Goal: Task Accomplishment & Management: Complete application form

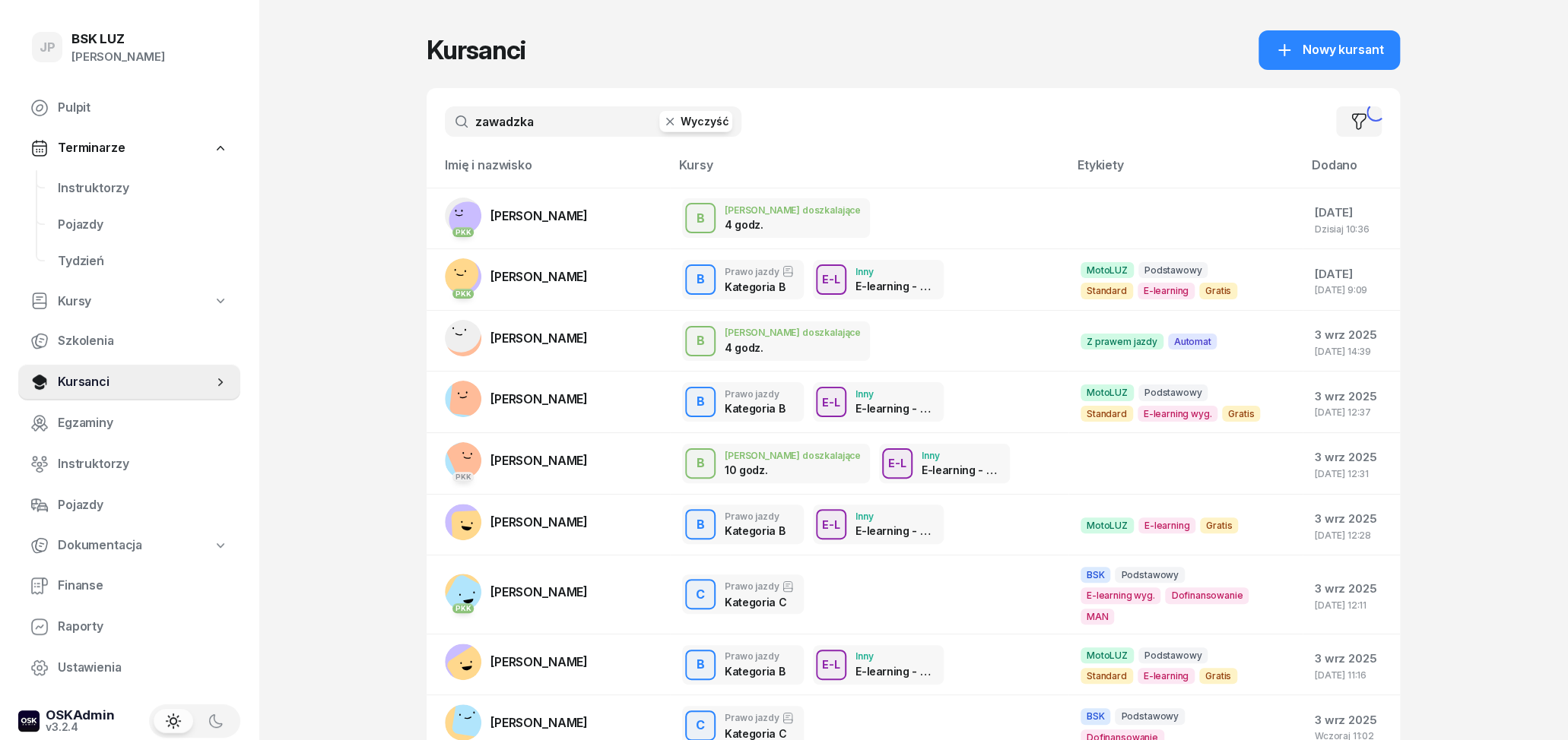
type input "zawadzka"
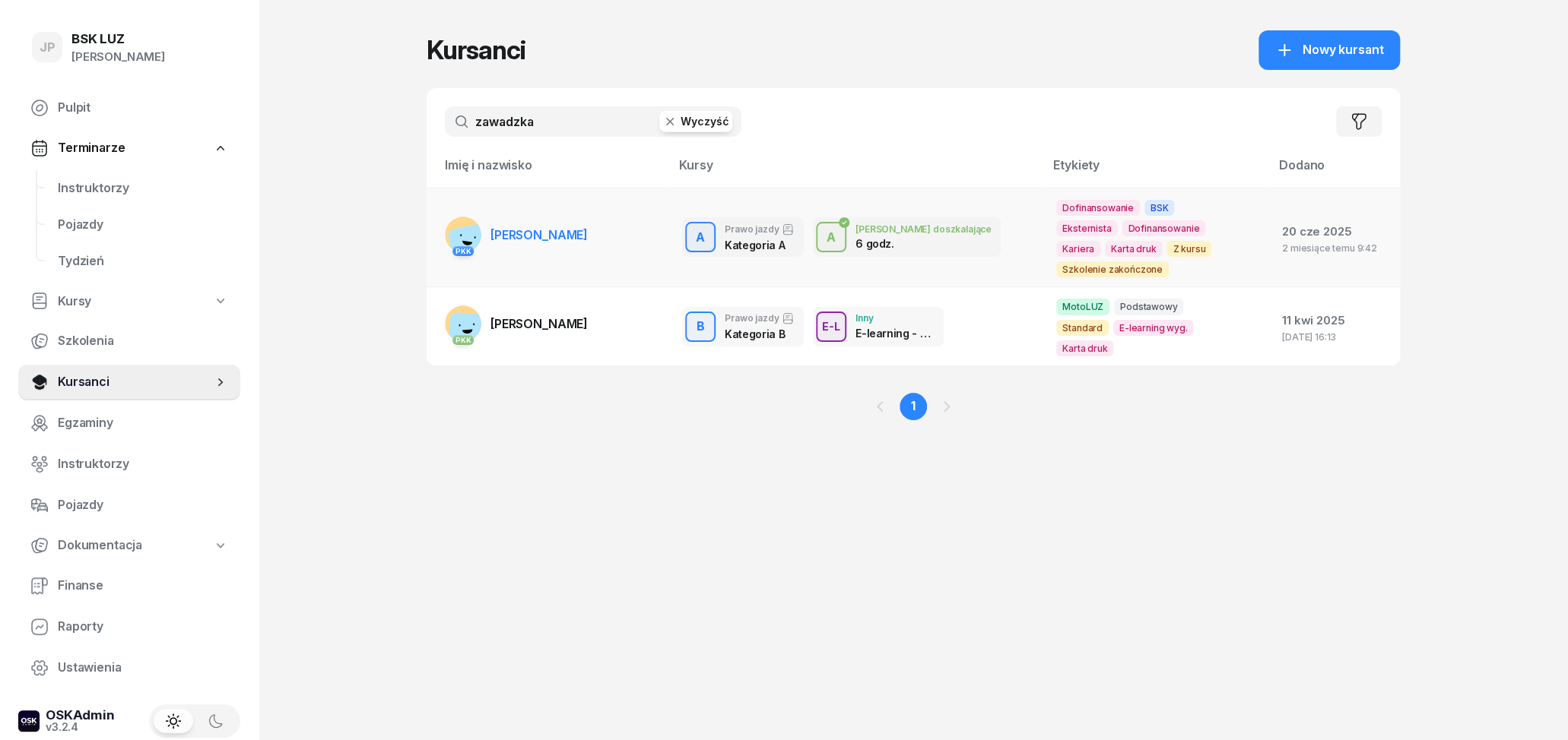
click at [575, 237] on span "[PERSON_NAME]" at bounding box center [539, 235] width 98 height 16
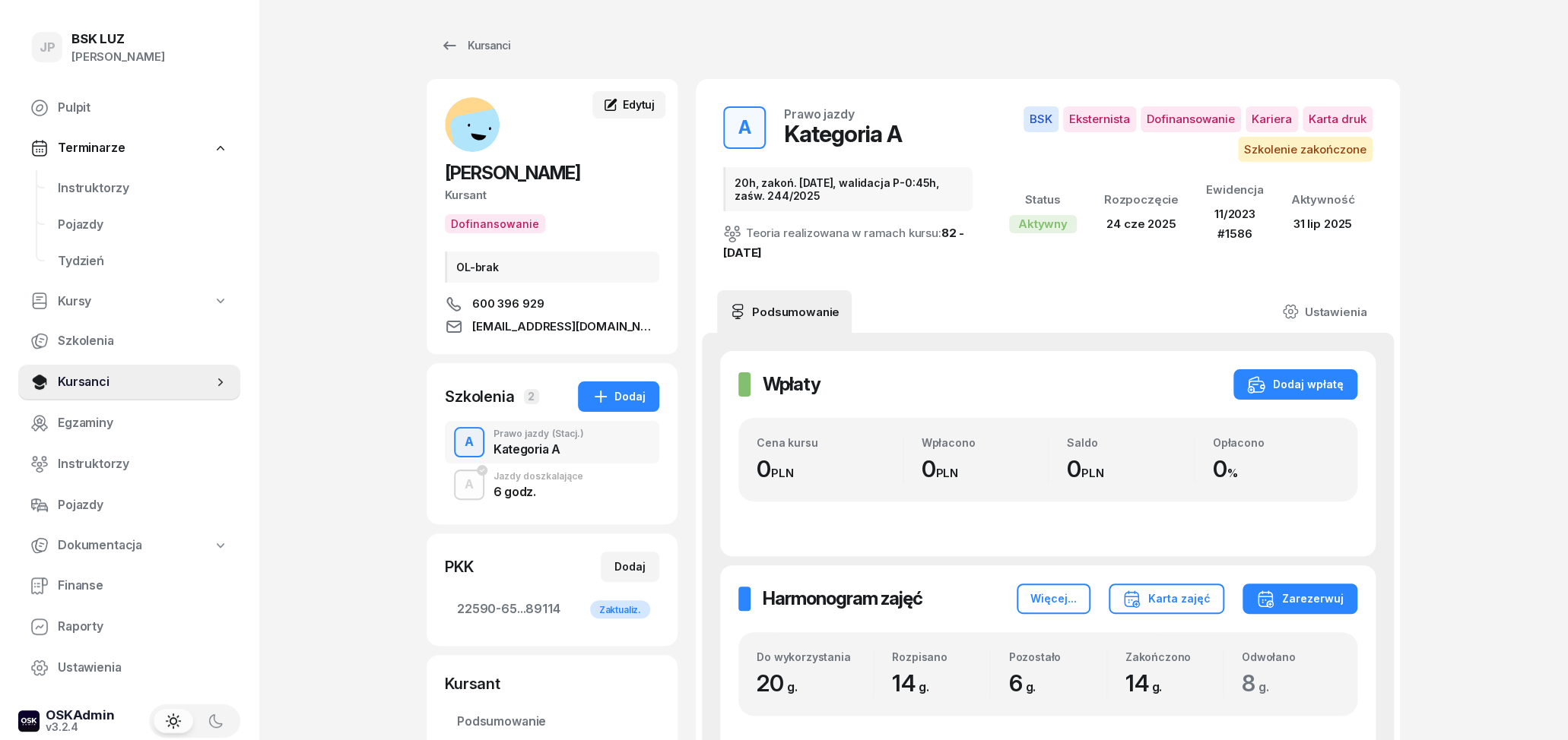
click at [639, 98] on span "Edytuj" at bounding box center [638, 104] width 32 height 13
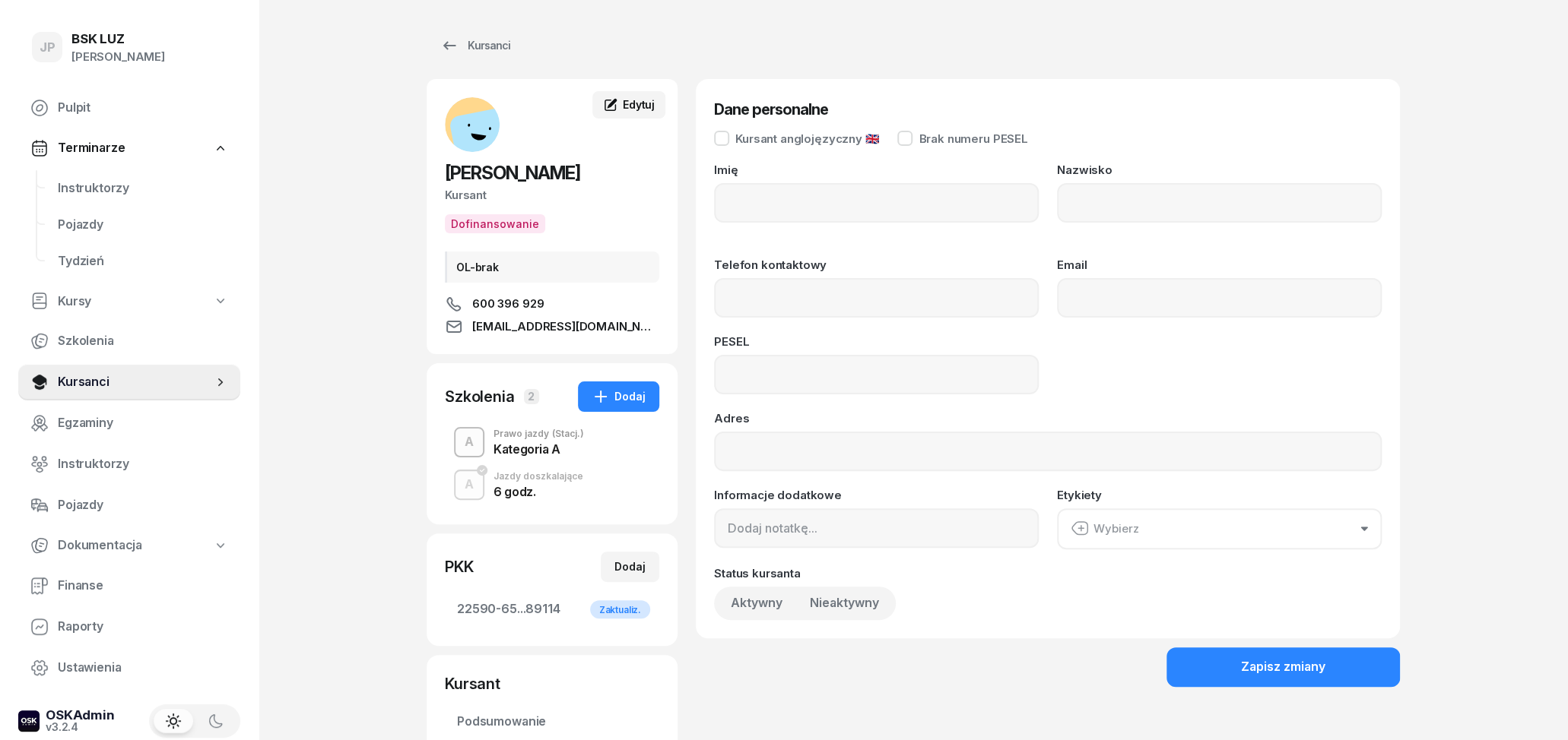
type input "MAGDALENA"
type input "ZAWADZKA"
type input "600396929"
type input "madalajna@icloud.com"
type input "85102506481"
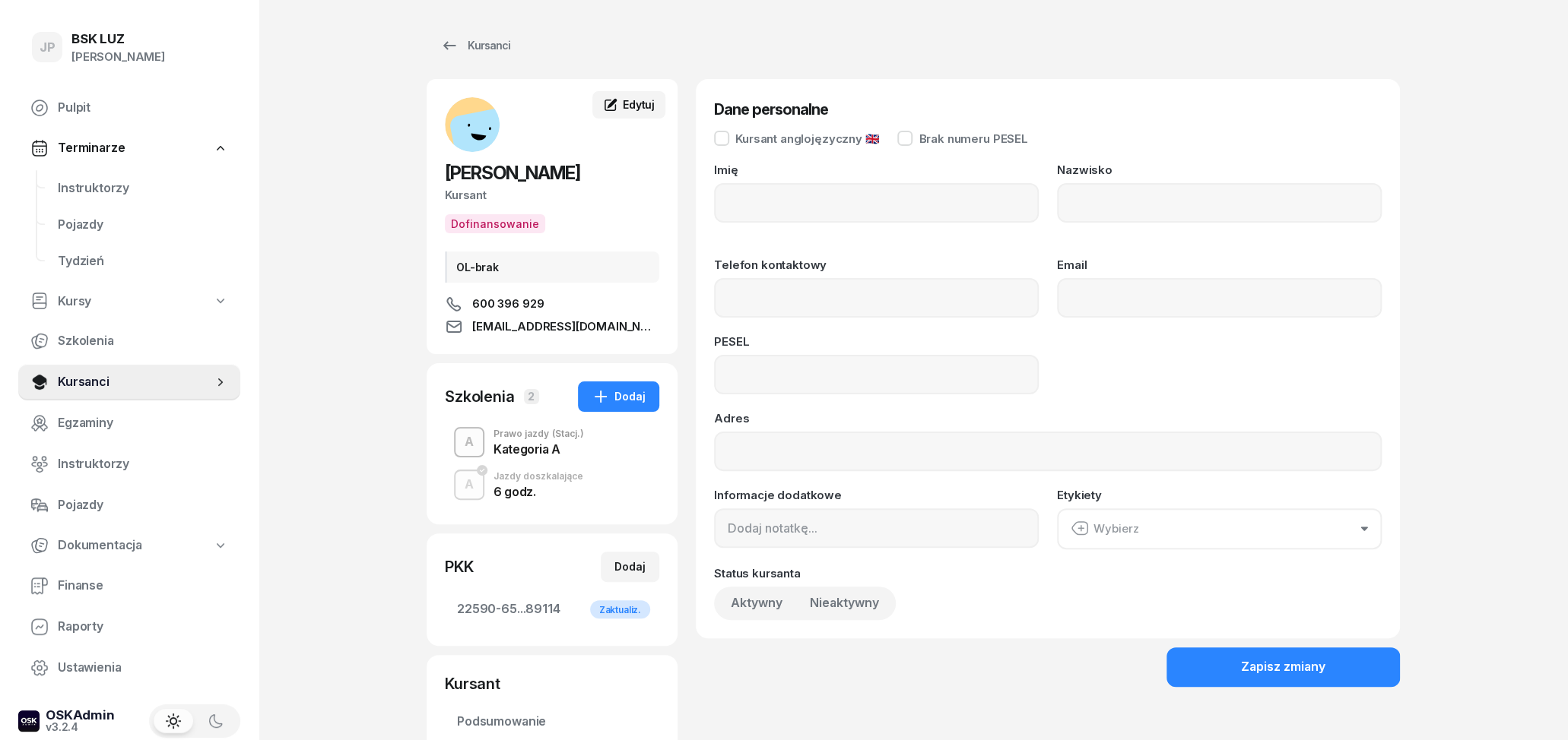
type input "OL-brak"
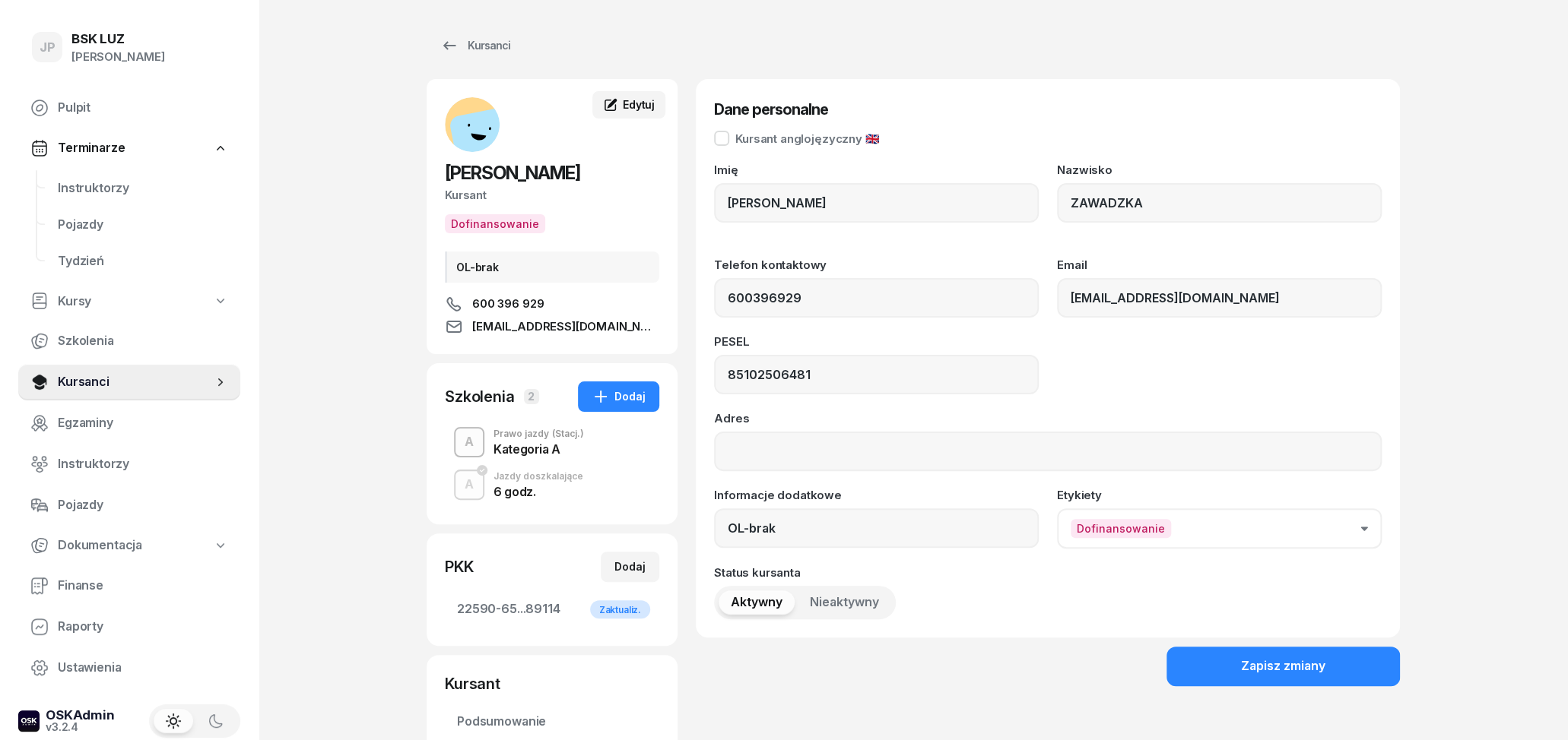
click at [639, 98] on span "Edytuj" at bounding box center [638, 104] width 32 height 13
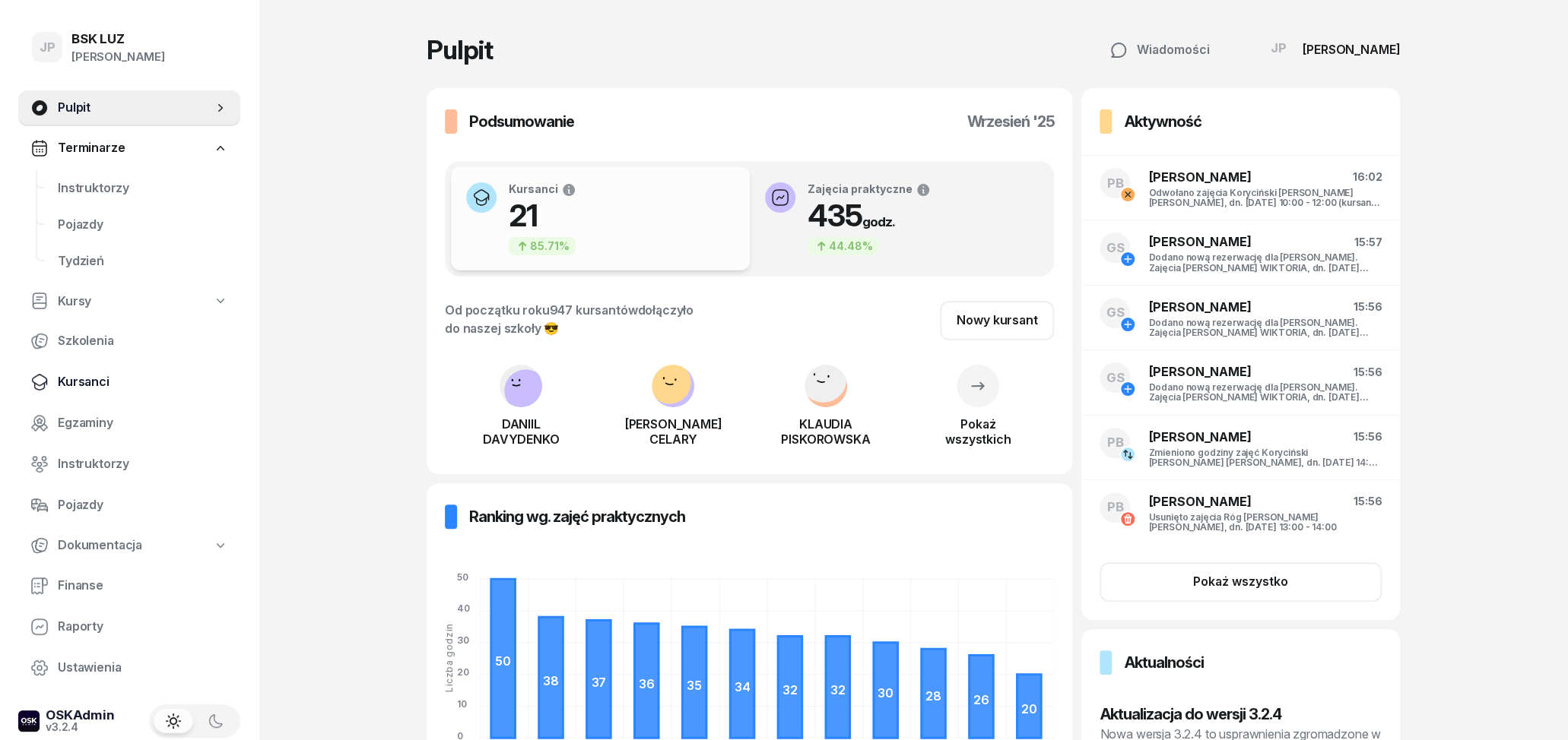
click at [92, 378] on span "Kursanci" at bounding box center [143, 382] width 170 height 20
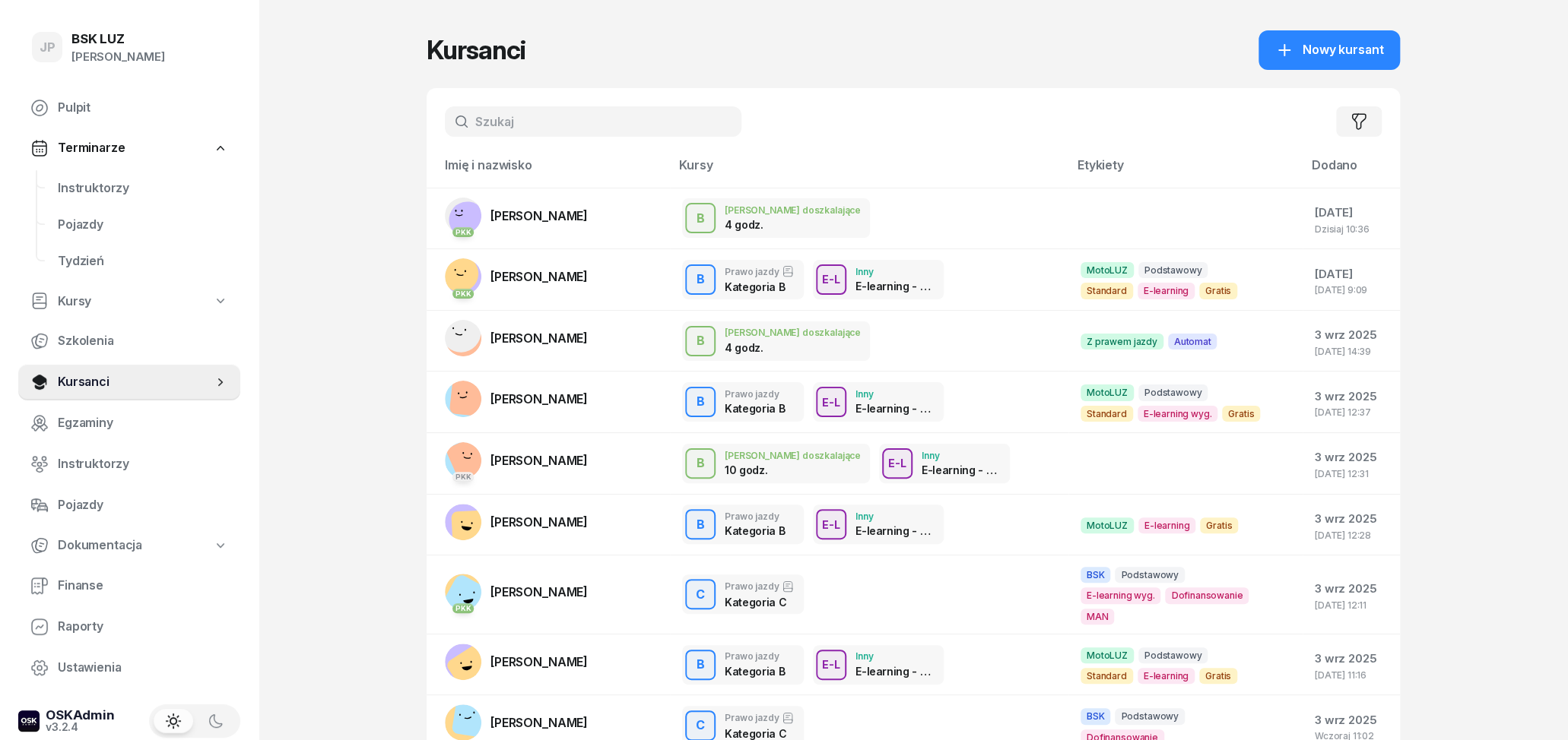
click at [569, 108] on div "Filtruj" at bounding box center [913, 121] width 974 height 66
click at [569, 111] on input "text" at bounding box center [593, 121] width 296 height 30
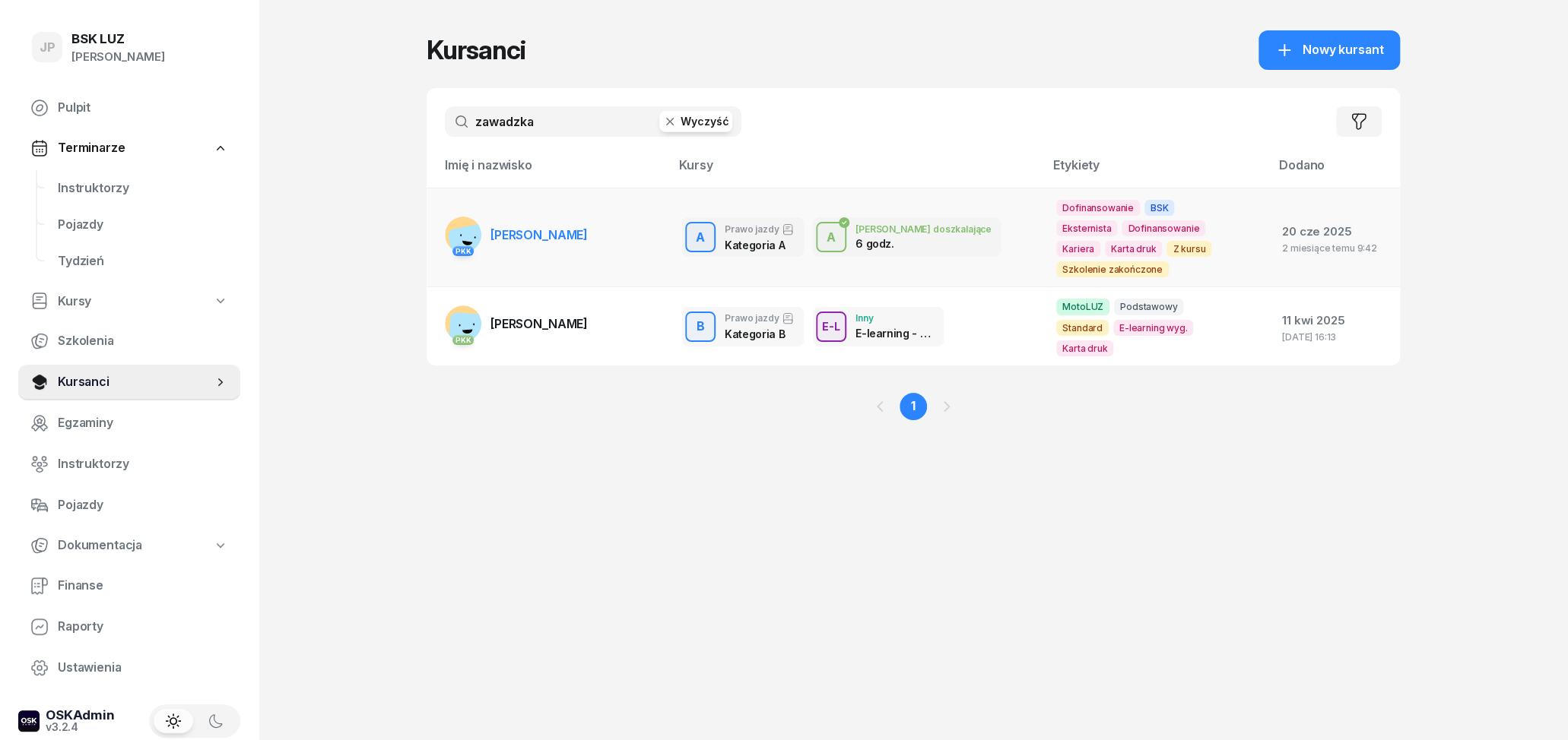
type input "zawadzka"
click at [584, 230] on span "[PERSON_NAME]" at bounding box center [539, 235] width 98 height 16
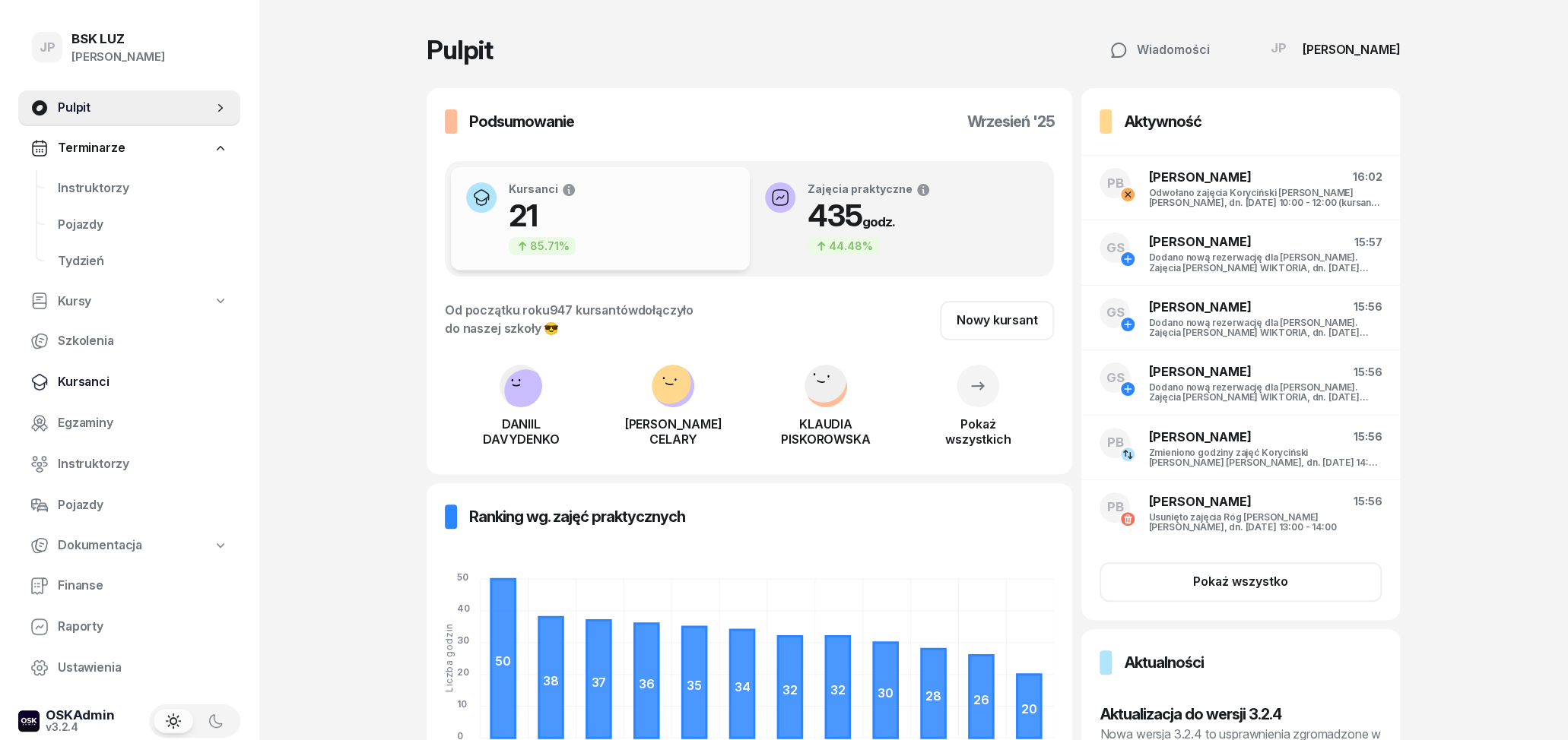
click at [103, 383] on span "Kursanci" at bounding box center [143, 382] width 170 height 20
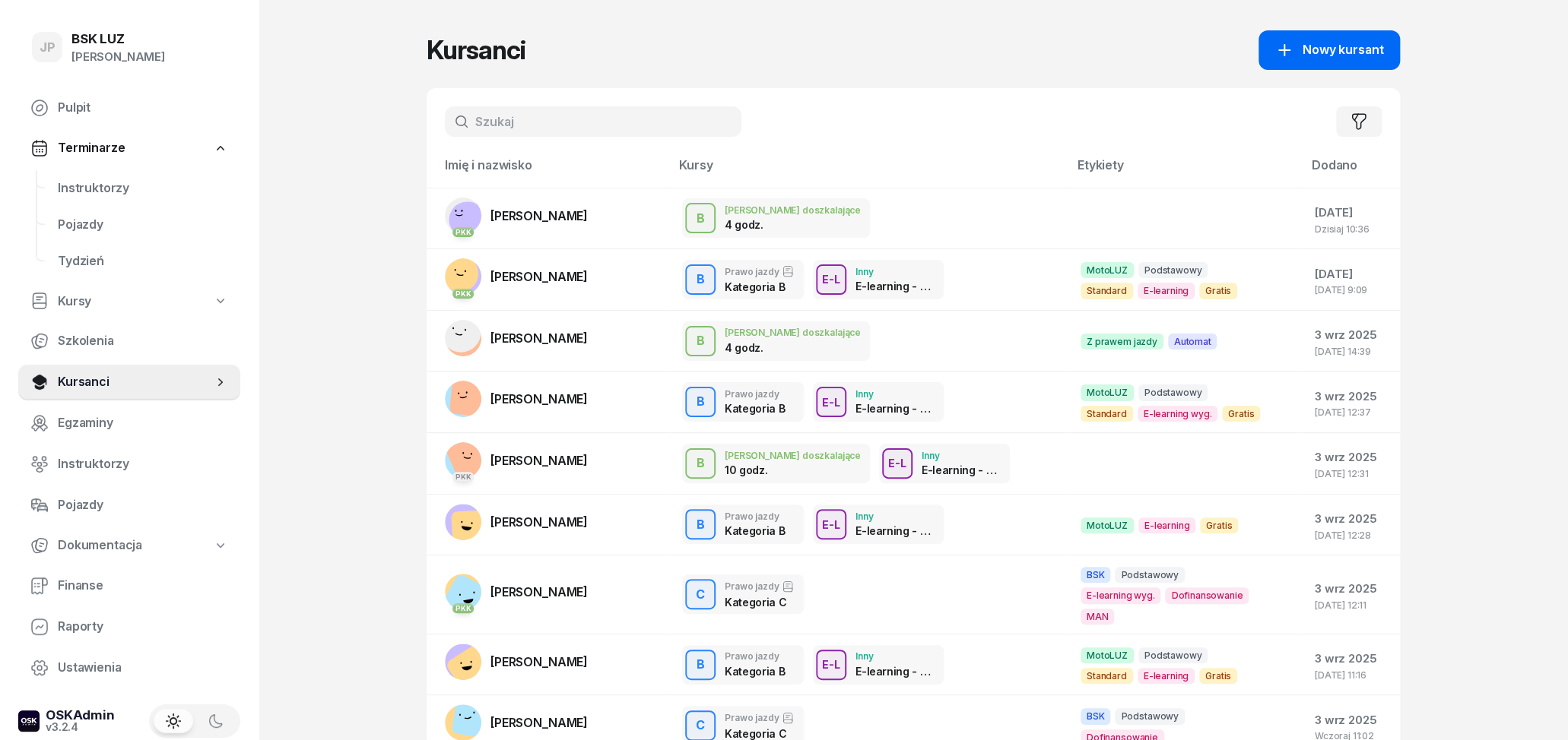
click at [1325, 46] on span "Nowy kursant" at bounding box center [1343, 50] width 80 height 20
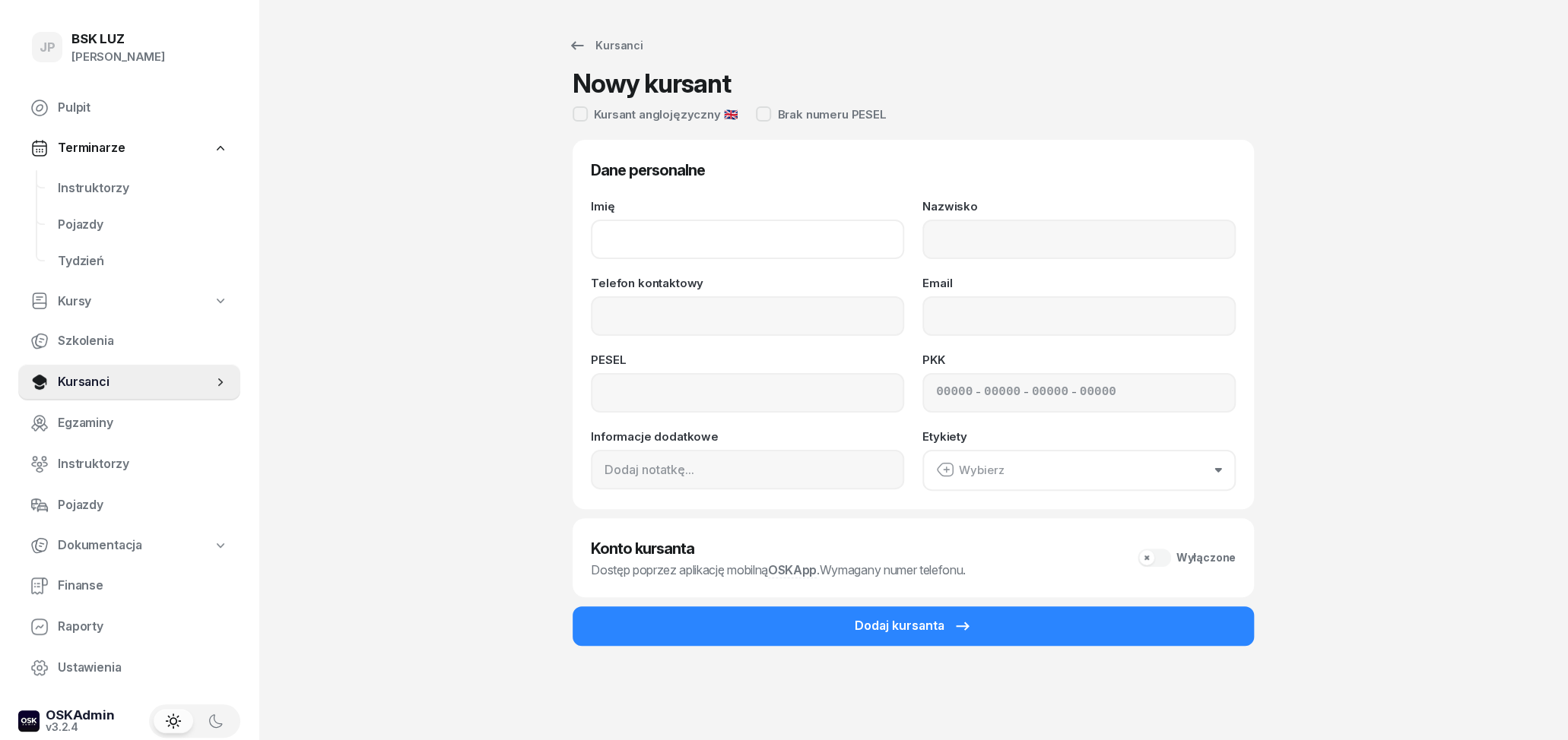
click at [730, 247] on input "Imię" at bounding box center [747, 239] width 314 height 40
type input "RAFAŁ"
click at [961, 245] on input "Nazwisko" at bounding box center [1079, 239] width 314 height 40
type input "w"
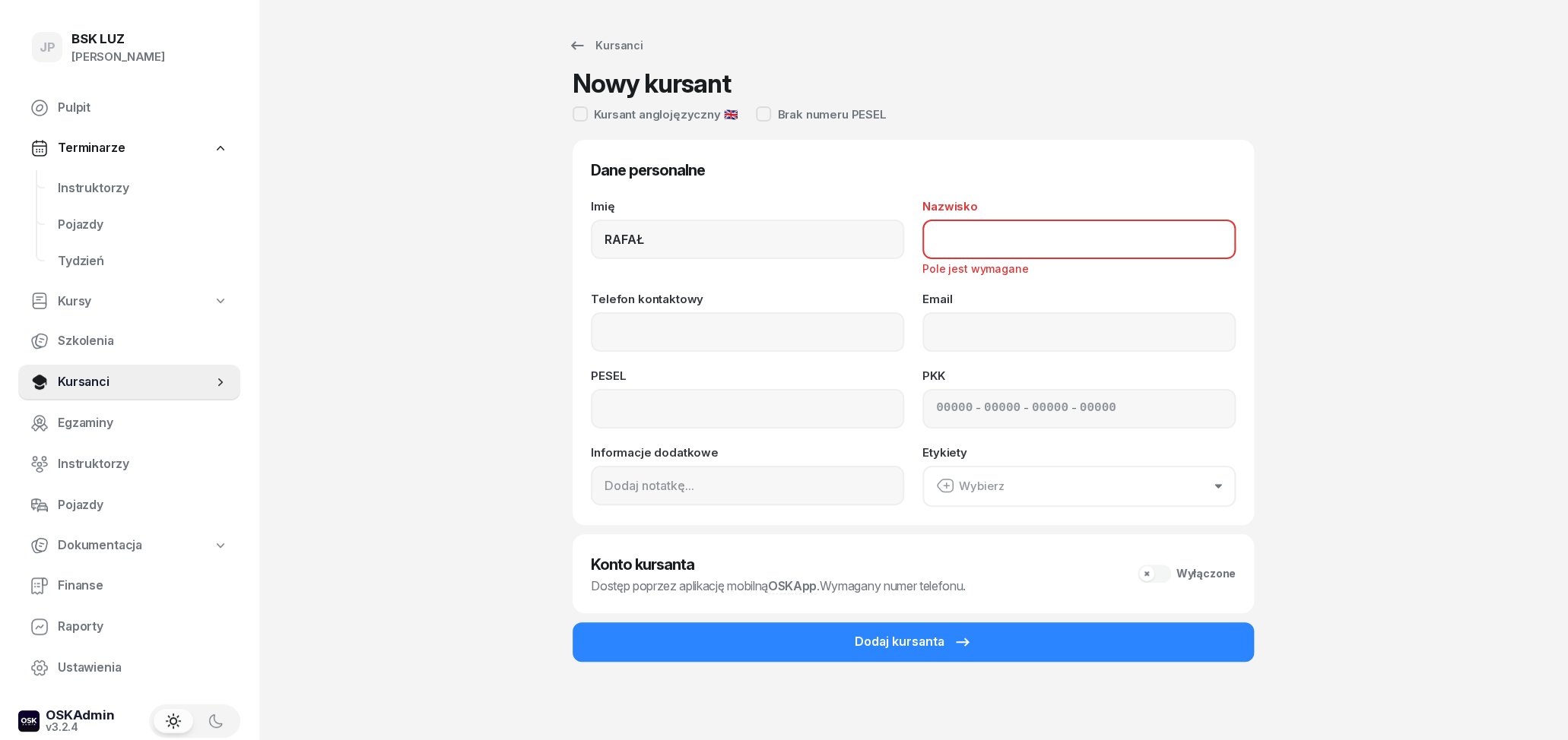
type input "w"
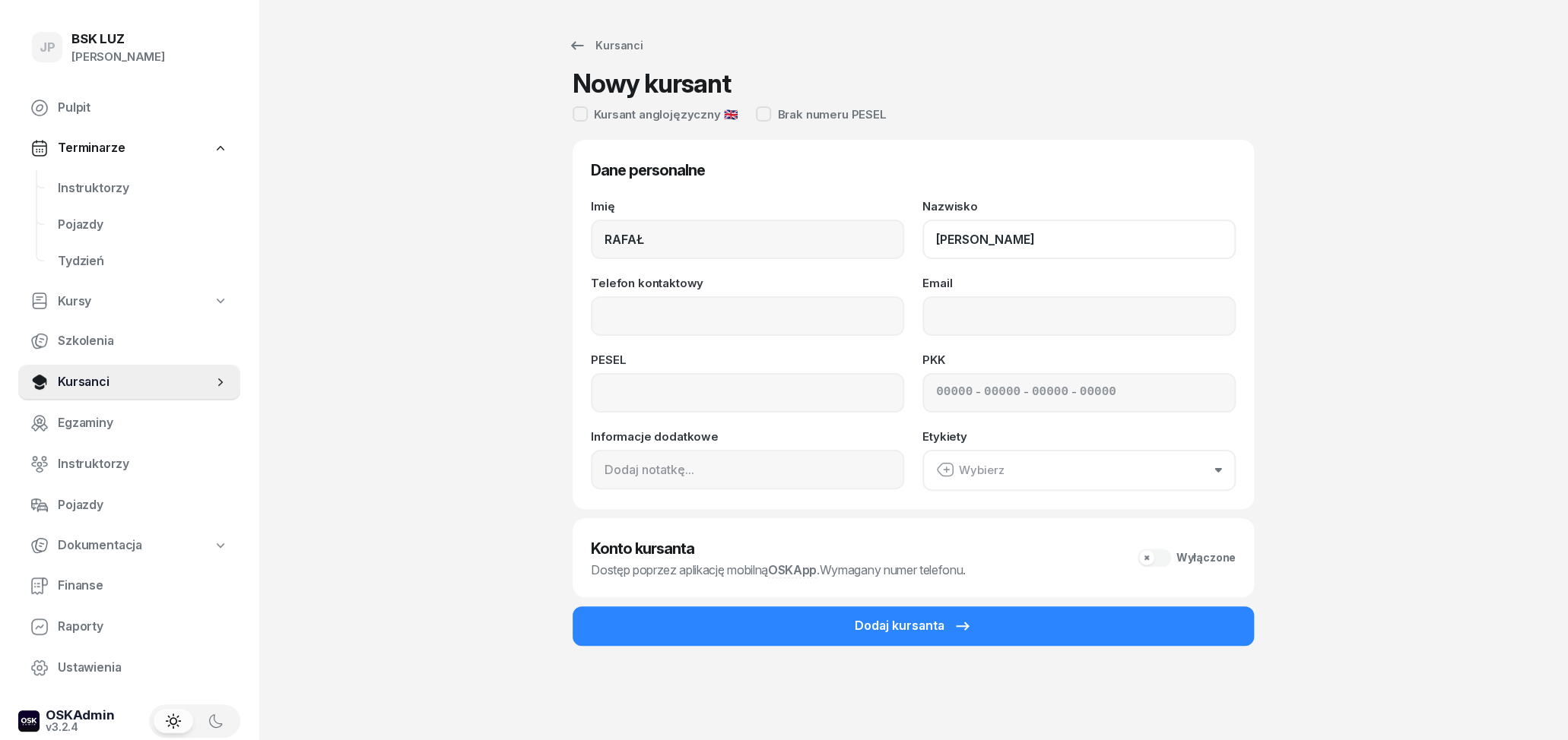
type input "WOŹNIAK"
click at [757, 309] on input "Telefon kontaktowy" at bounding box center [747, 316] width 314 height 40
type input "790 350 699"
click at [1048, 329] on input "Email" at bounding box center [1079, 316] width 314 height 40
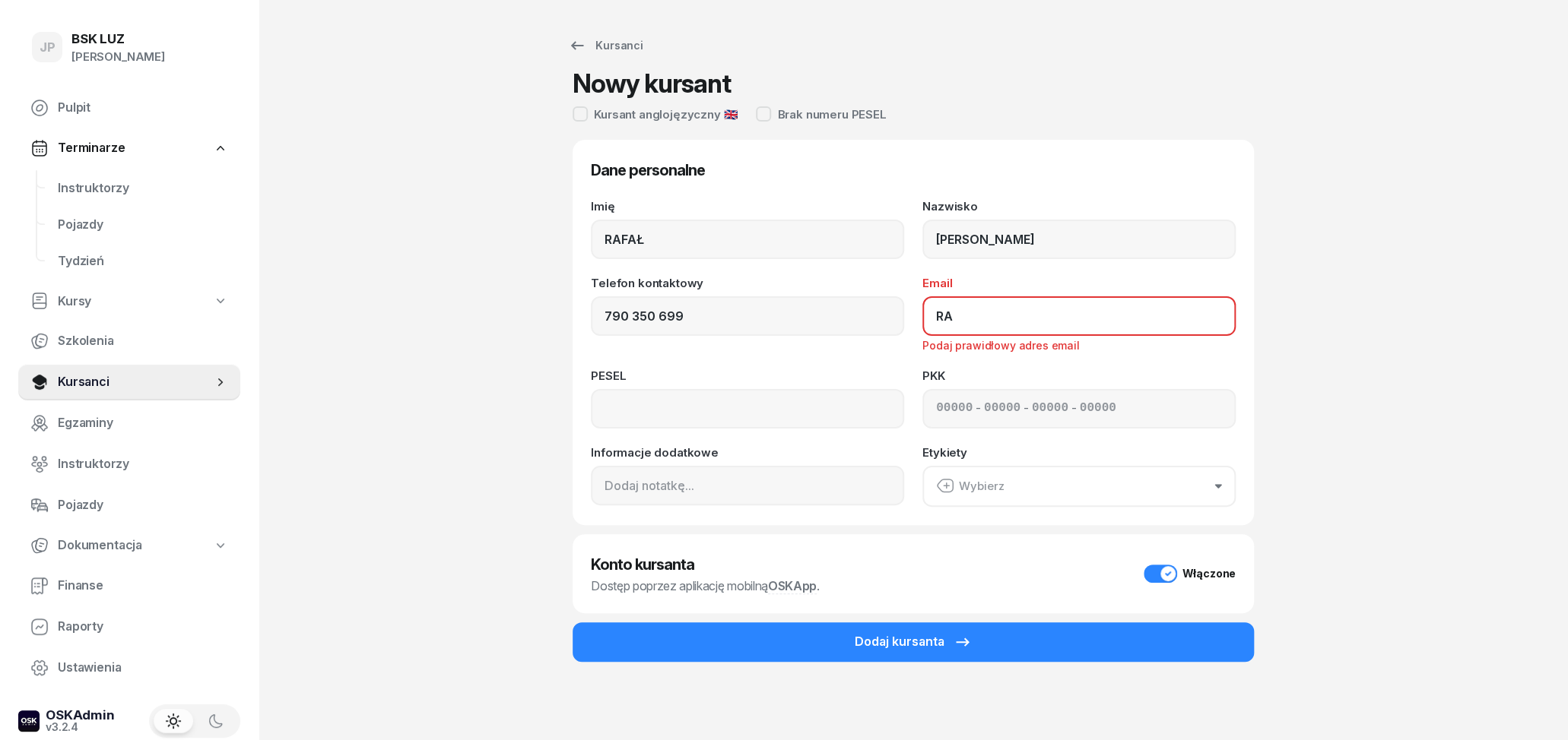
type input "R"
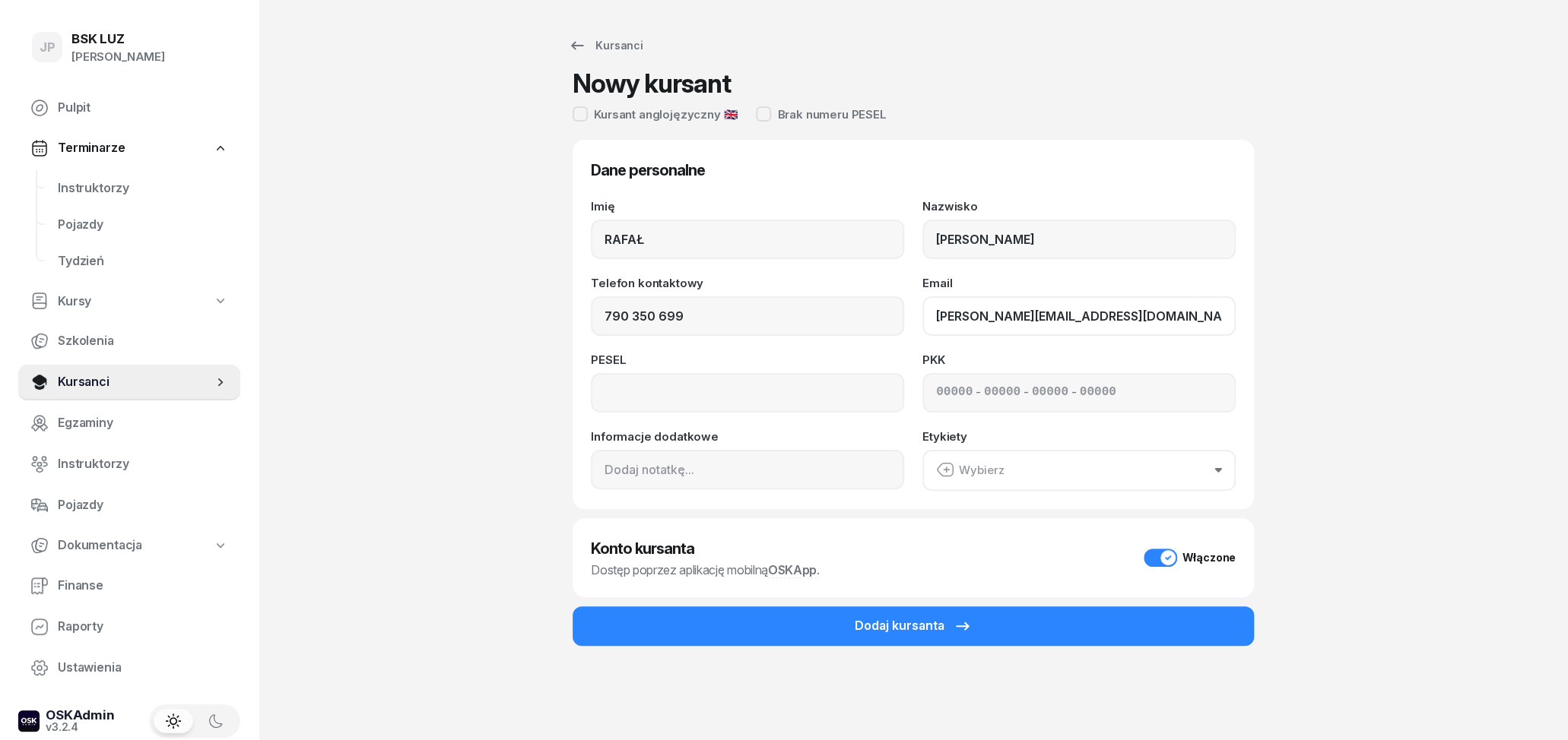
type input "rafal.wozniak93@onet.pl"
click at [738, 394] on input at bounding box center [747, 393] width 314 height 40
type input "93021707535"
click at [1045, 478] on button "Wybierz" at bounding box center [1079, 471] width 314 height 41
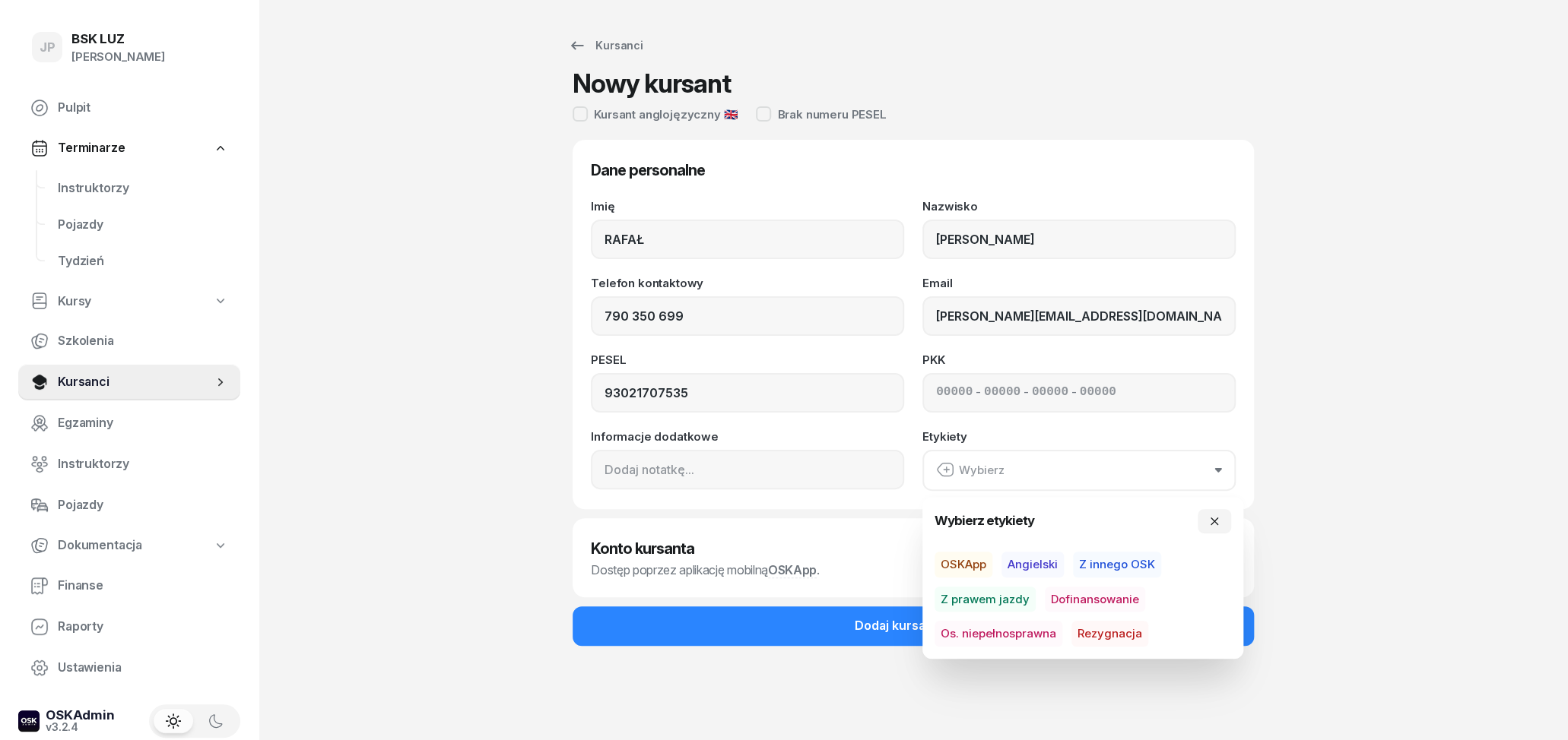
click at [1045, 478] on button "Wybierz" at bounding box center [1079, 471] width 314 height 41
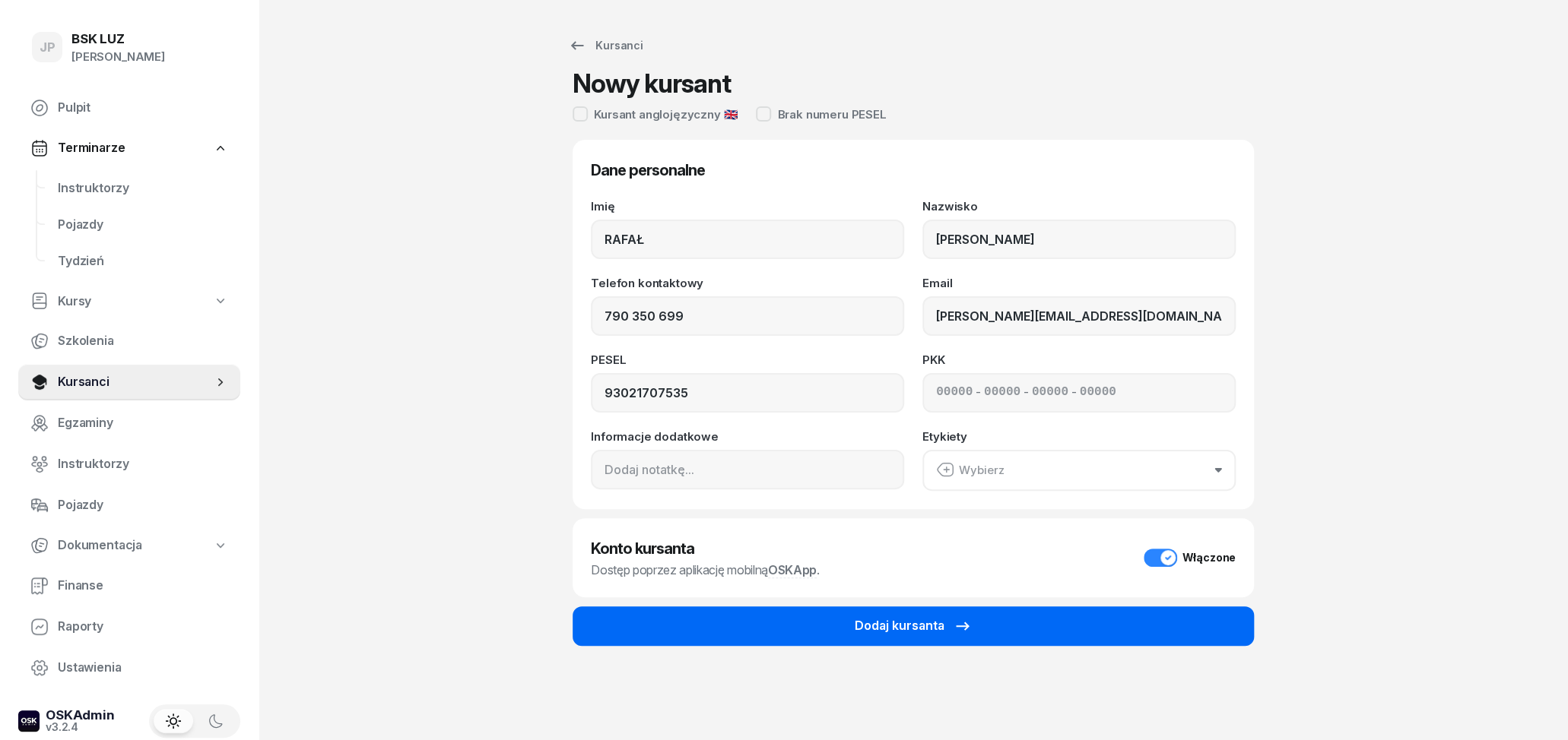
click at [909, 626] on div "Dodaj kursanta" at bounding box center [914, 626] width 117 height 20
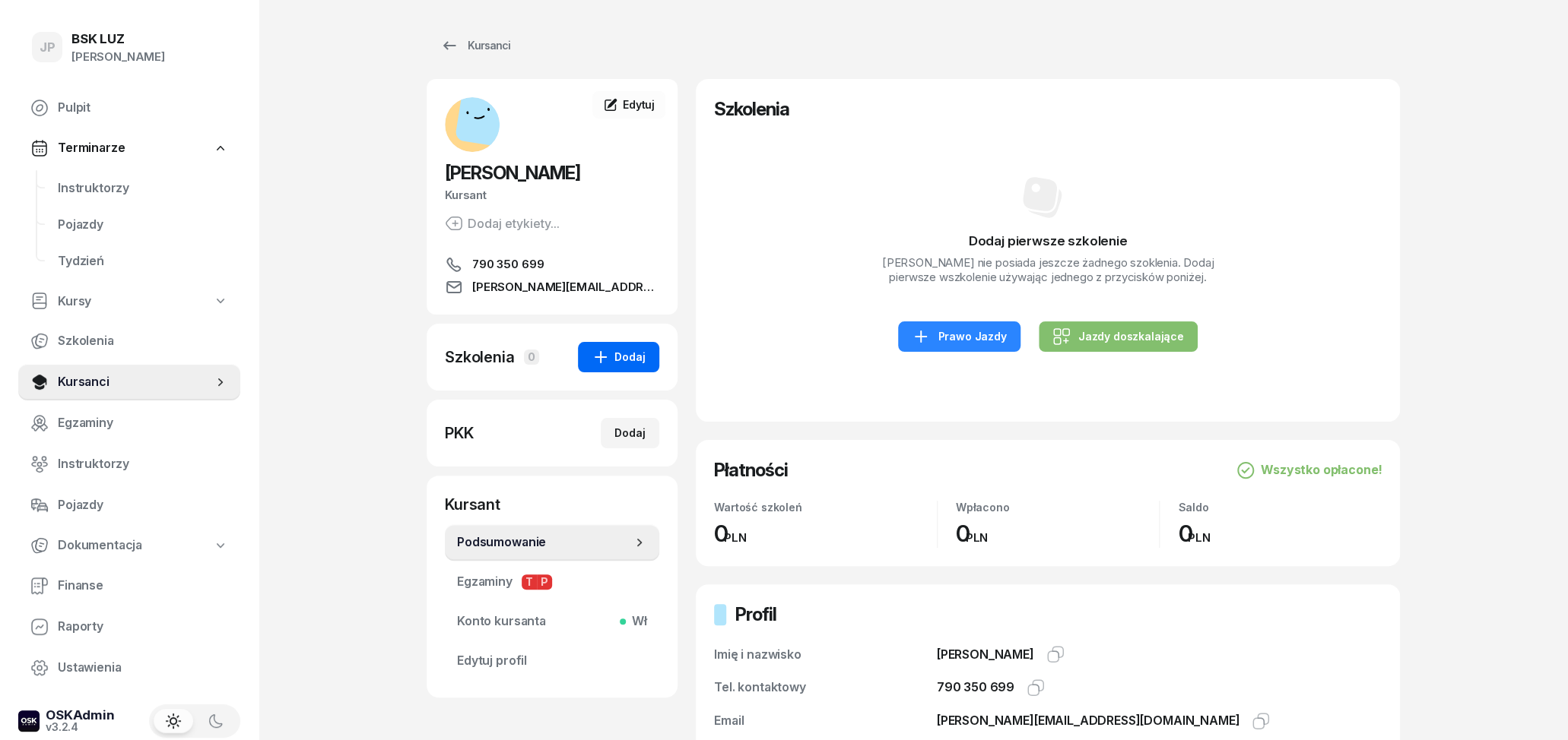
click at [628, 357] on div "Dodaj" at bounding box center [619, 357] width 54 height 18
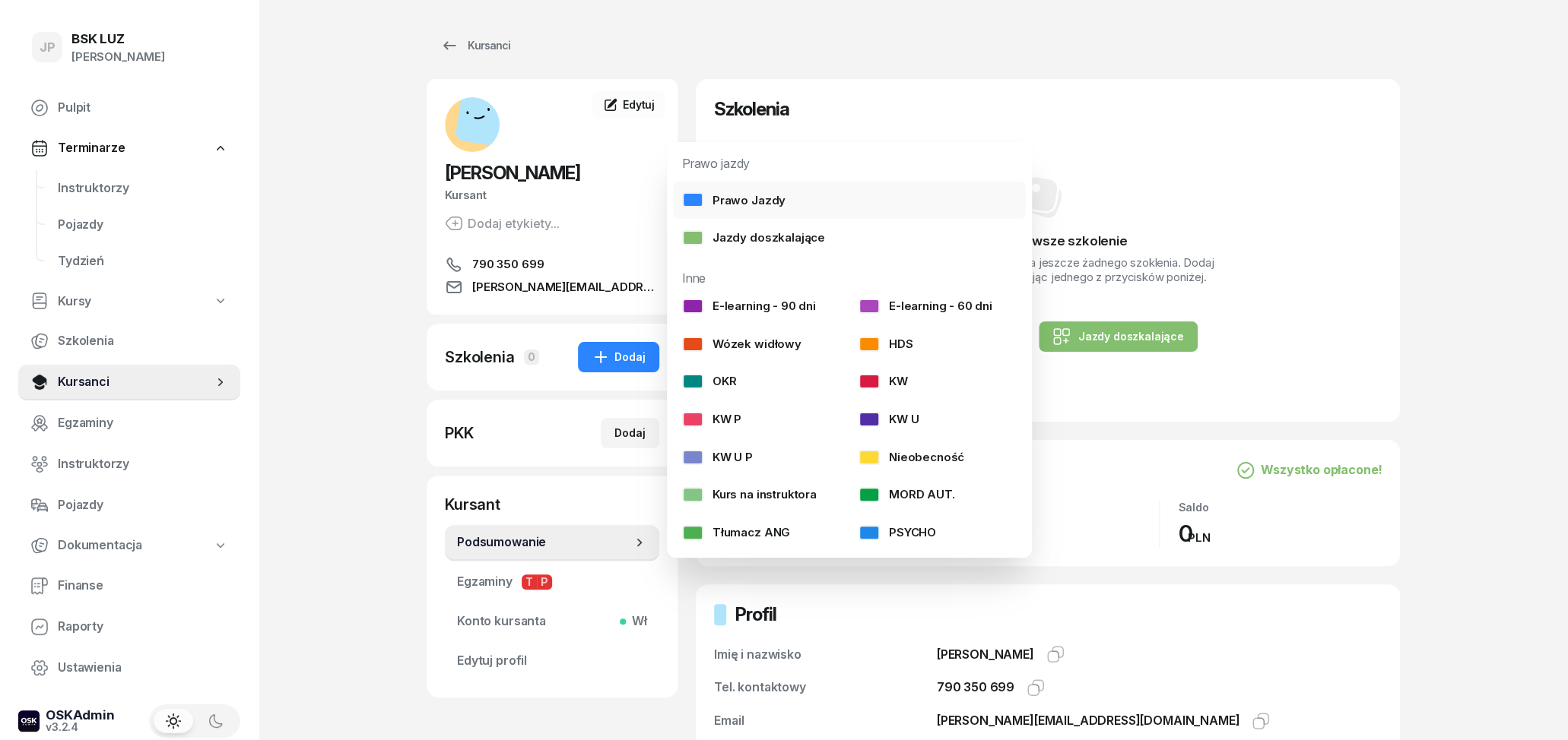
click at [747, 193] on div "Prawo Jazdy" at bounding box center [734, 200] width 104 height 20
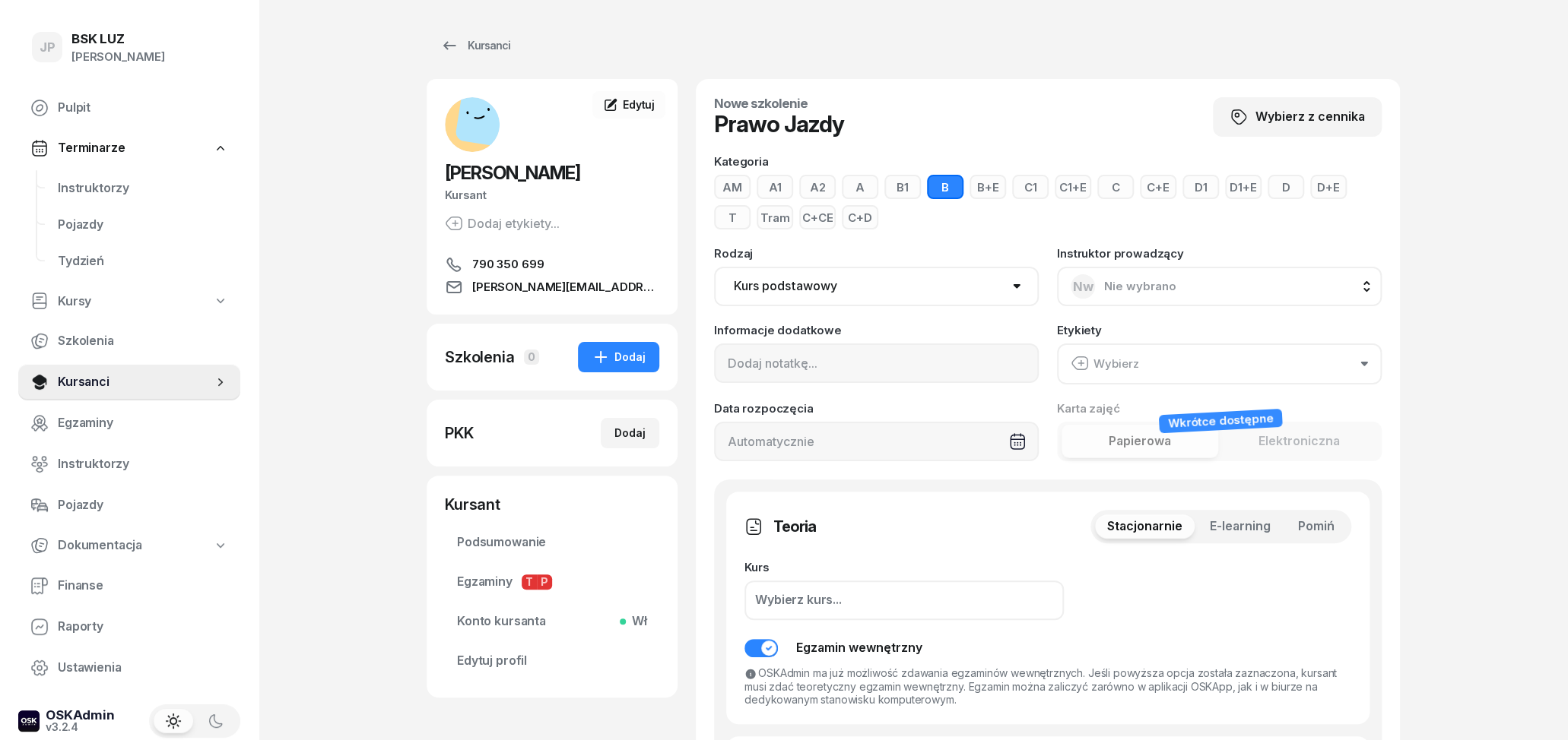
click at [1117, 183] on button "C" at bounding box center [1115, 187] width 36 height 24
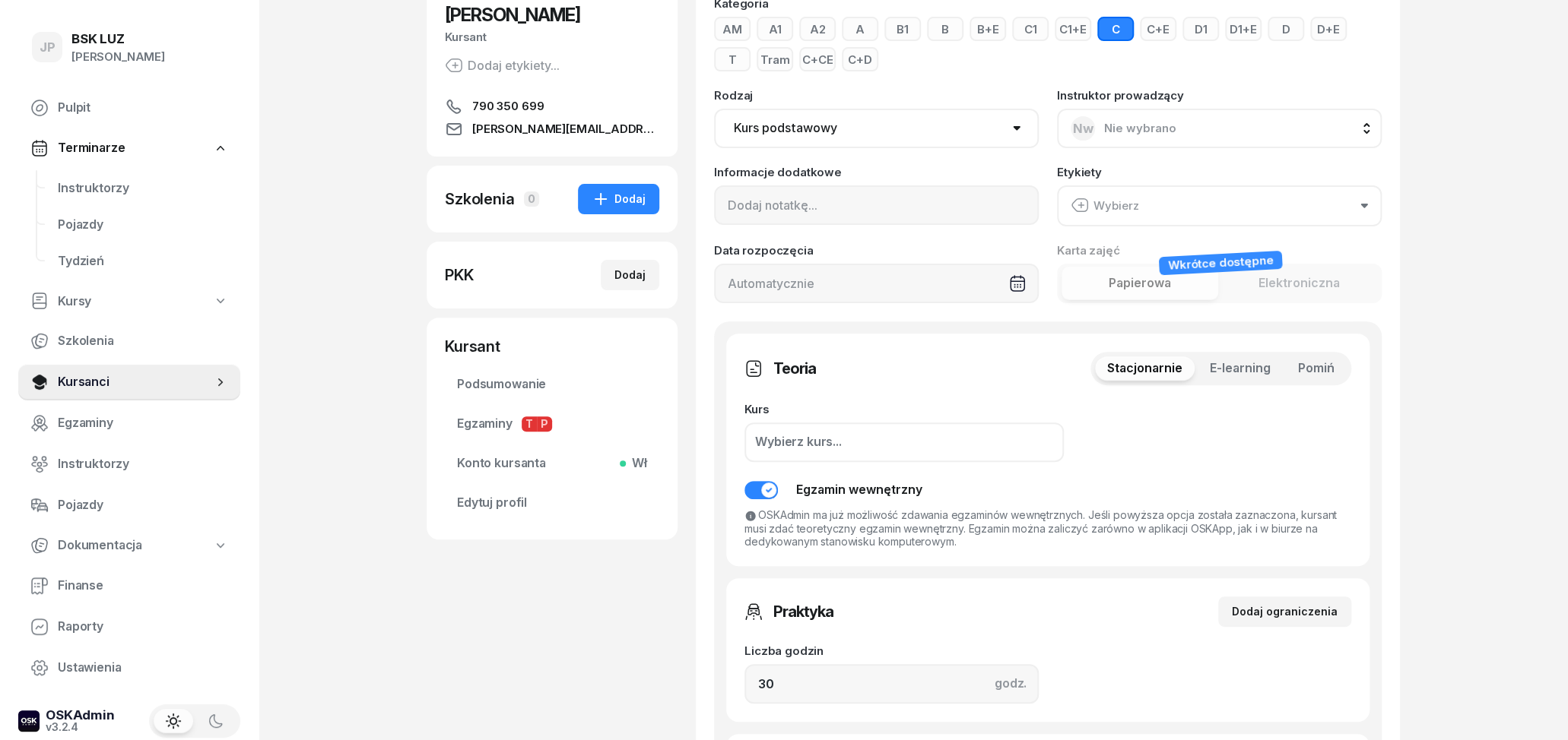
scroll to position [237, 0]
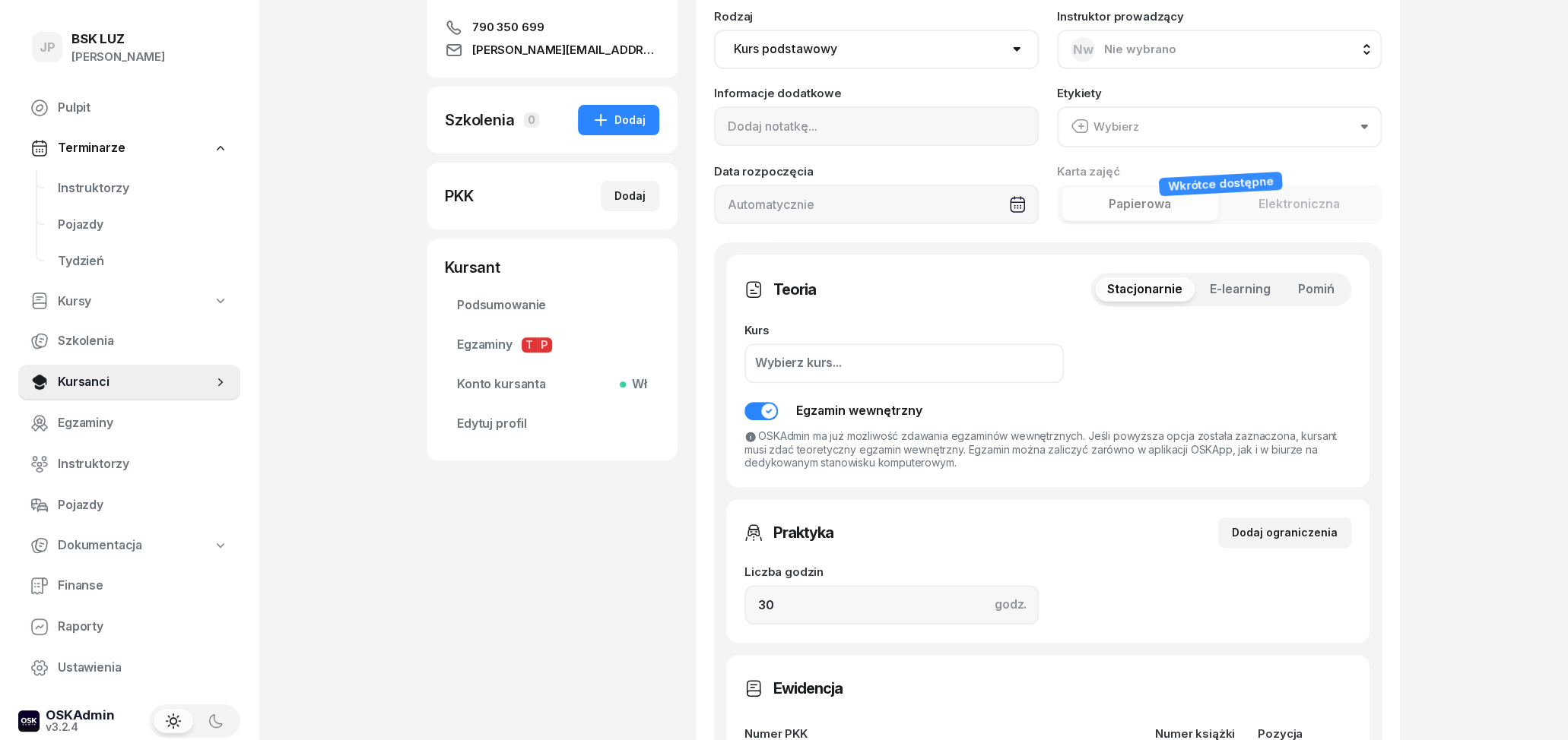
click at [1323, 277] on button "Pomiń" at bounding box center [1317, 289] width 60 height 24
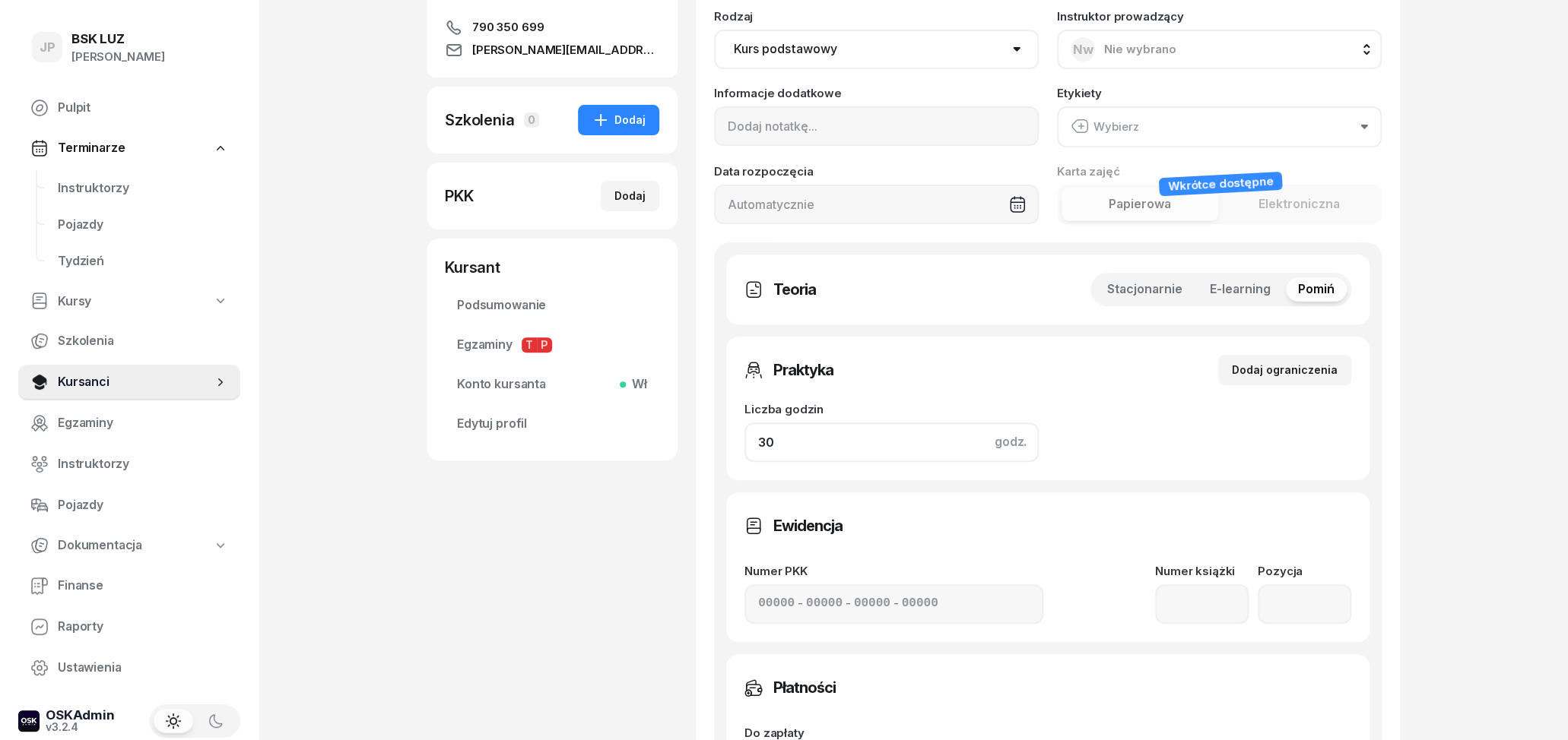
click at [861, 447] on input "30" at bounding box center [892, 442] width 295 height 40
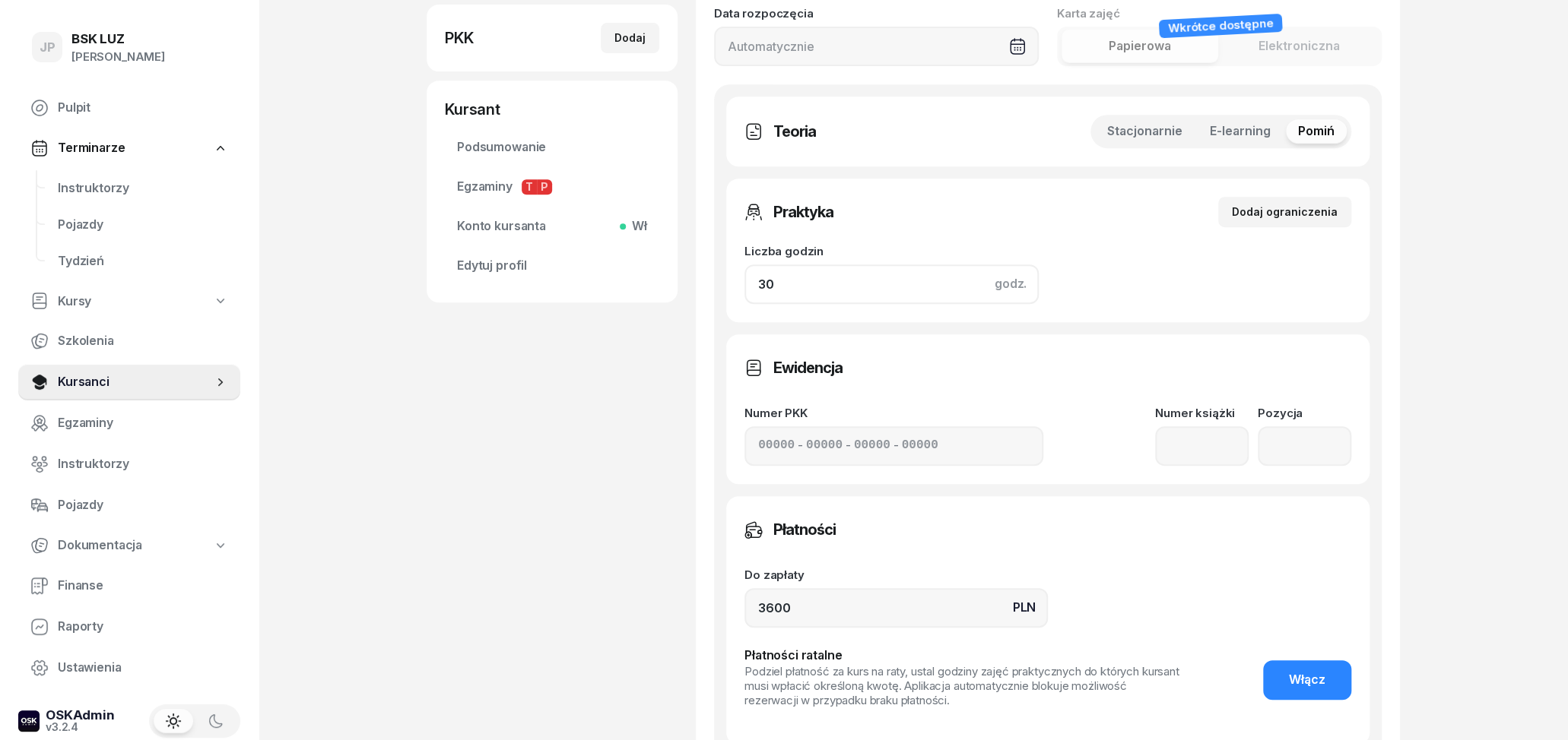
scroll to position [626, 0]
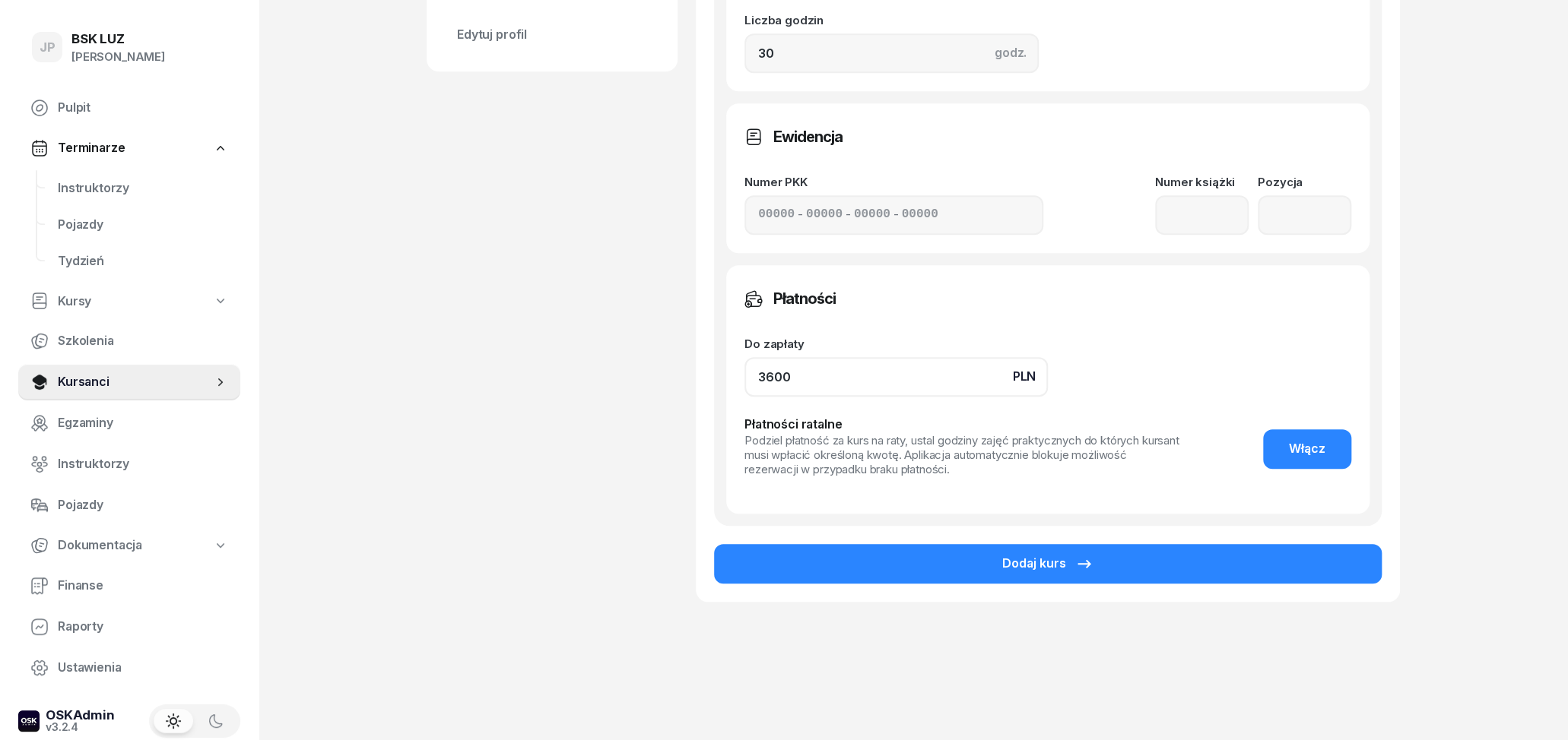
drag, startPoint x: 816, startPoint y: 381, endPoint x: 683, endPoint y: 378, distance: 133.0
click at [745, 365] on input "3600" at bounding box center [896, 377] width 303 height 40
type input "6030"
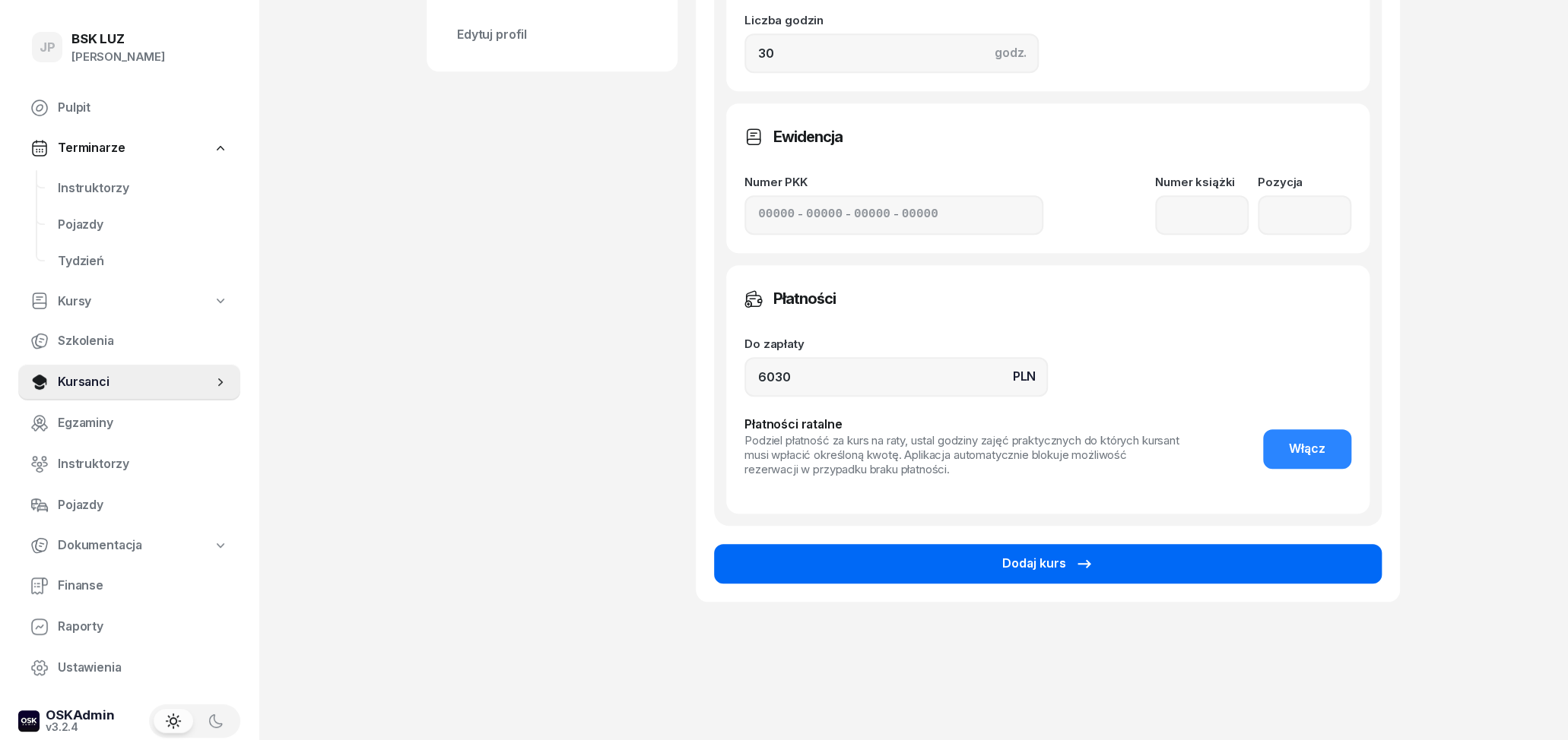
click at [933, 570] on button "Dodaj kurs" at bounding box center [1048, 564] width 668 height 40
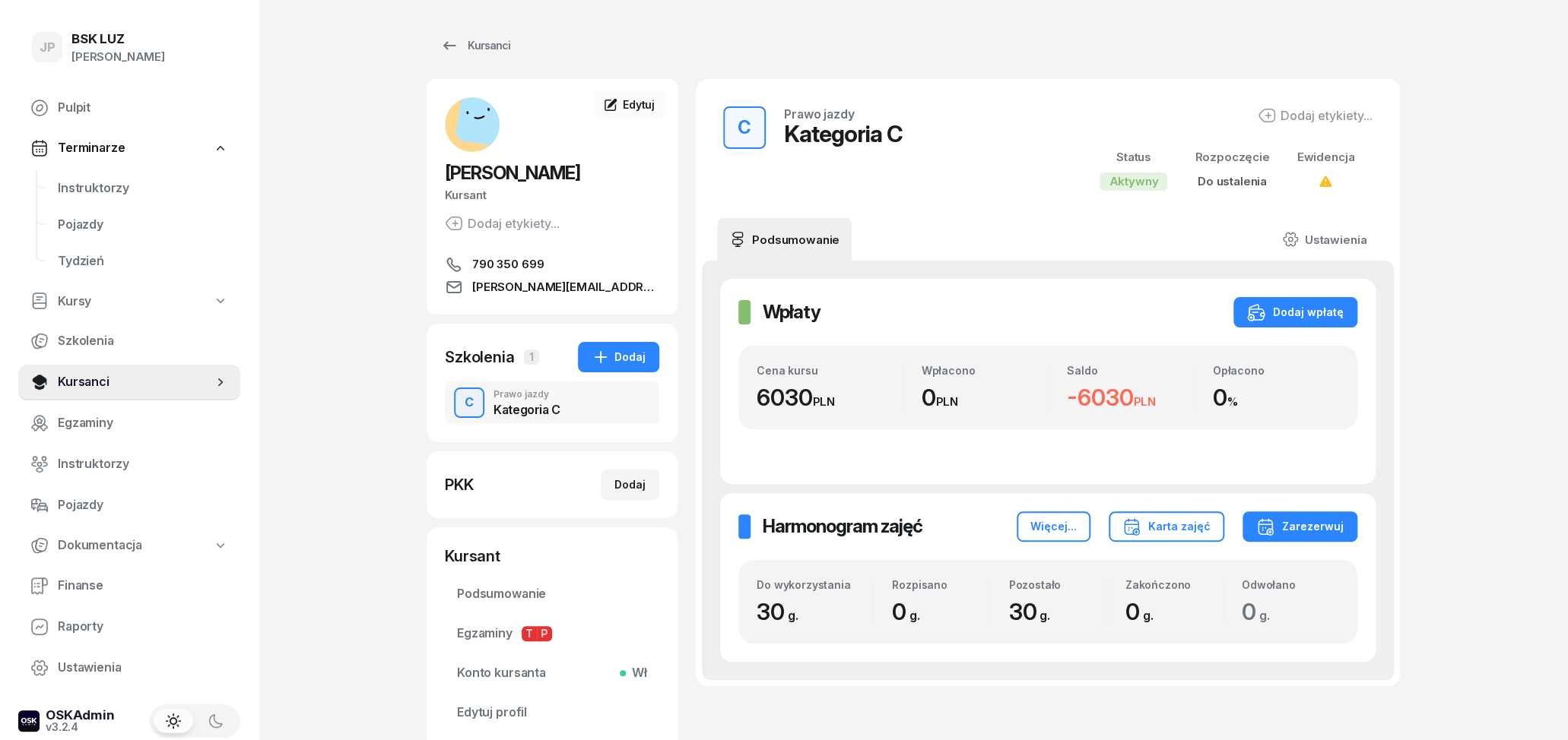
click at [1305, 117] on div "Dodaj etykiety..." at bounding box center [1315, 115] width 115 height 18
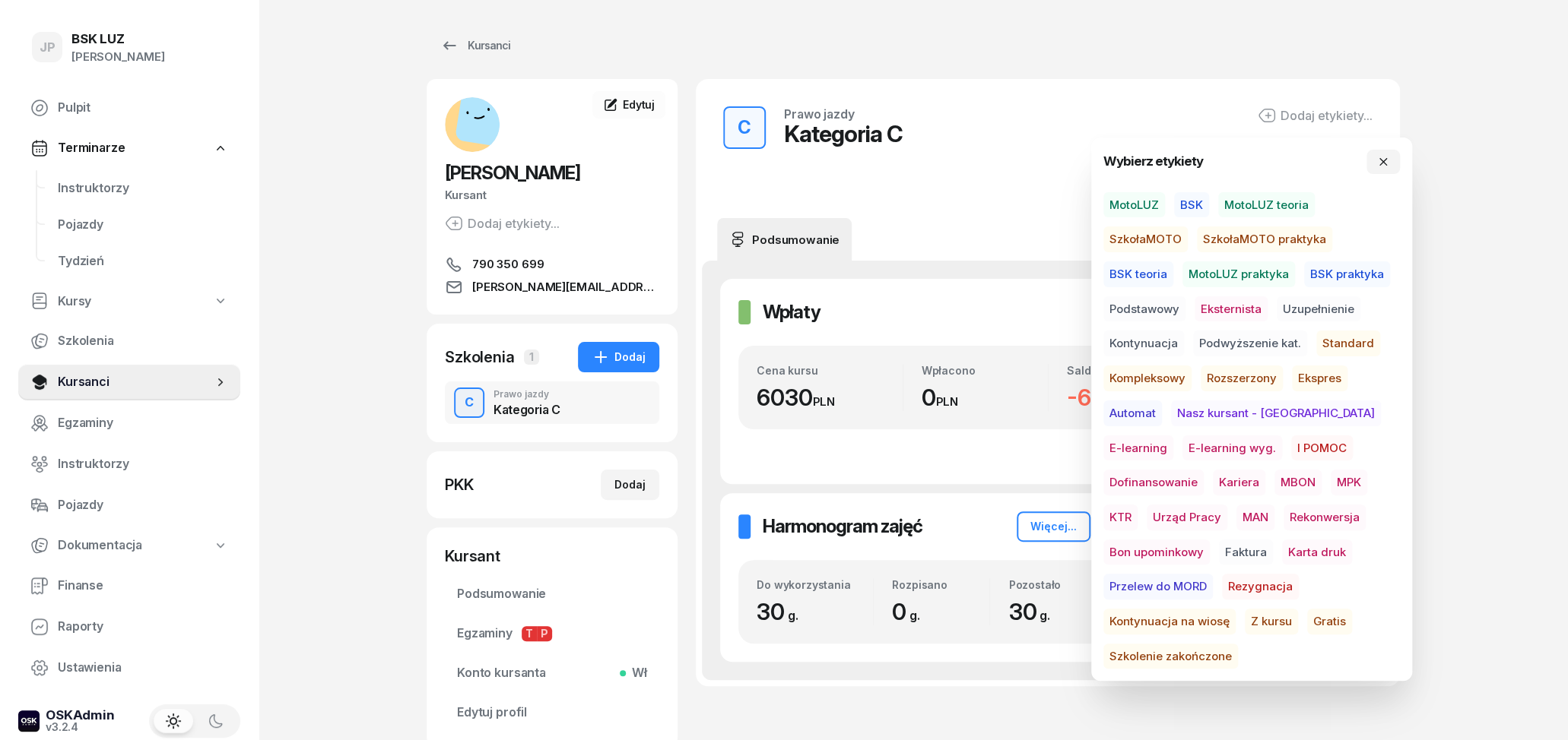
click at [1182, 200] on span "BSK" at bounding box center [1191, 206] width 35 height 26
click at [1274, 487] on span "MBON" at bounding box center [1298, 485] width 48 height 26
click at [1204, 472] on span "Dofinansowanie" at bounding box center [1153, 485] width 100 height 26
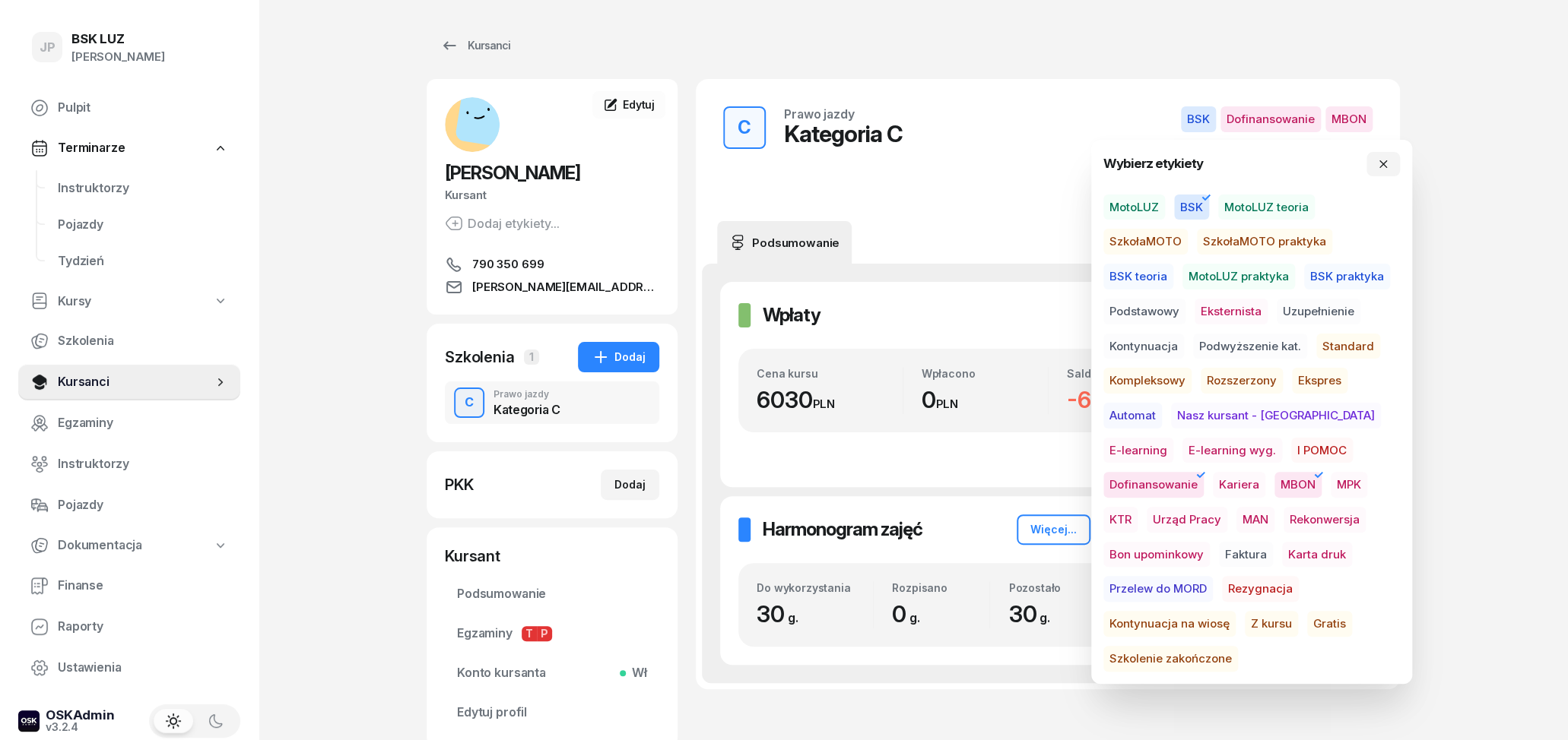
click at [1011, 121] on div "C Prawo jazdy Kategoria C BSK Dofinansowanie MBON Status Aktywny Rozpoczęcie Do…" at bounding box center [1048, 150] width 668 height 105
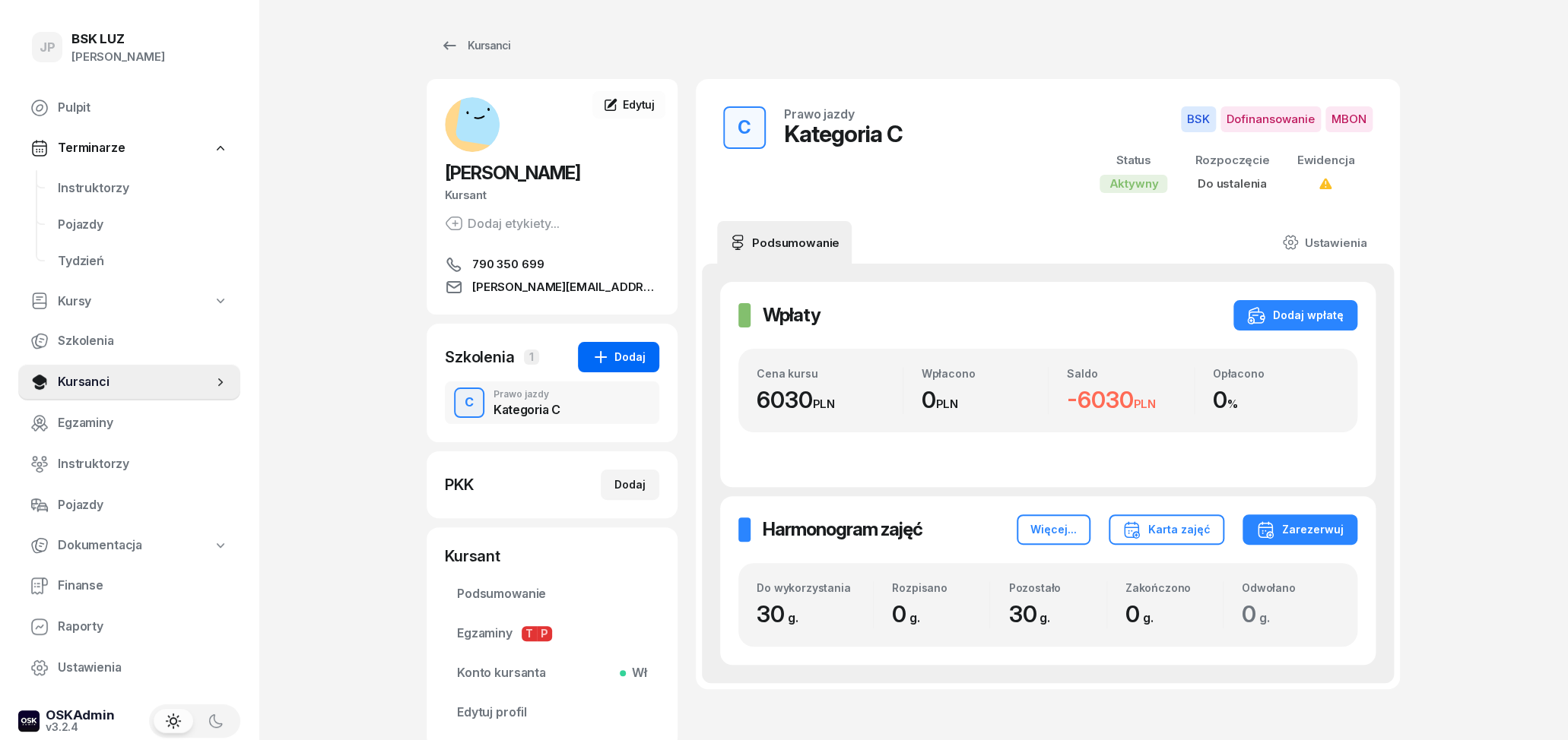
click at [619, 352] on div "Dodaj" at bounding box center [619, 357] width 54 height 18
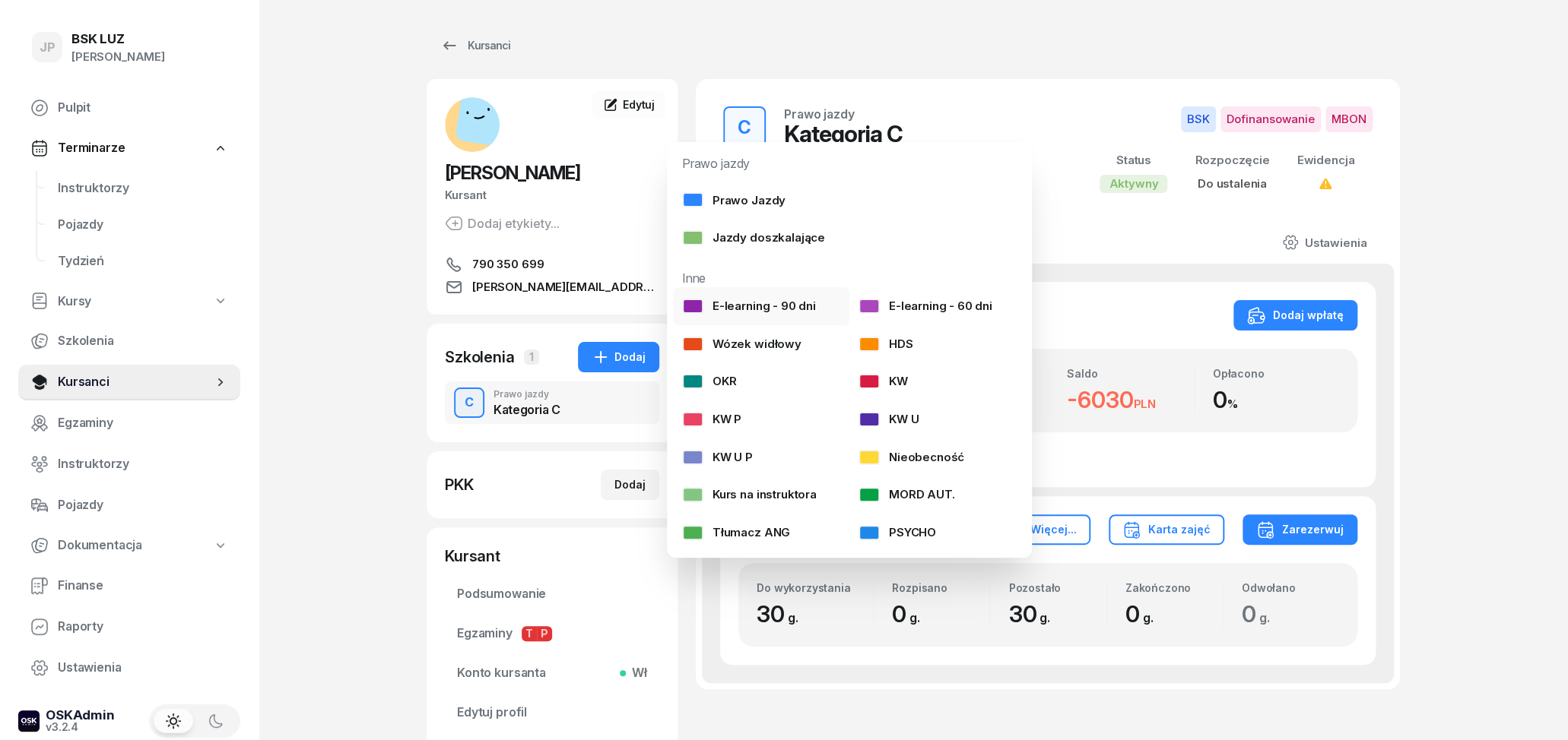
click at [740, 303] on div "E-learning - 90 dni" at bounding box center [749, 306] width 134 height 20
select select
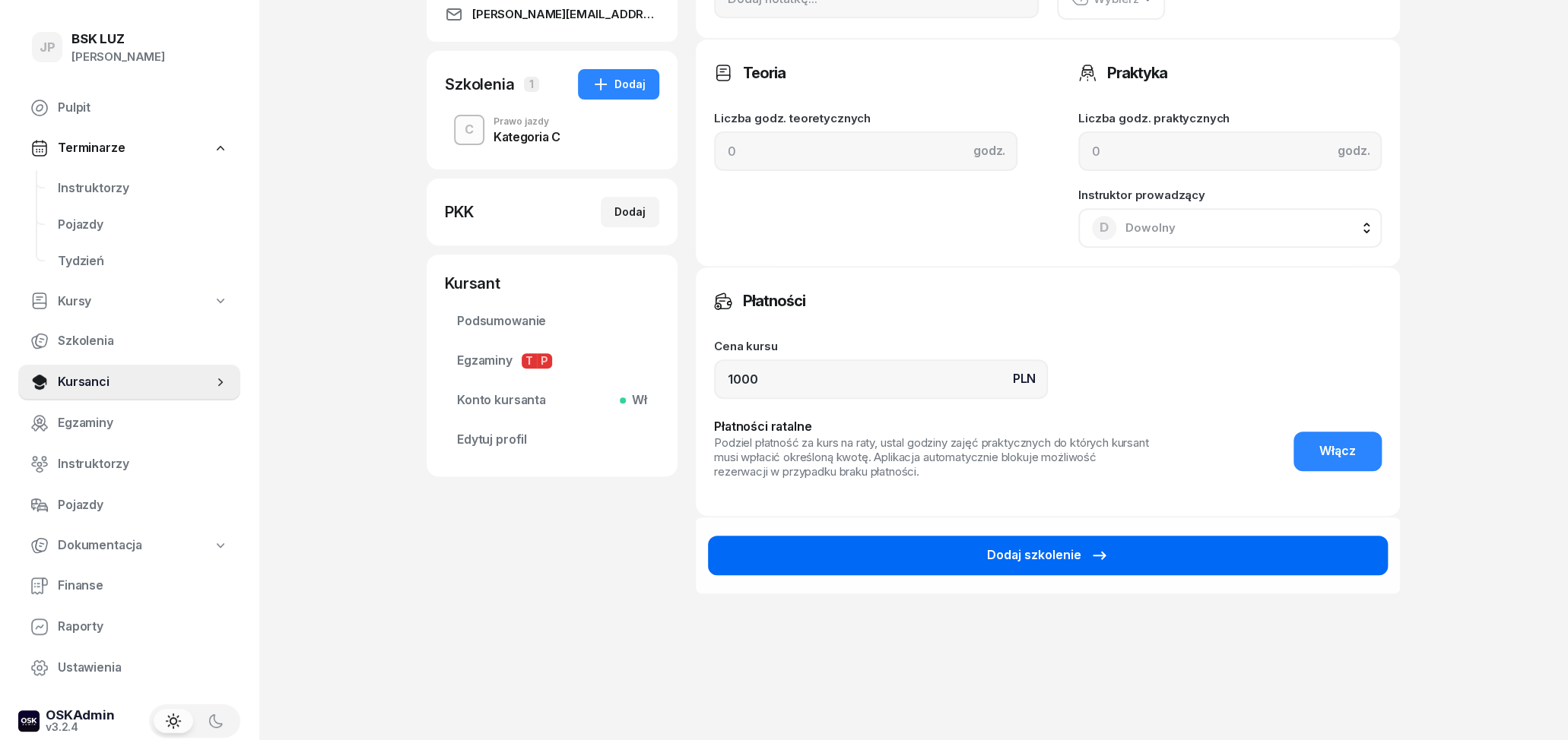
scroll to position [308, 0]
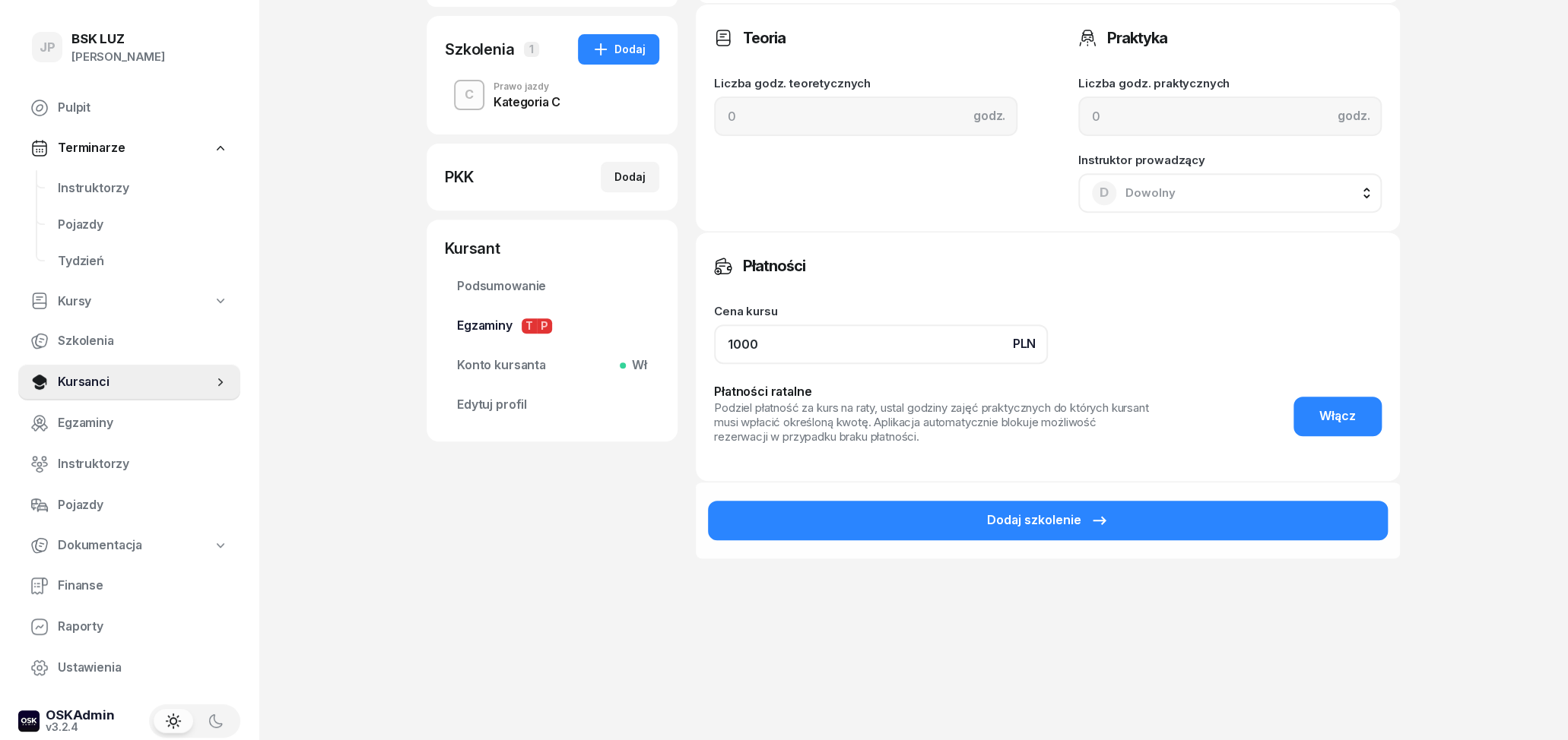
drag, startPoint x: 793, startPoint y: 336, endPoint x: 615, endPoint y: 342, distance: 178.1
click at [714, 338] on input "1000" at bounding box center [881, 345] width 333 height 40
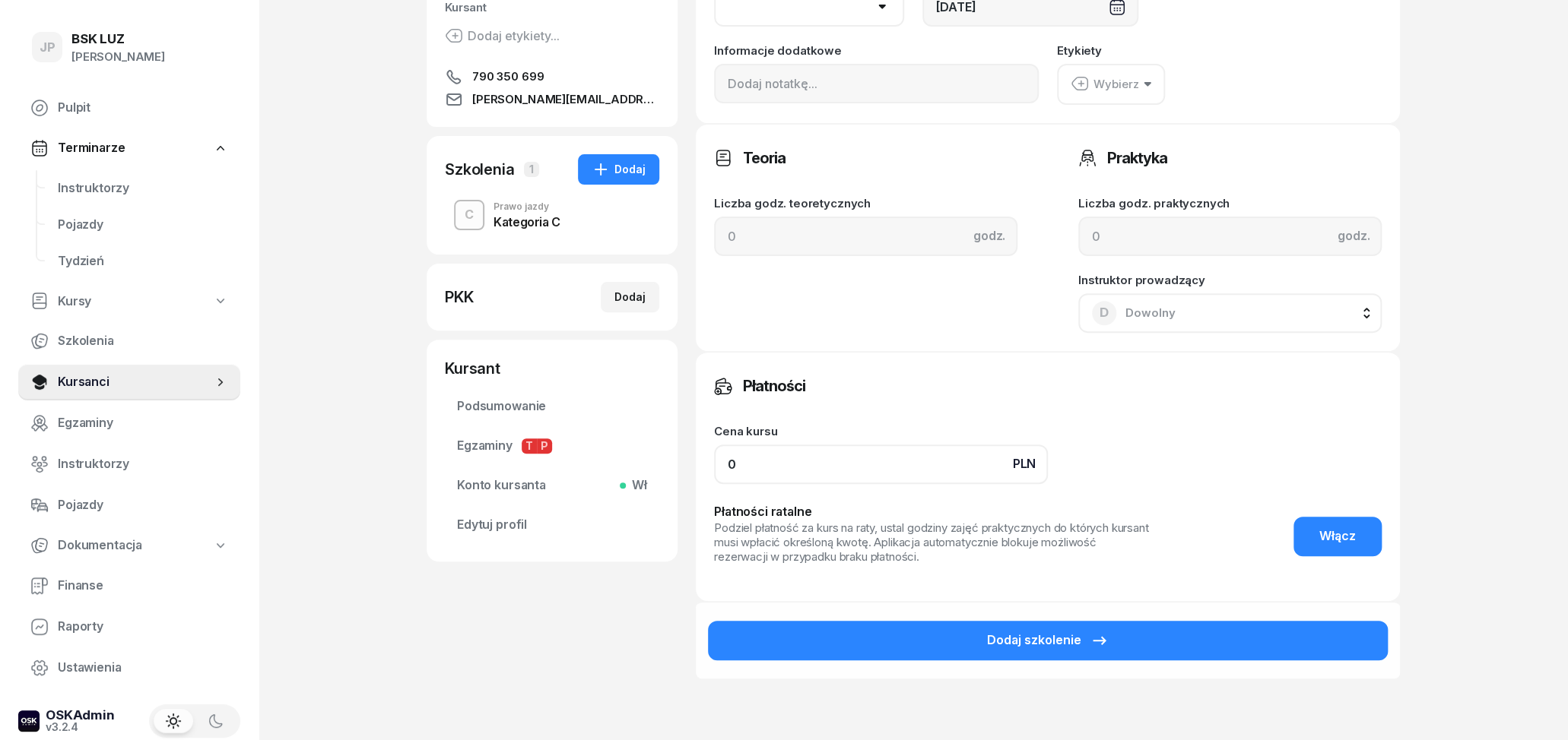
scroll to position [71, 0]
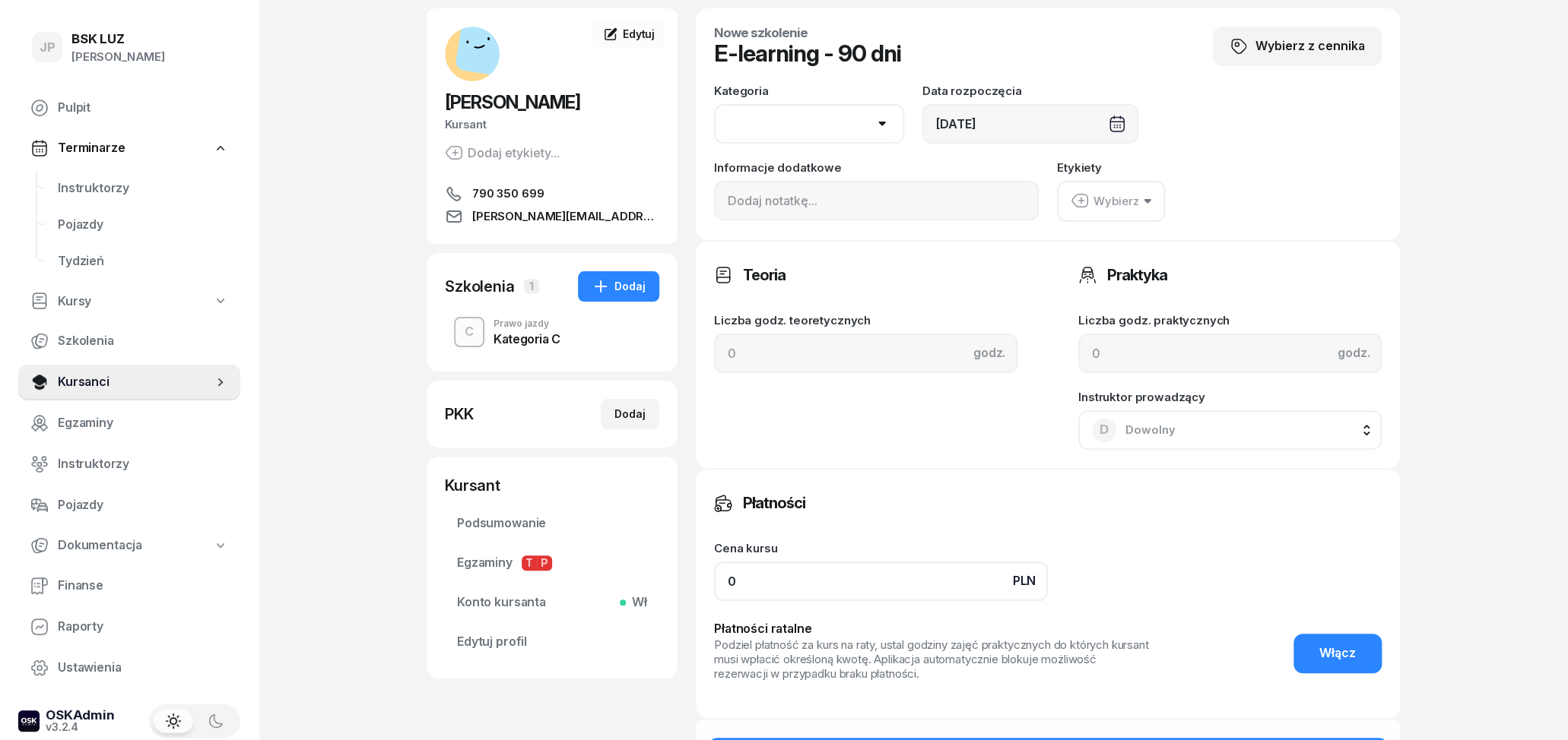
type input "0"
select select "C"
click option "C" at bounding box center [0, 0] width 0 height 0
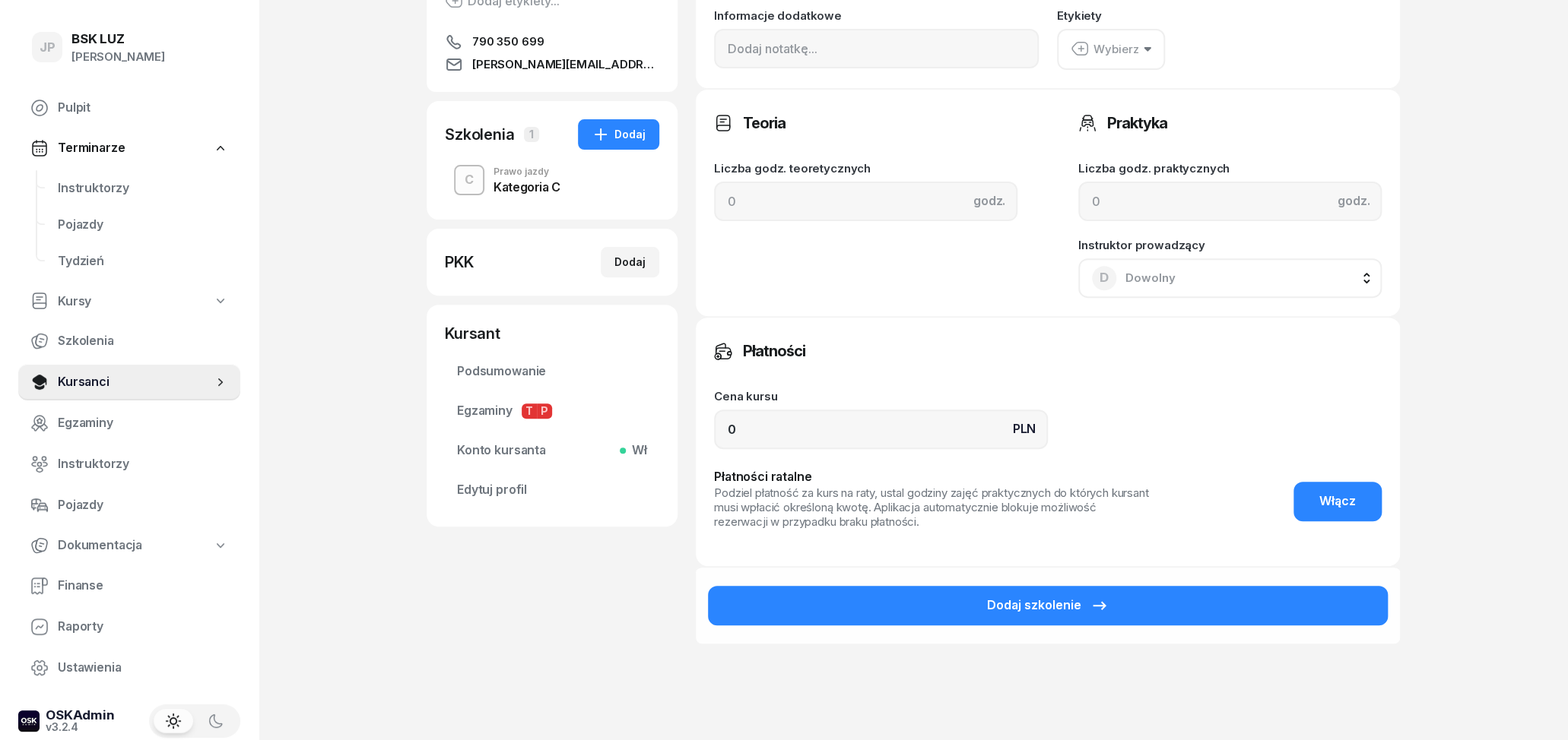
scroll to position [308, 0]
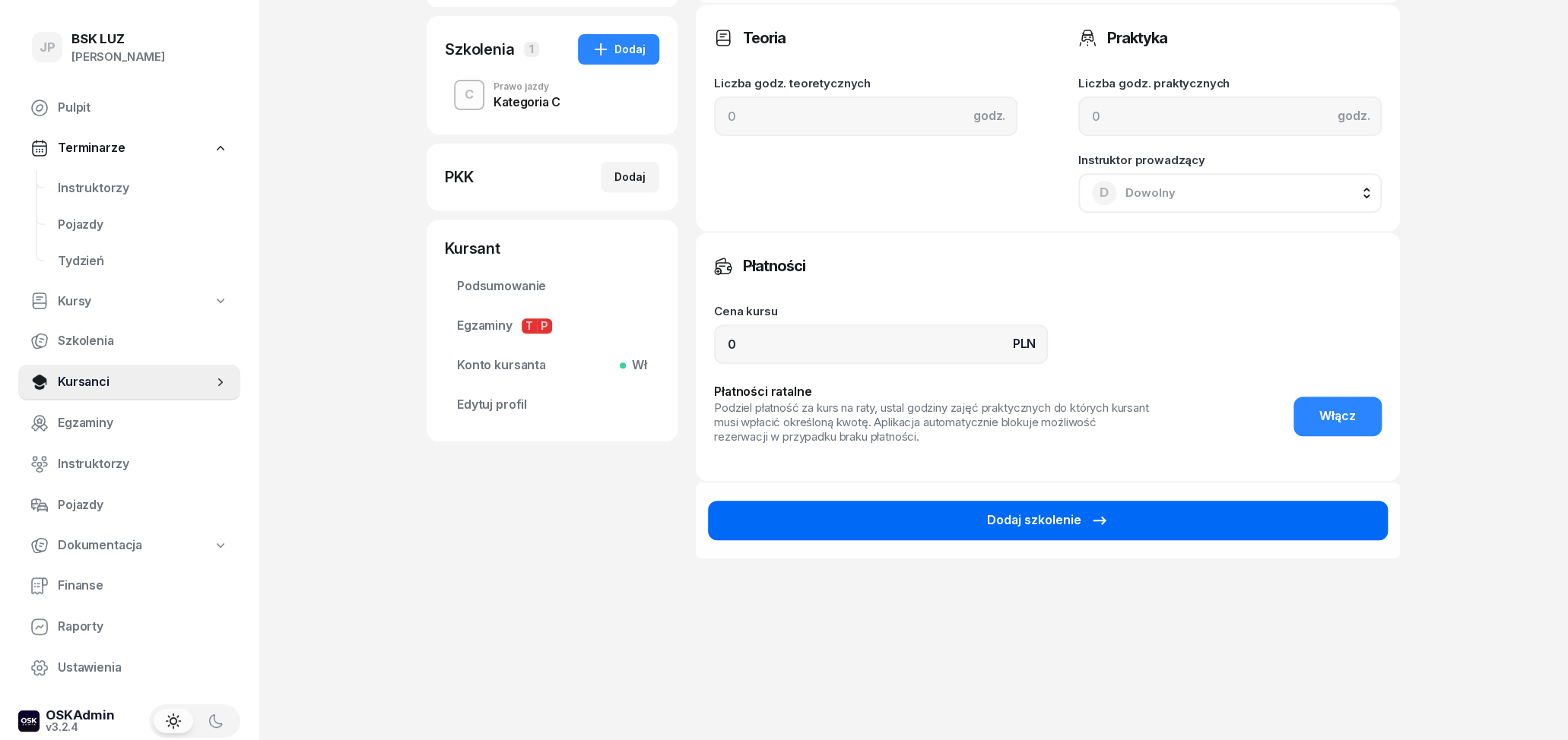
click at [1039, 521] on div "Dodaj szkolenie" at bounding box center [1048, 521] width 122 height 20
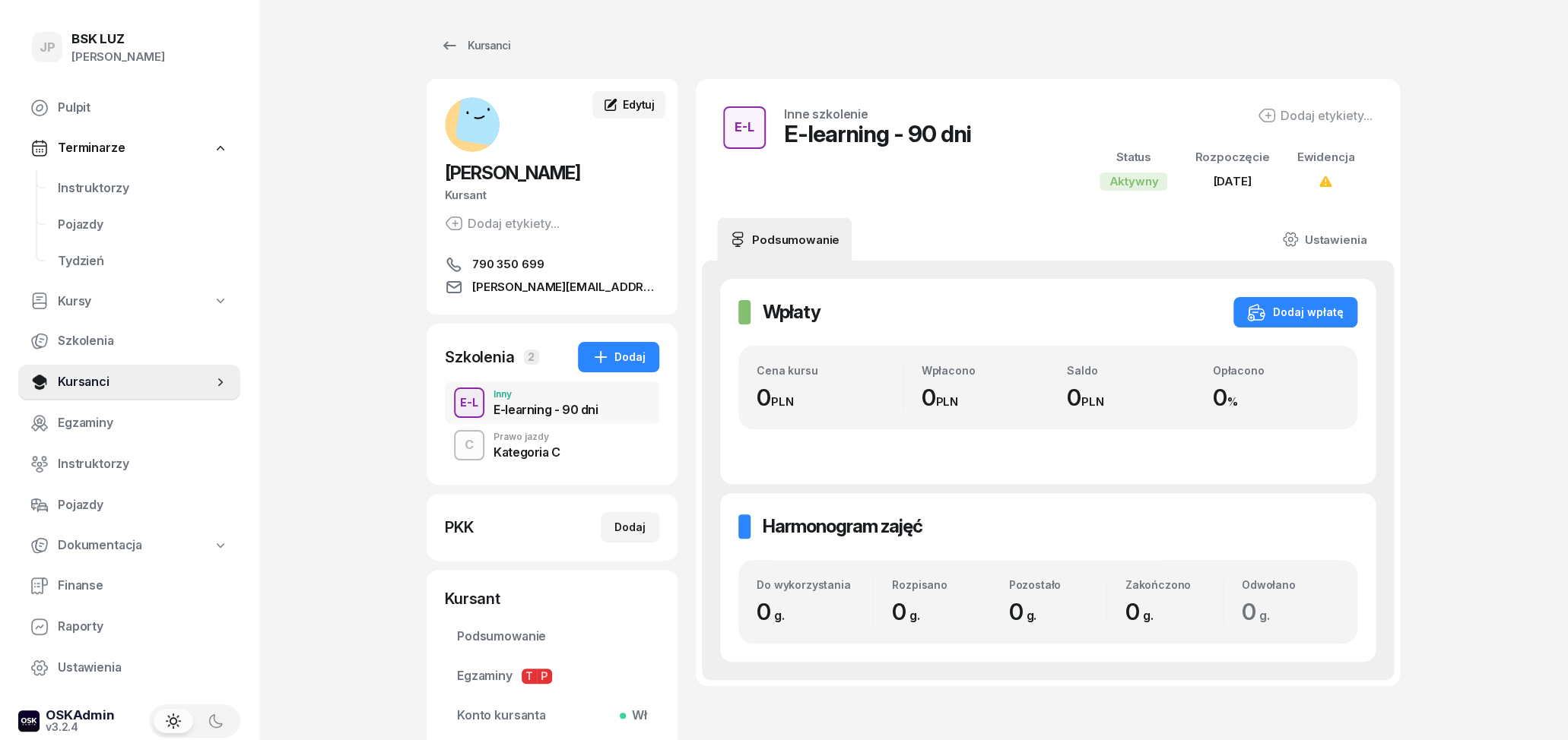
click at [662, 106] on link "Edytuj" at bounding box center [629, 105] width 73 height 28
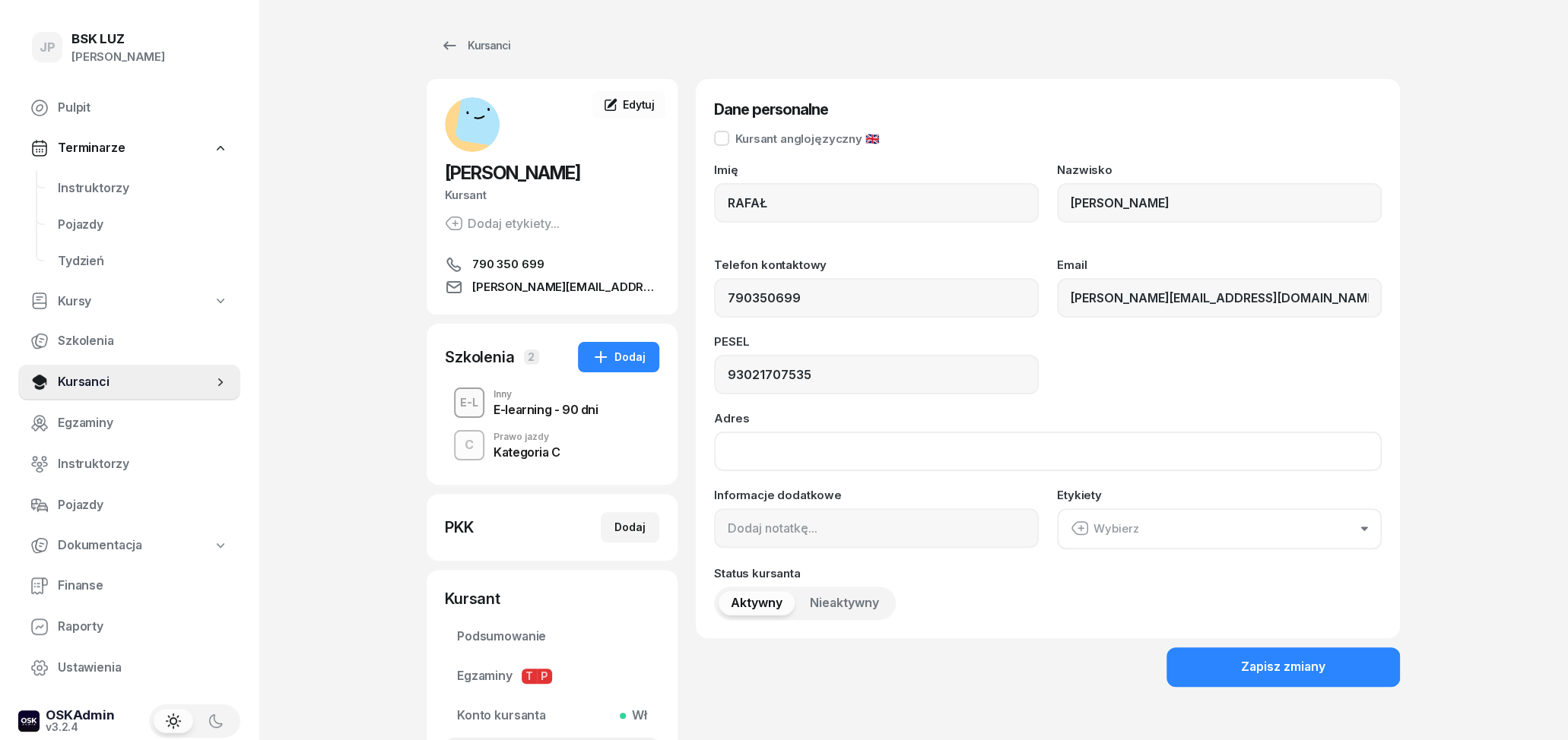
click at [847, 459] on input "Adres" at bounding box center [1048, 452] width 668 height 40
type input "u"
type input "Urocza 6; 32-089 Wielka Wieś"
click at [1200, 526] on button "Wybierz" at bounding box center [1220, 529] width 325 height 41
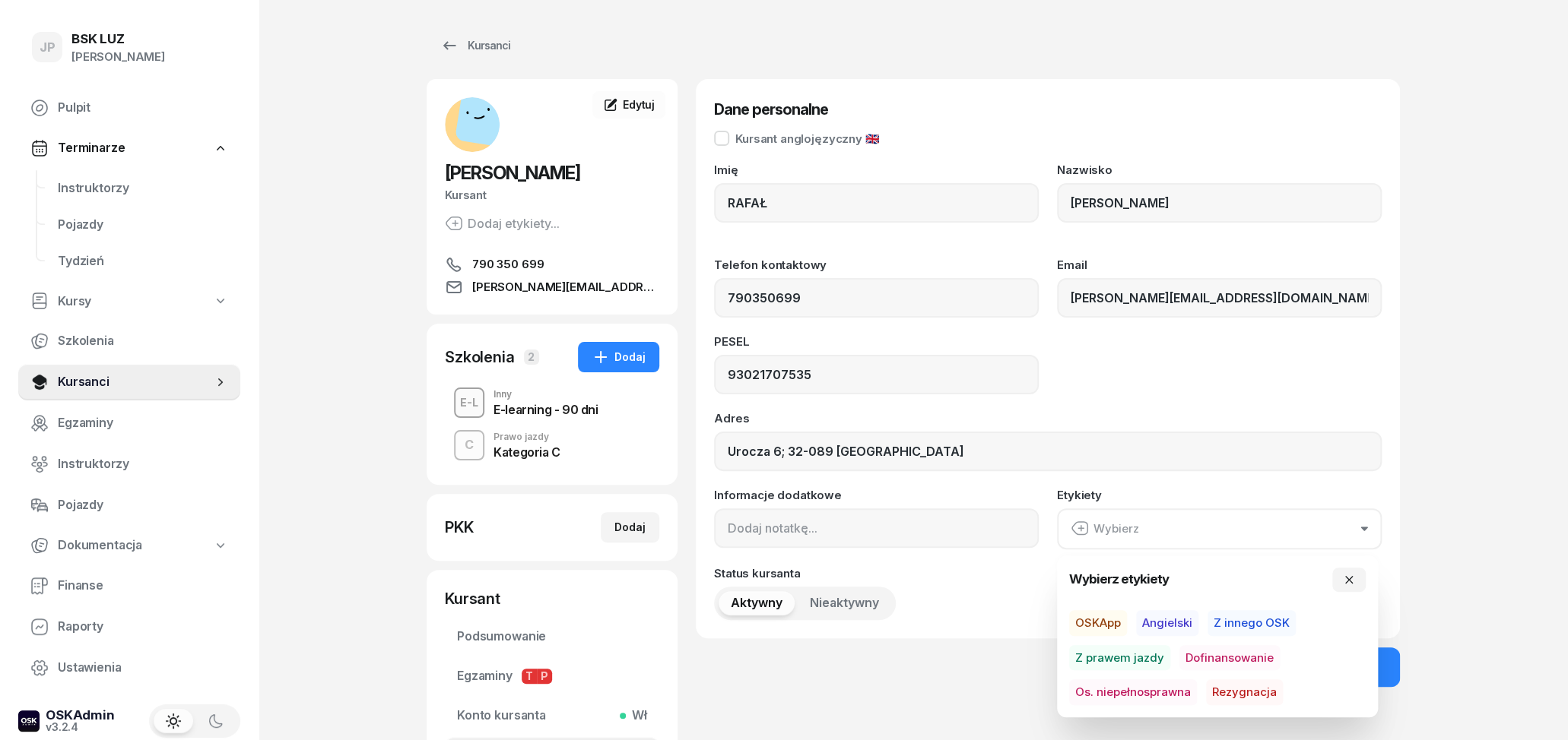
click at [1219, 660] on span "Dofinansowanie" at bounding box center [1229, 658] width 100 height 26
click at [1431, 618] on div "JP BSK LUZ Joanna Piątkiewicz Pulpit Terminarze Instruktorzy Pojazdy Tydzień Ku…" at bounding box center [784, 447] width 1568 height 895
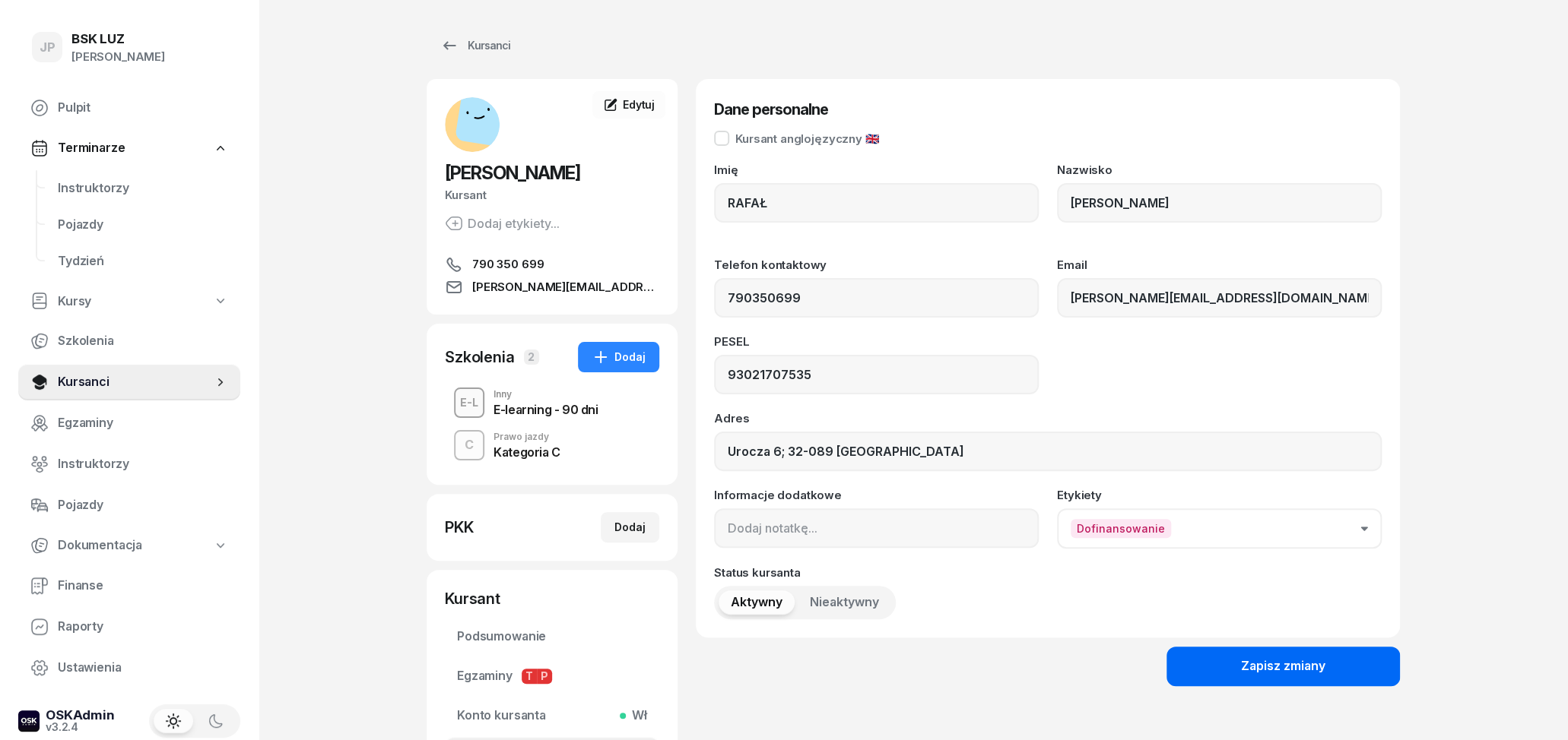
click at [1341, 671] on button "Zapisz zmiany" at bounding box center [1283, 667] width 233 height 40
click at [1255, 674] on div "Zapisz zmiany" at bounding box center [1284, 667] width 85 height 20
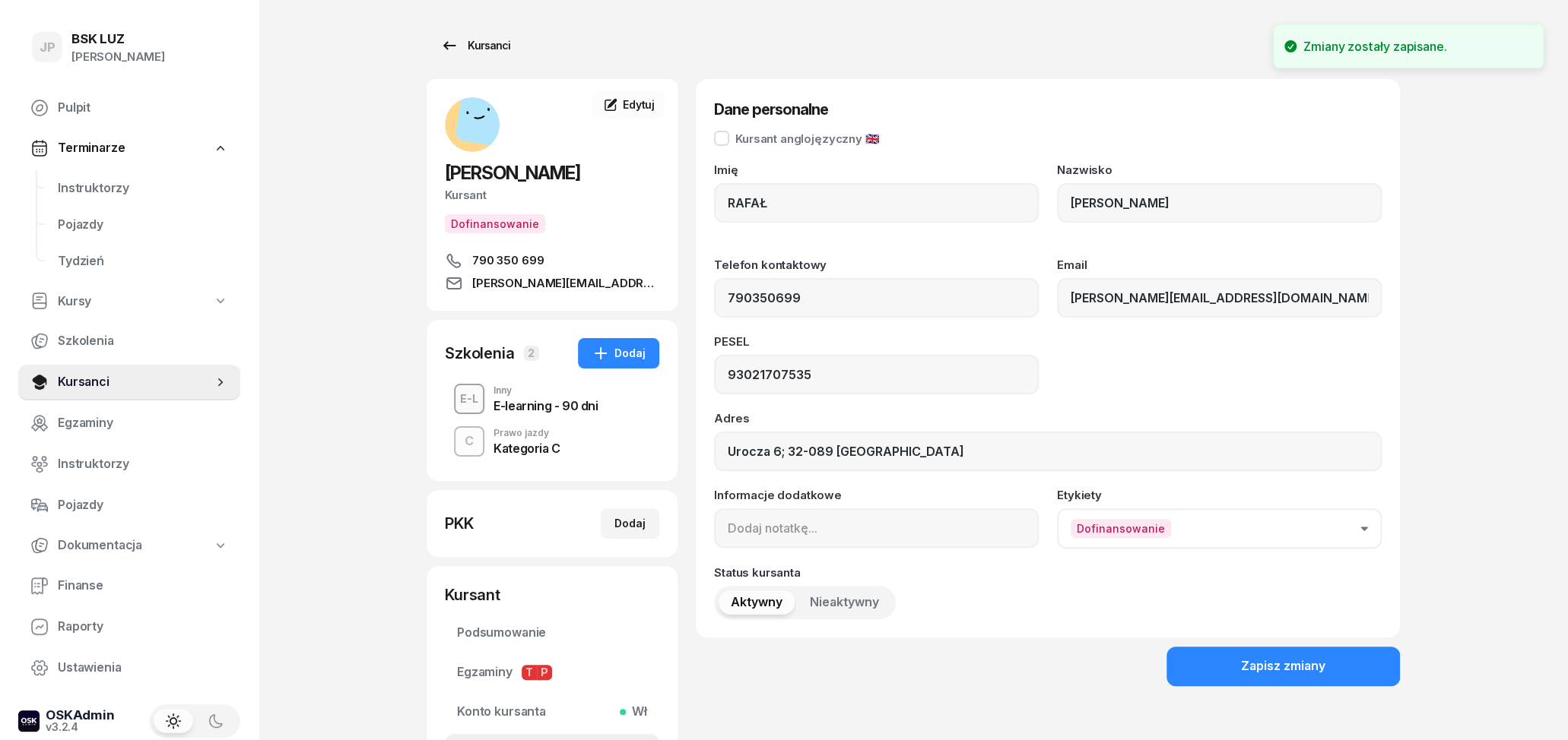
click at [454, 41] on icon at bounding box center [449, 45] width 18 height 18
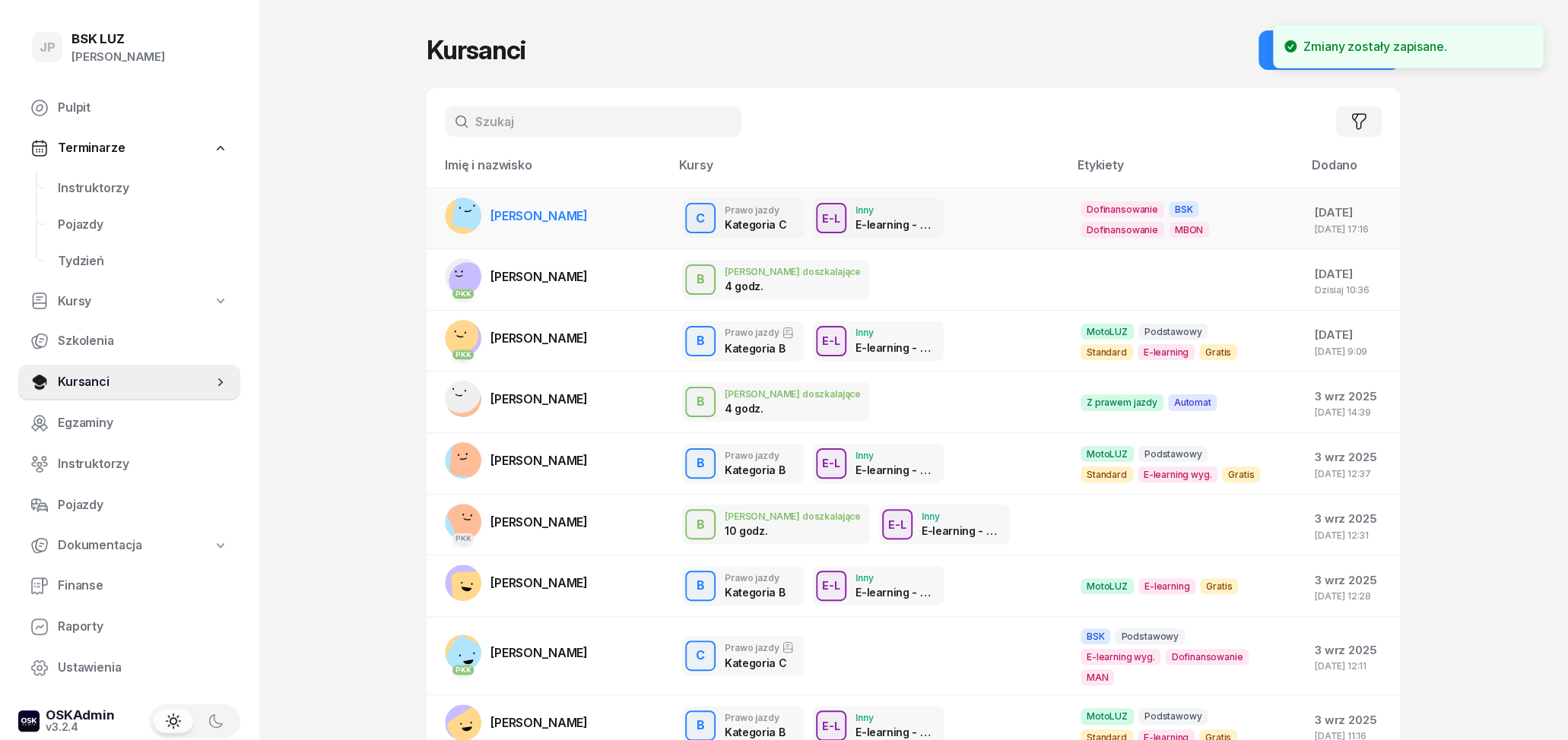
click at [1220, 213] on div "Dofinansowanie BSK Dofinansowanie MBON" at bounding box center [1171, 219] width 182 height 36
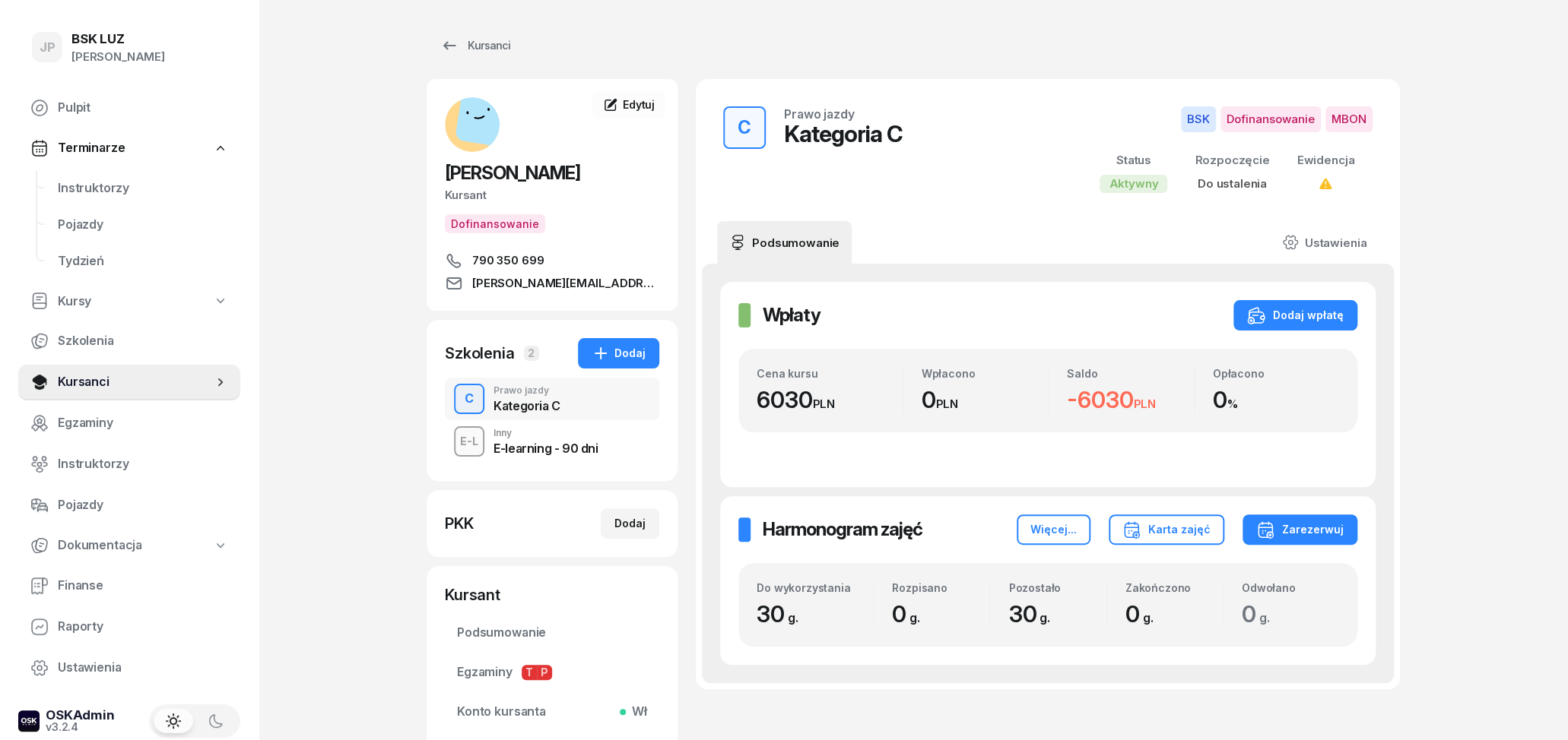
click at [1267, 118] on span "Dofinansowanie" at bounding box center [1271, 119] width 100 height 26
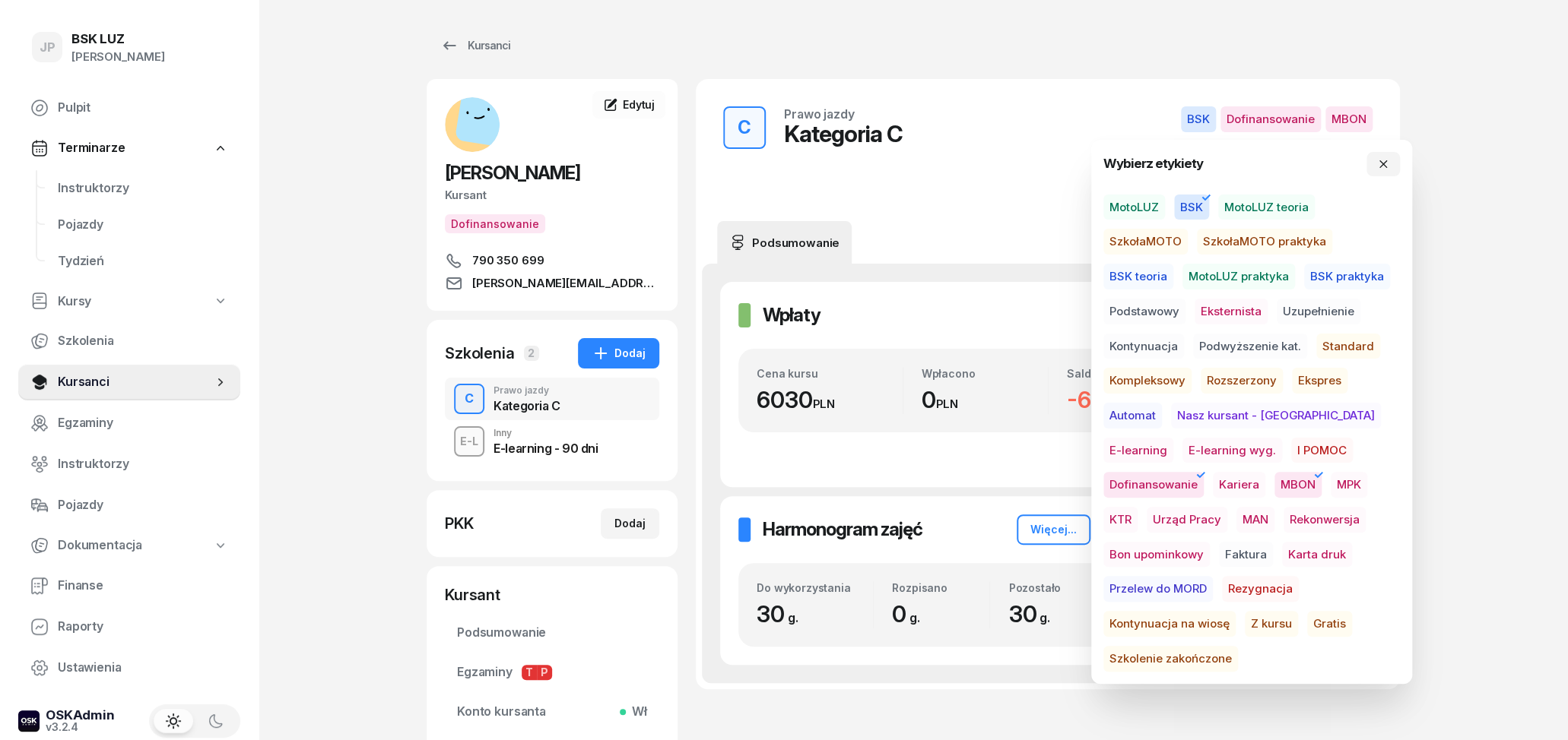
click at [951, 142] on div "C Prawo jazdy Kategoria C BSK Dofinansowanie MBON Status Aktywny Rozpoczęcie Do…" at bounding box center [1048, 150] width 668 height 105
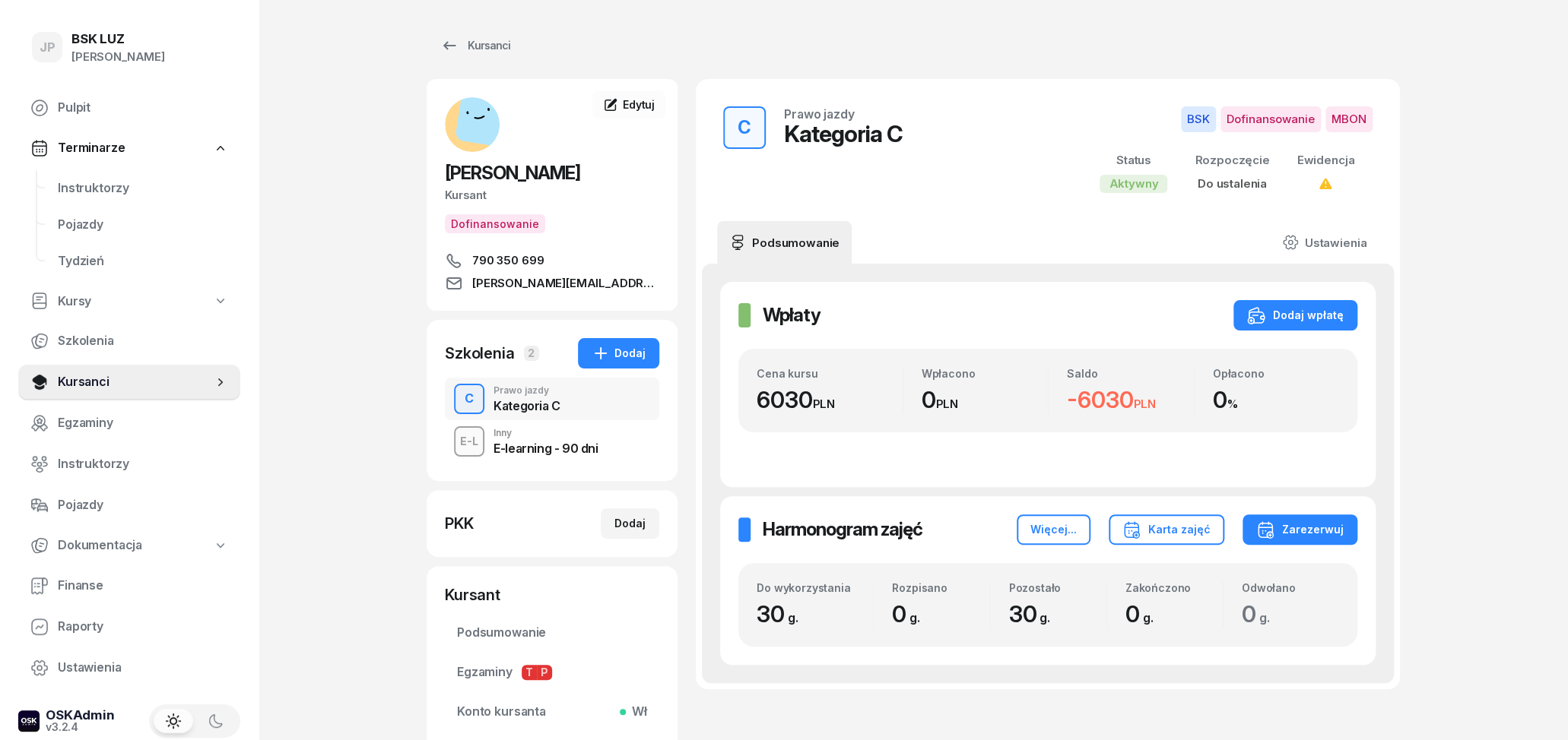
click at [535, 397] on div "Kategoria C" at bounding box center [526, 403] width 67 height 16
click at [1357, 240] on link "Ustawienia" at bounding box center [1324, 242] width 109 height 42
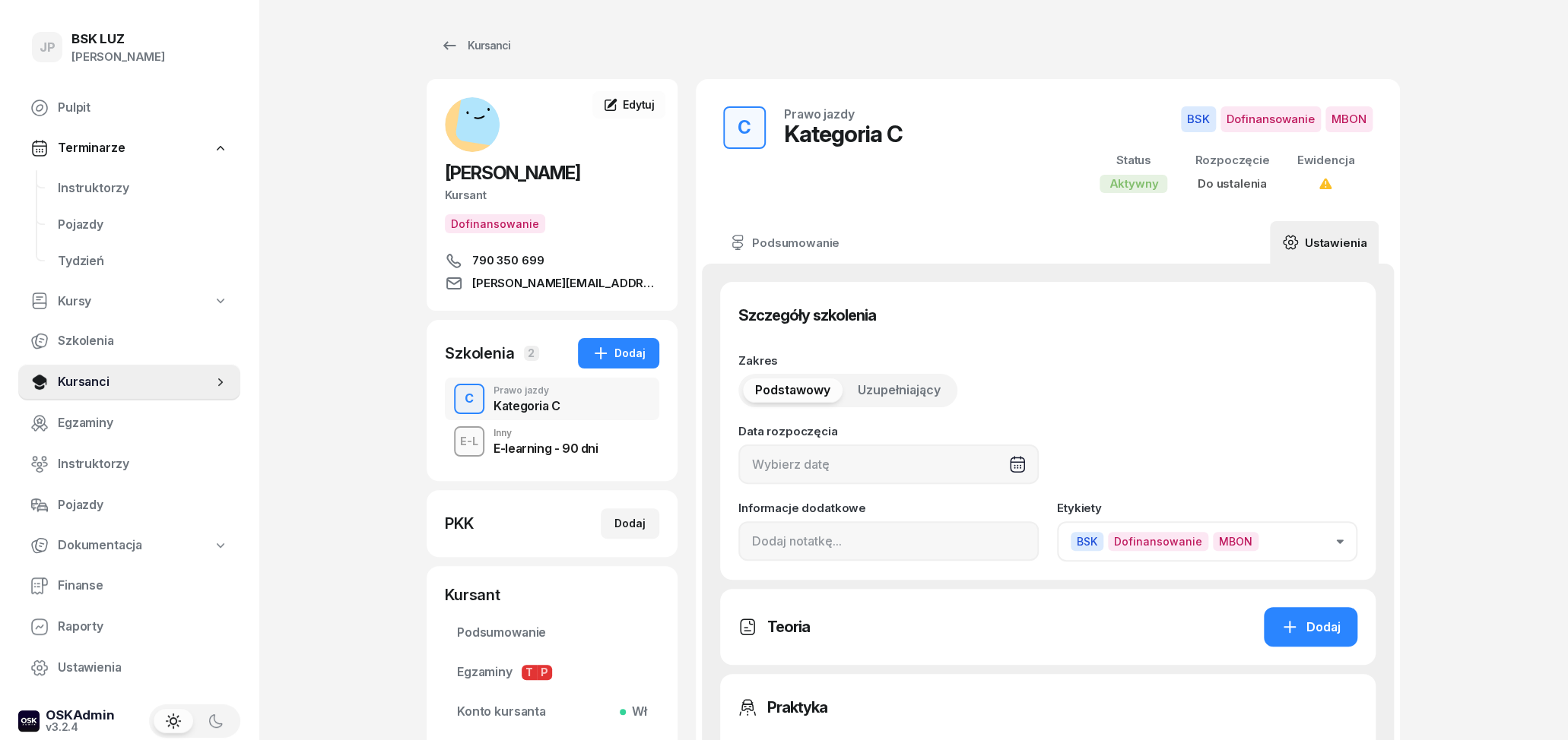
click at [1170, 536] on span "Dofinansowanie" at bounding box center [1159, 541] width 100 height 19
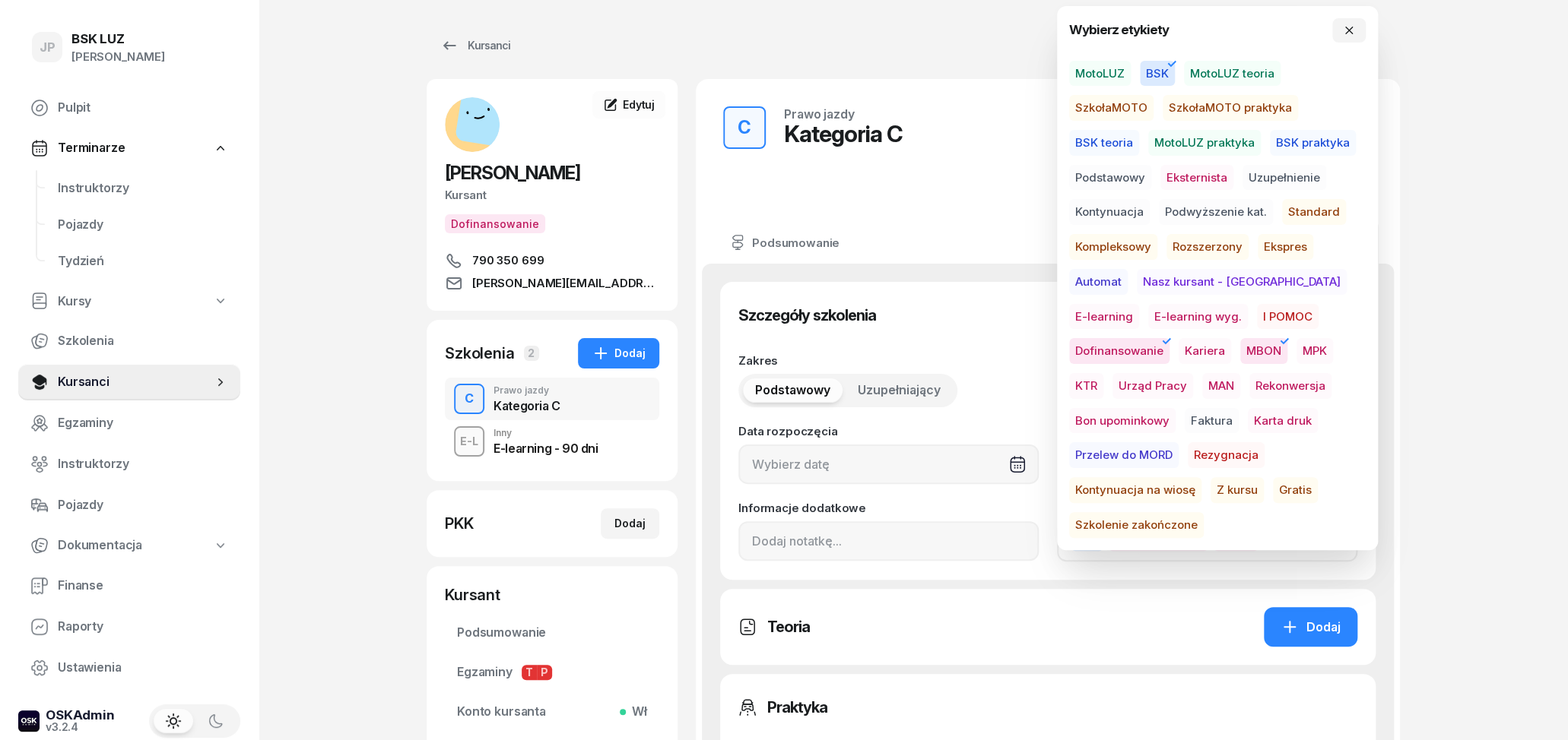
click at [1176, 332] on icon "button" at bounding box center [1166, 341] width 18 height 18
click at [1094, 661] on div "Teoria Dodaj" at bounding box center [1048, 627] width 656 height 76
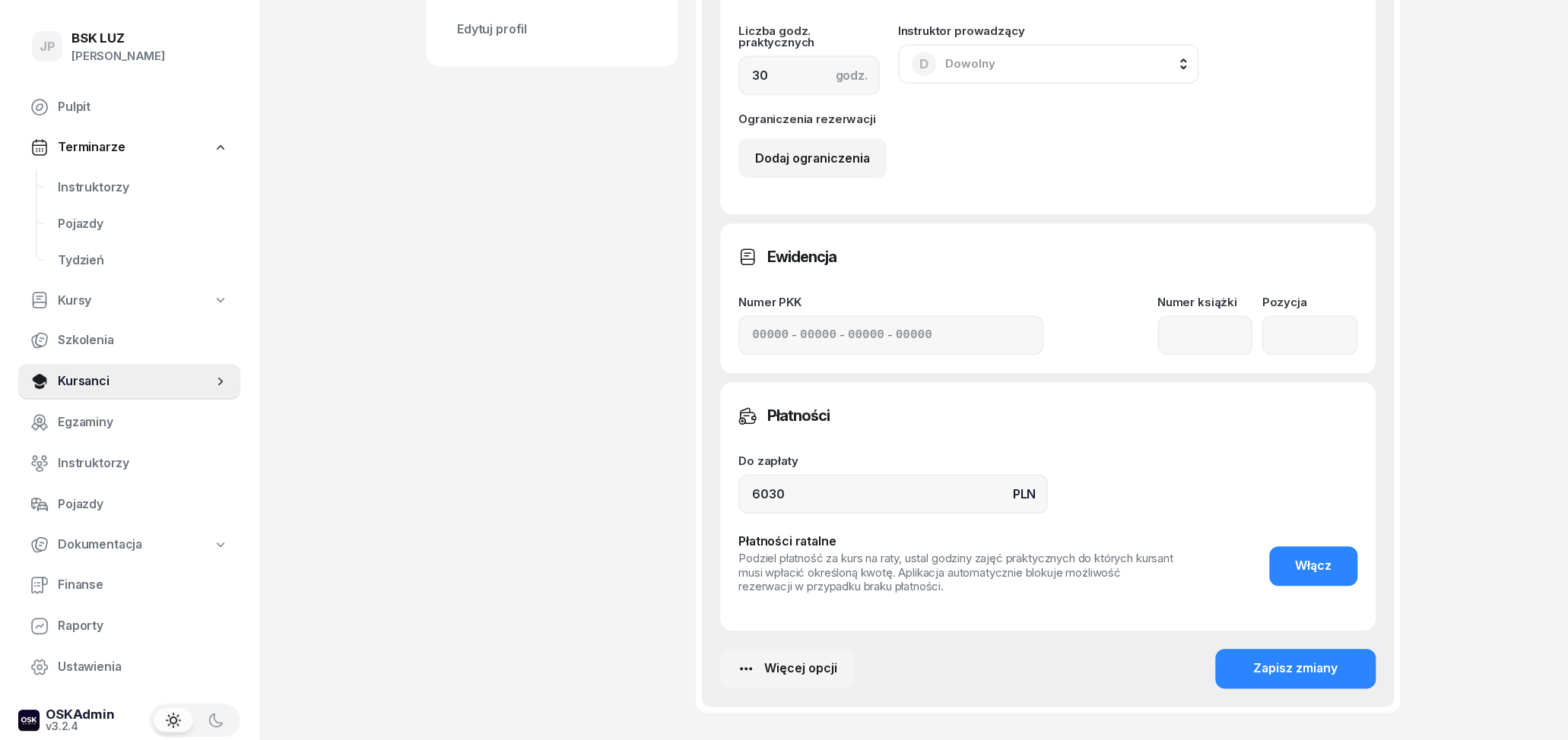
scroll to position [843, 0]
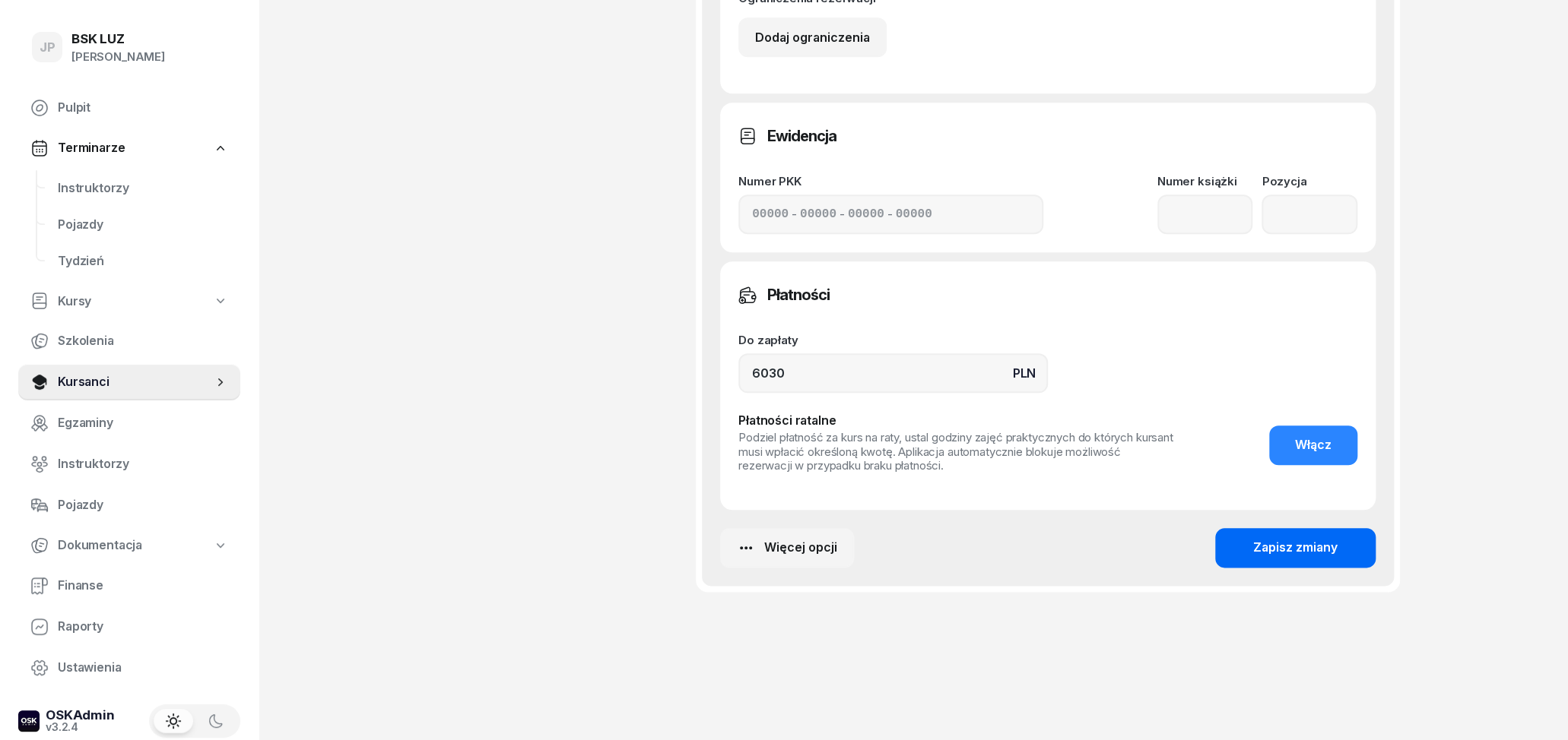
click at [1273, 538] on div "Zapisz zmiany" at bounding box center [1296, 547] width 85 height 20
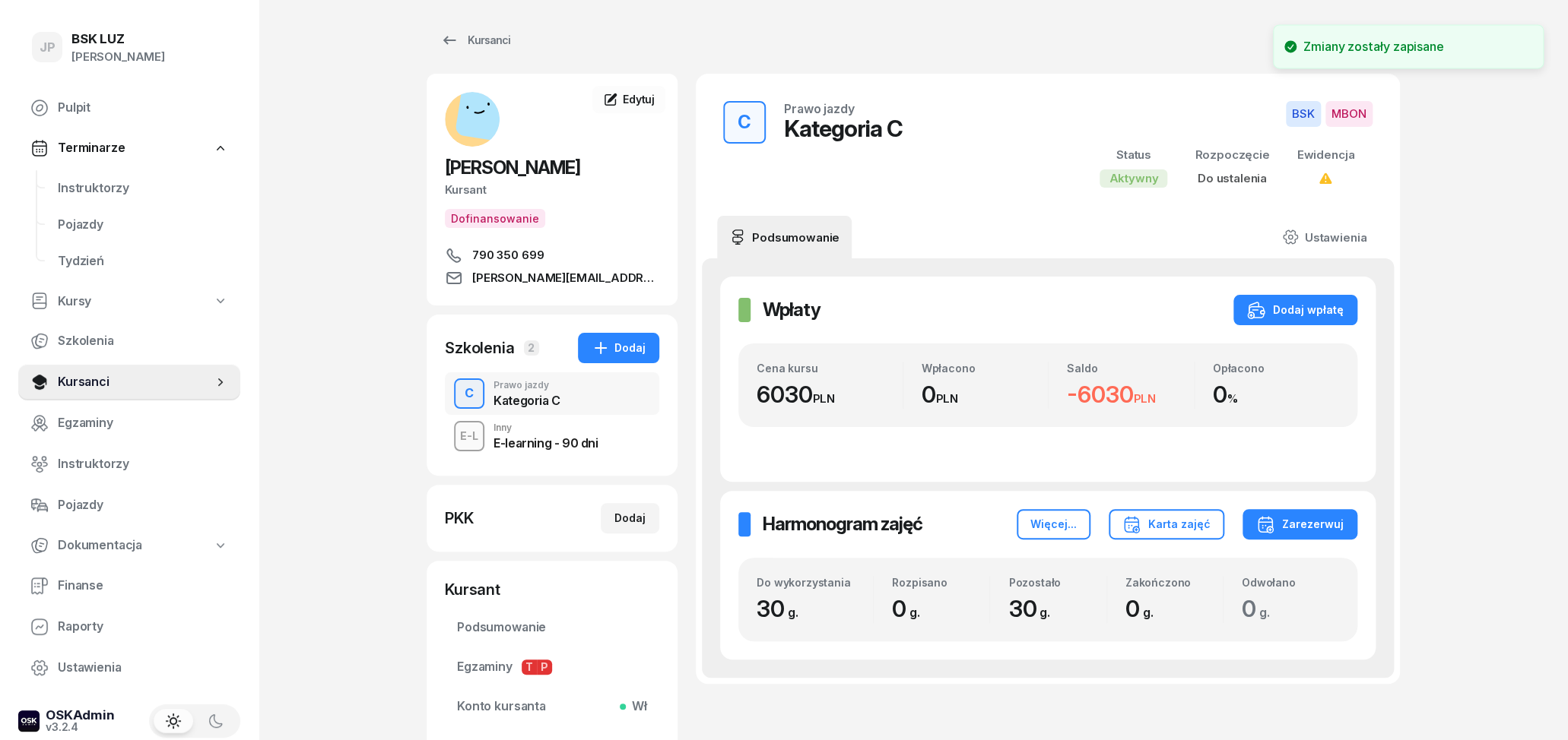
scroll to position [0, 0]
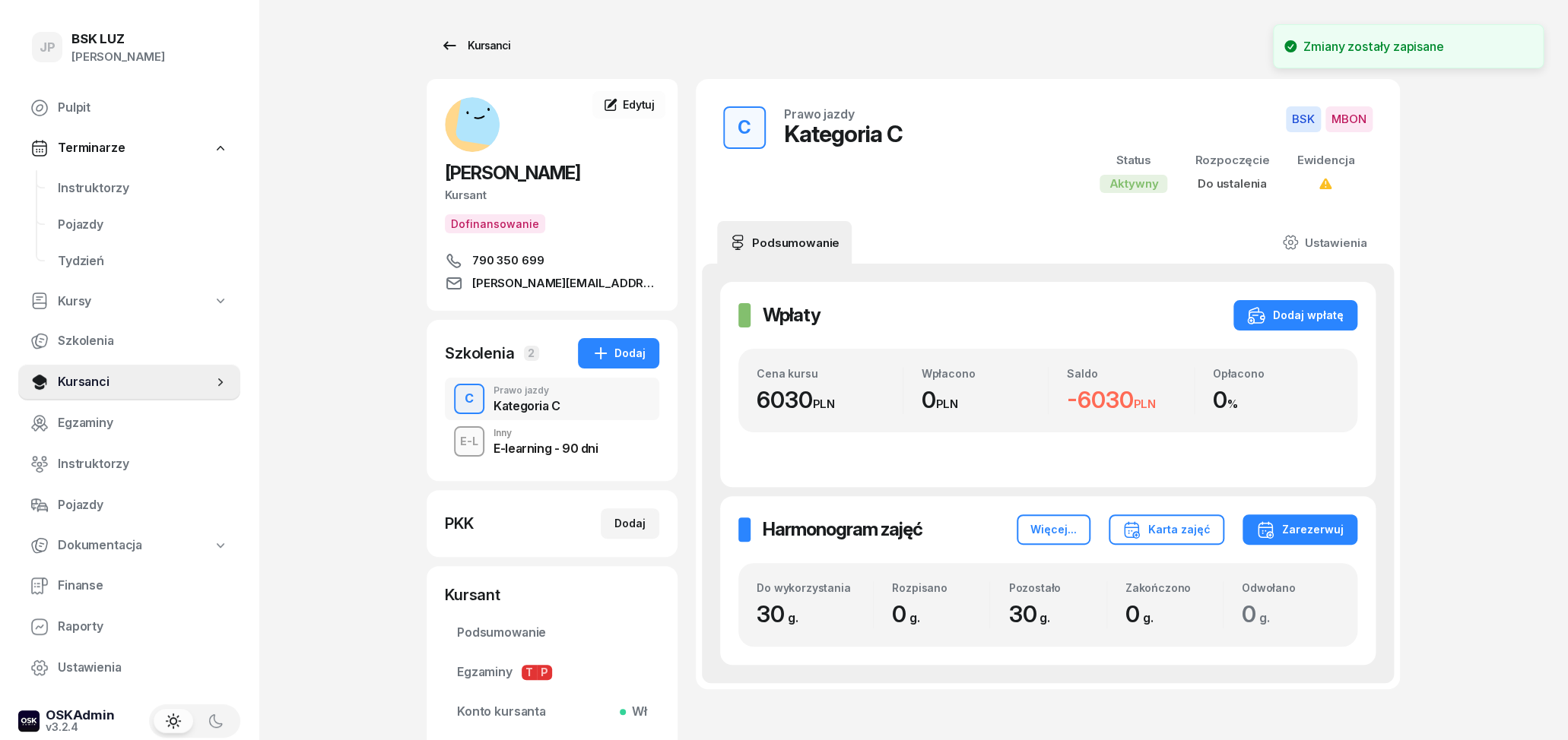
click at [446, 41] on icon at bounding box center [449, 46] width 13 height 9
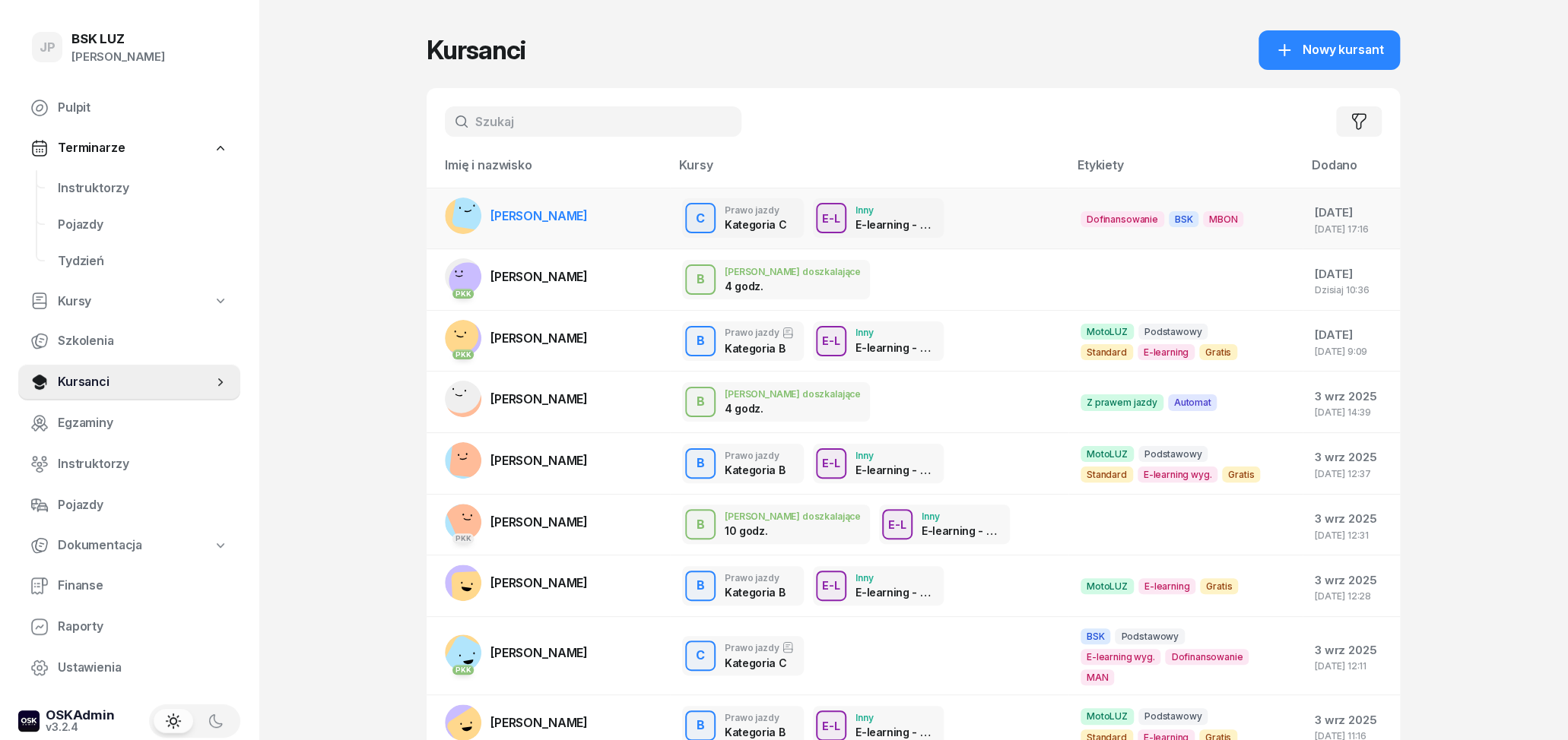
click at [974, 229] on div "C Prawo jazdy Kategoria C C Prawo jazdy Kategoria C BSK MBON Praktyka 0 z 30g P…" at bounding box center [869, 218] width 374 height 40
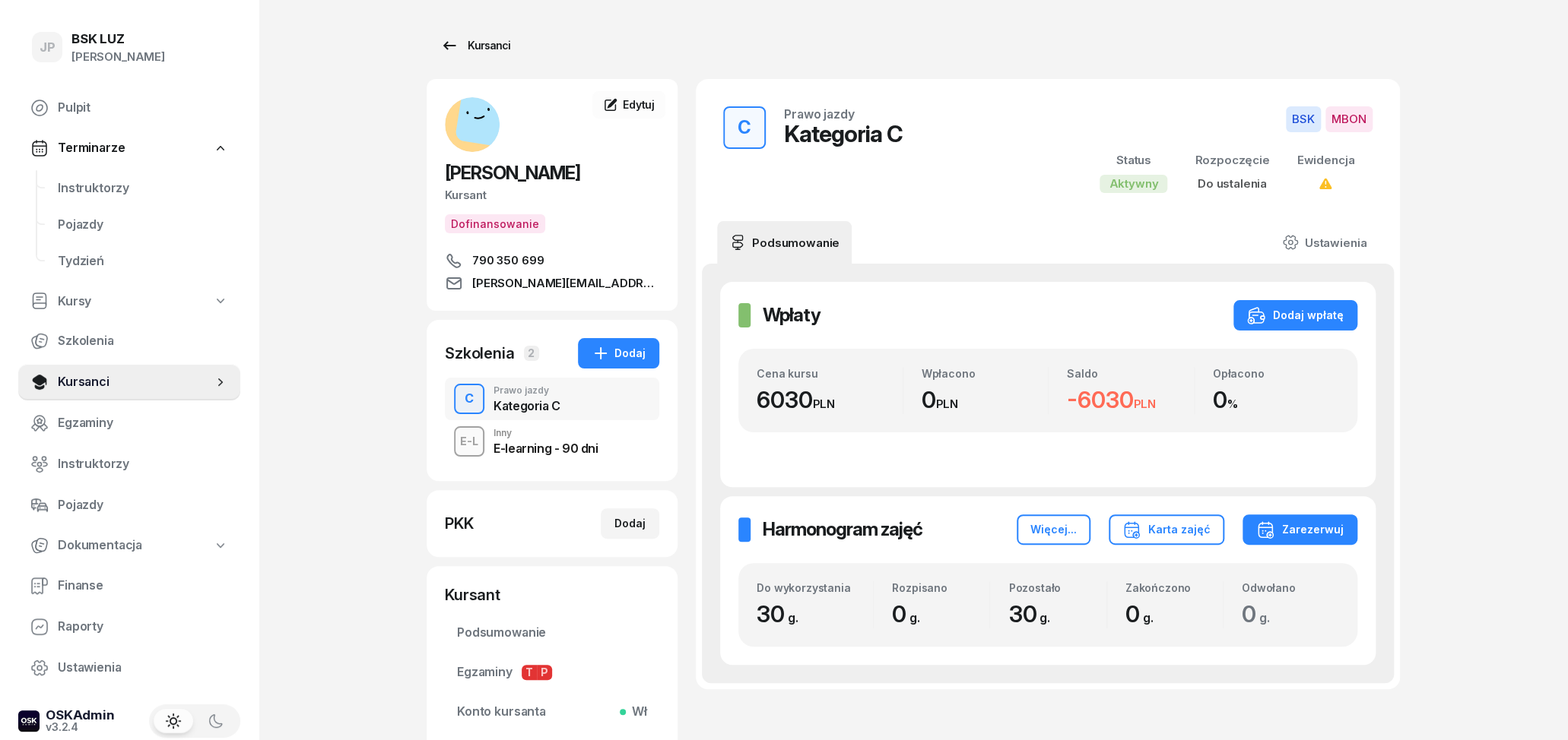
click at [443, 50] on icon at bounding box center [449, 45] width 18 height 18
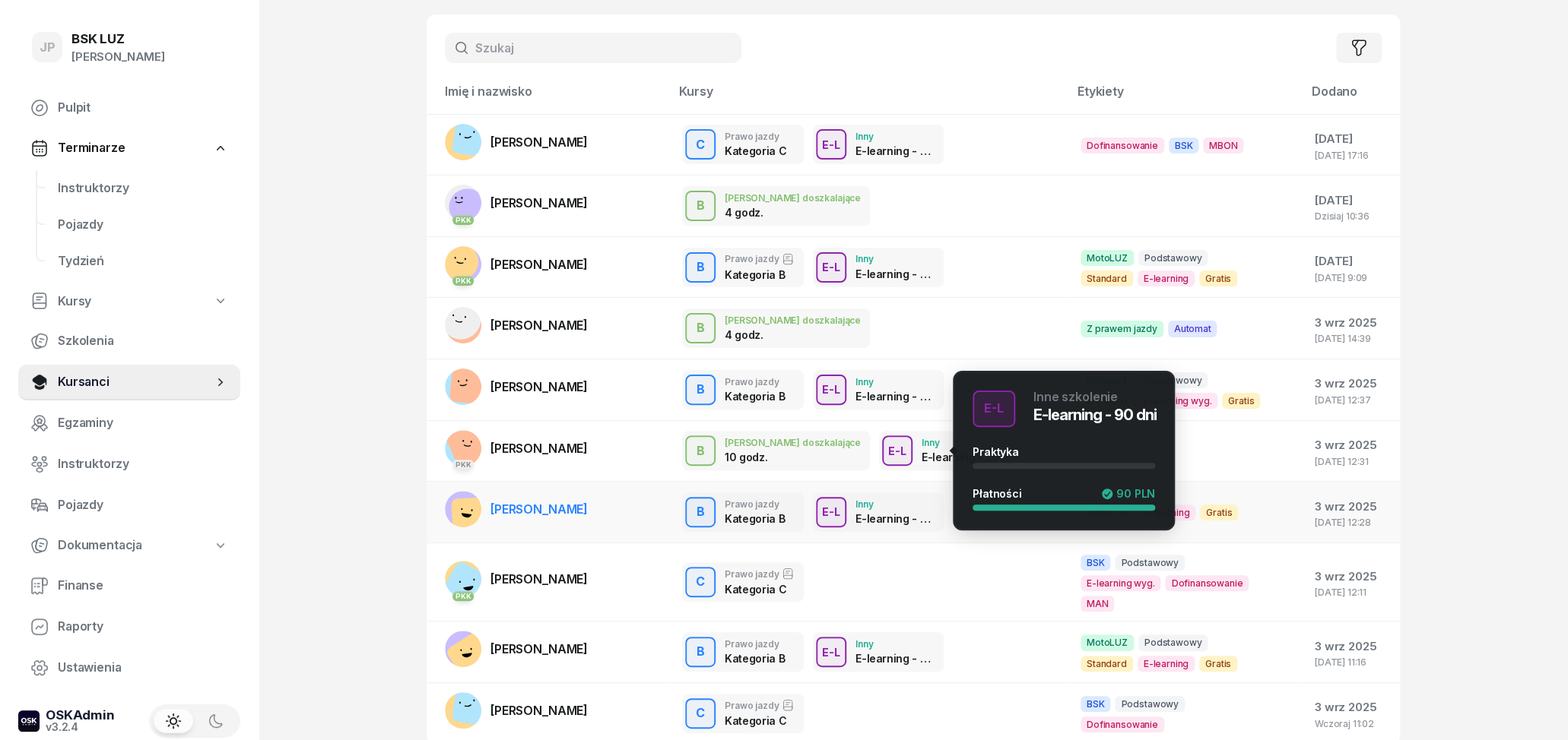
scroll to position [79, 0]
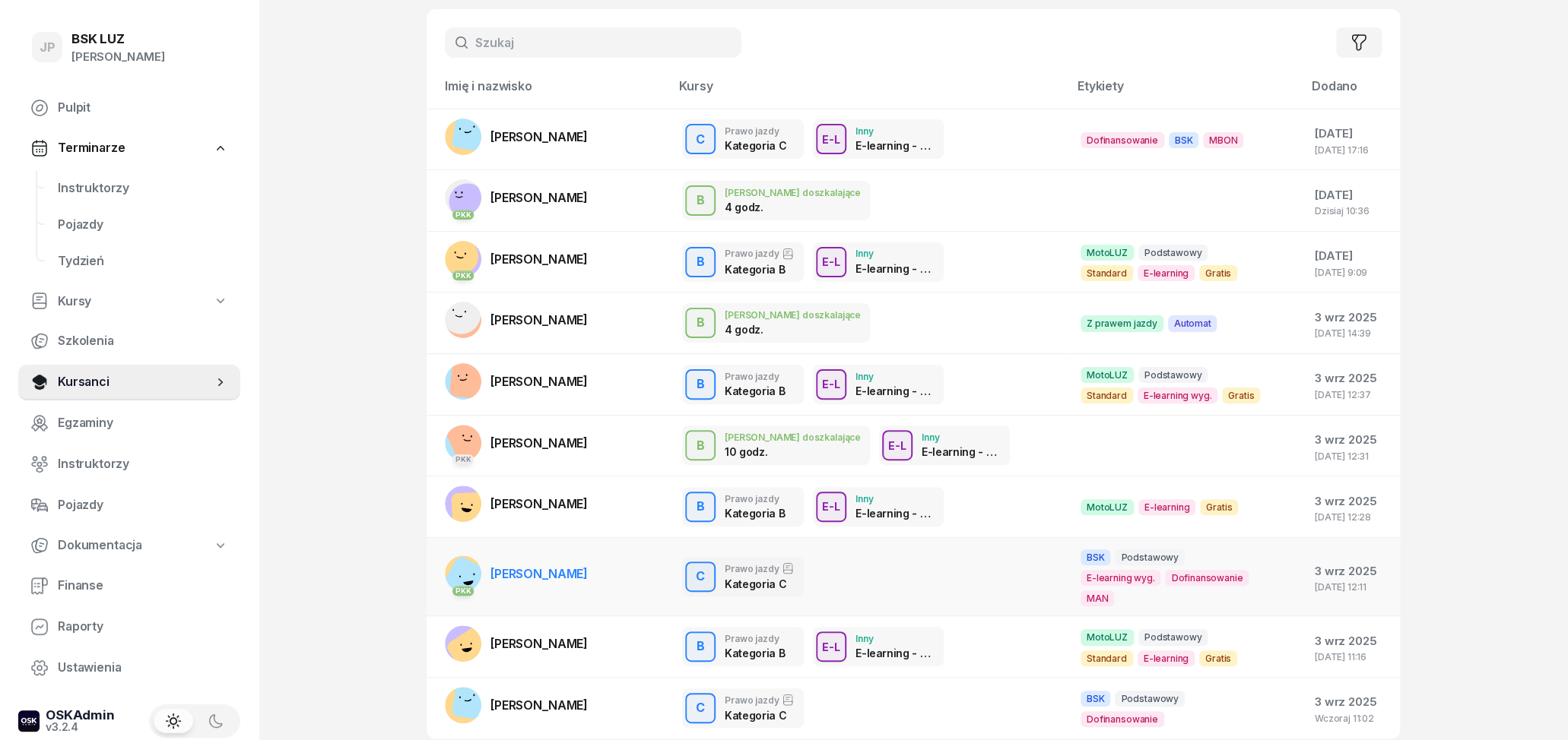
click at [879, 581] on div "C Prawo jazdy Kategoria C" at bounding box center [869, 577] width 374 height 40
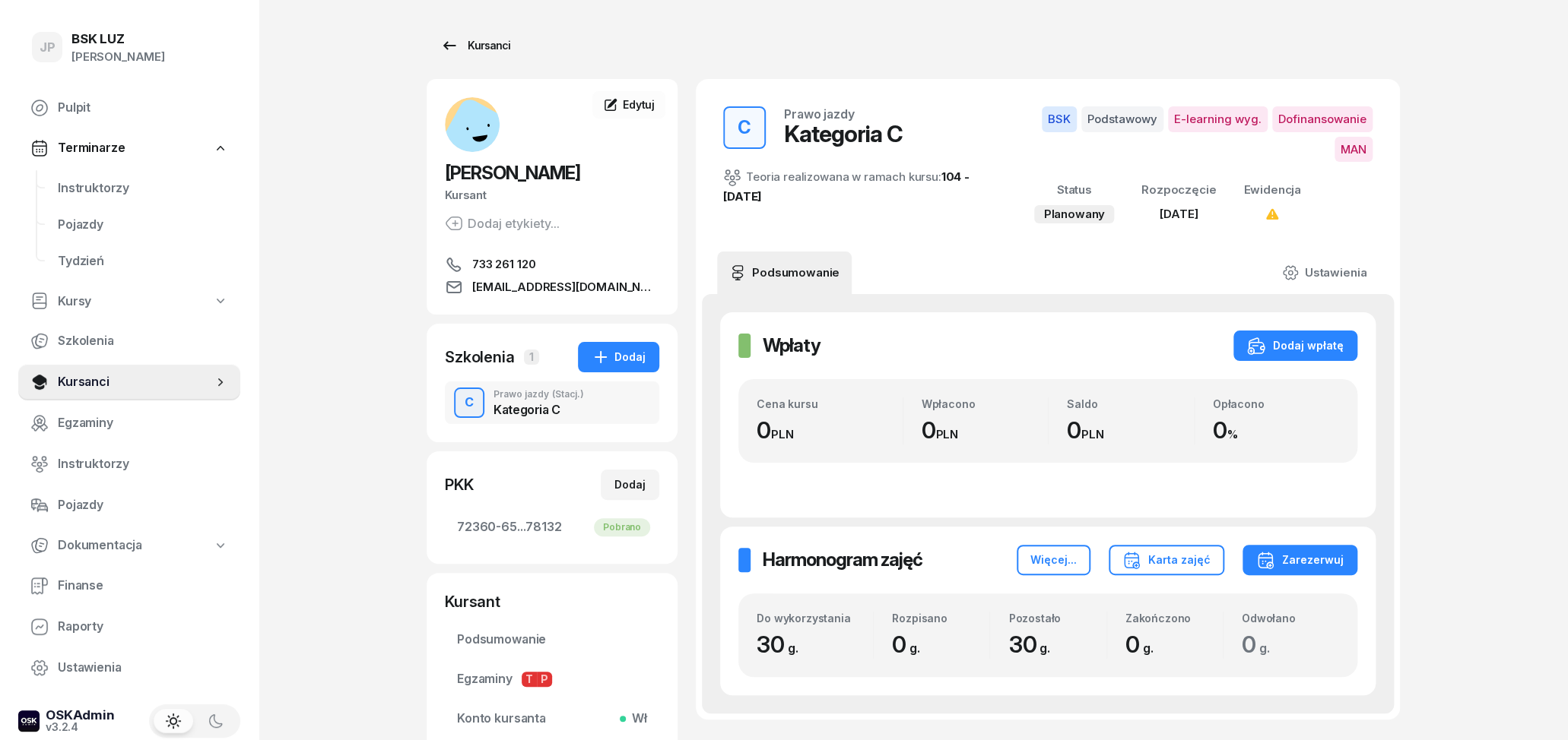
click at [458, 42] on div "Kursanci" at bounding box center [475, 45] width 70 height 18
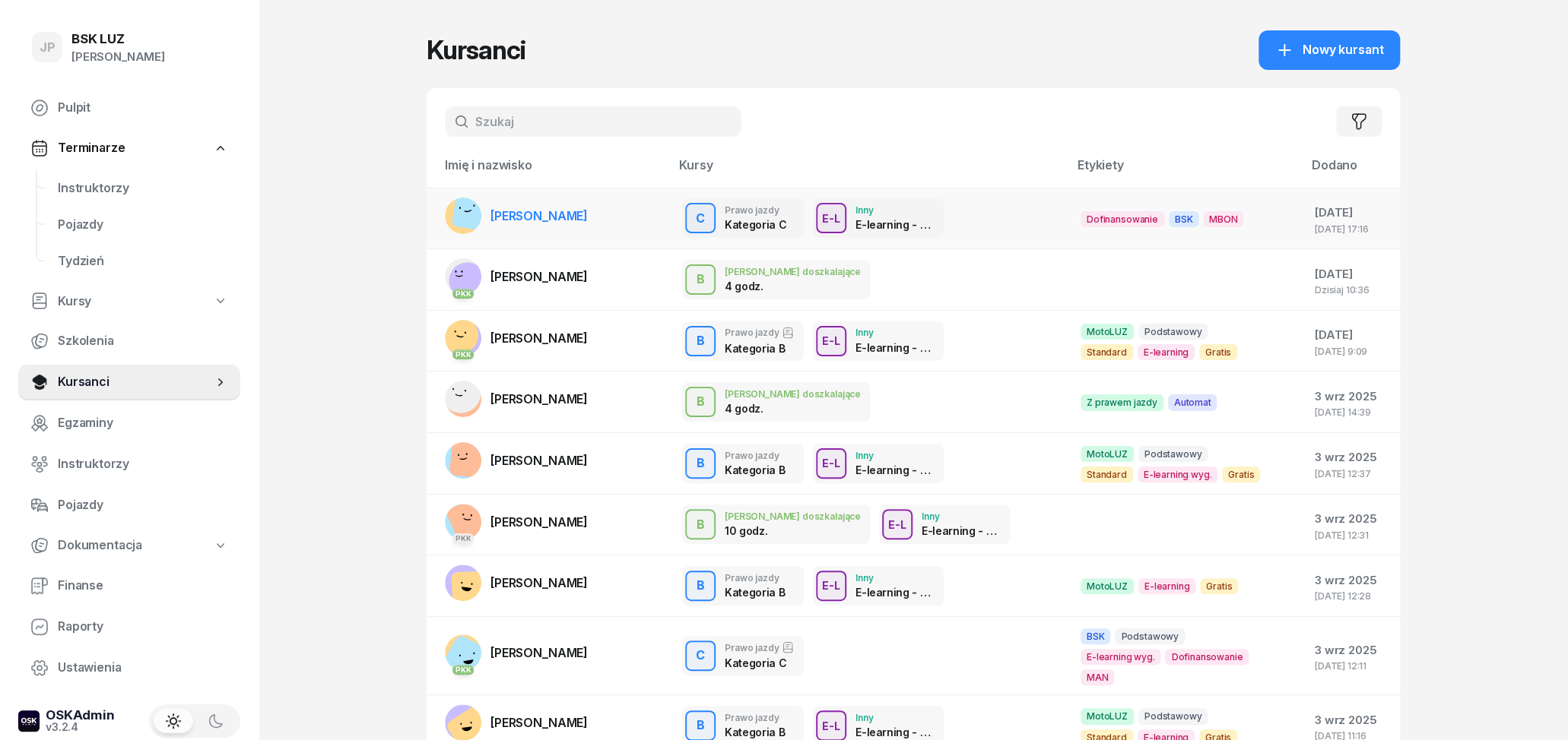
click at [577, 215] on span "RAFAŁ WOŹNIAK" at bounding box center [539, 216] width 98 height 16
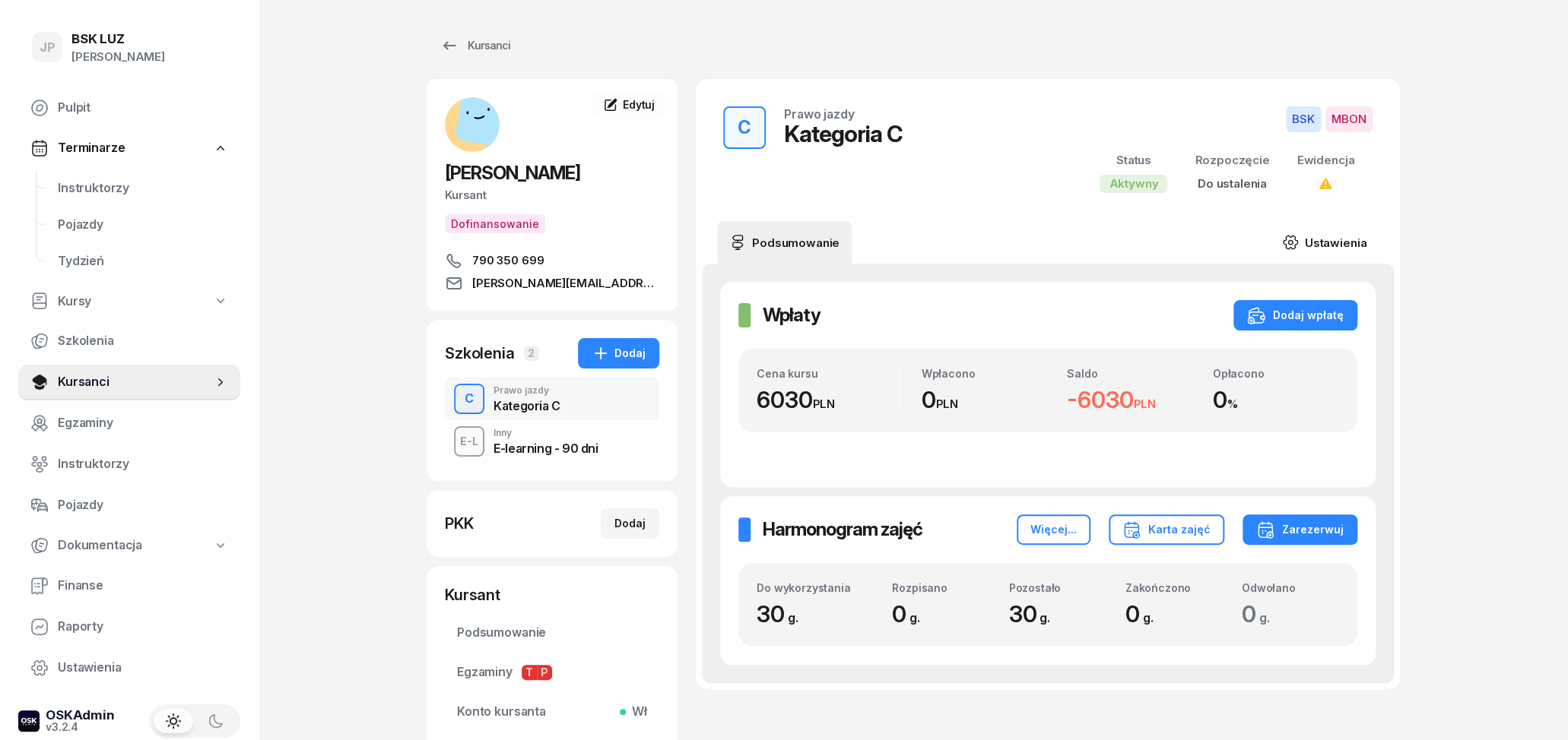
click at [1332, 244] on link "Ustawienia" at bounding box center [1324, 242] width 109 height 42
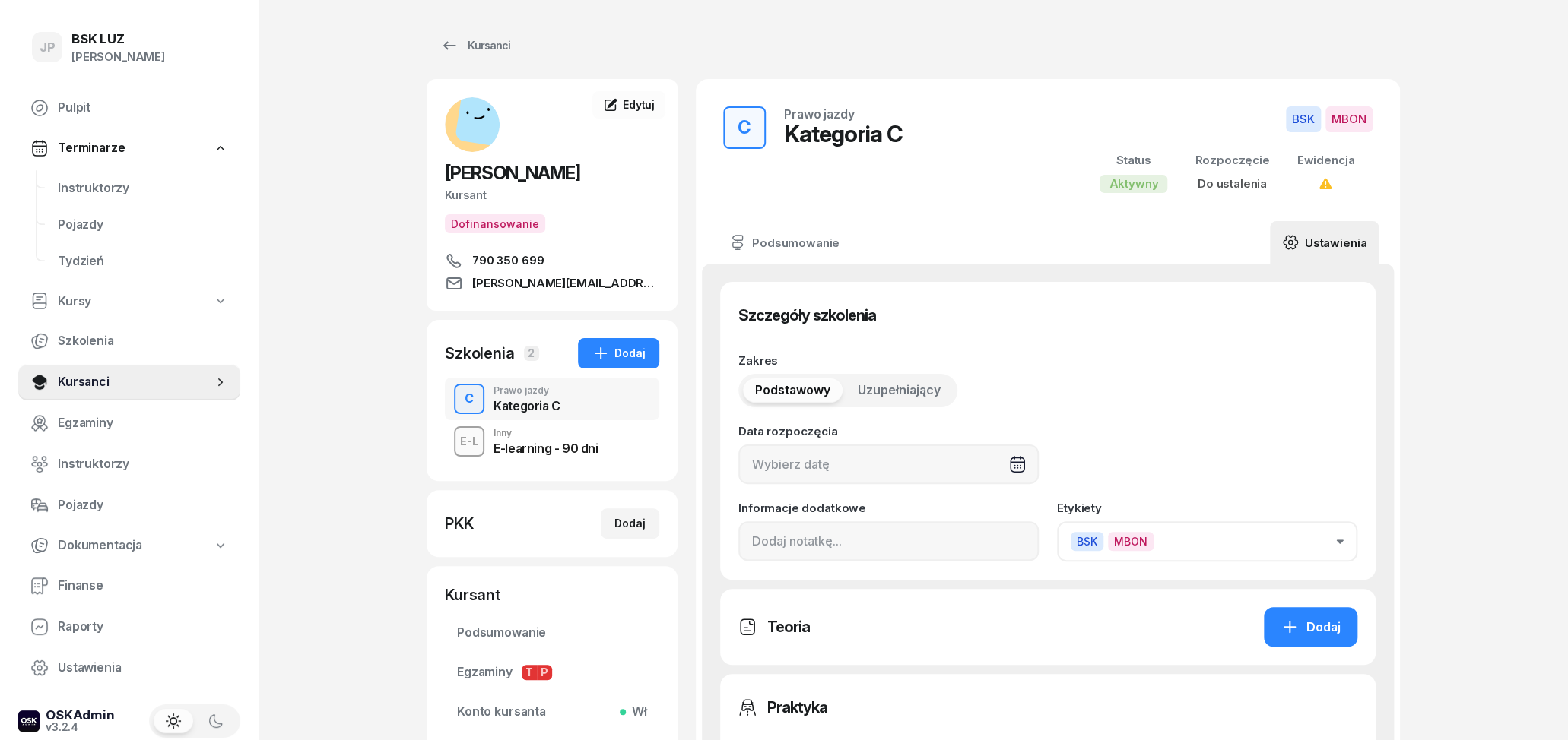
scroll to position [79, 0]
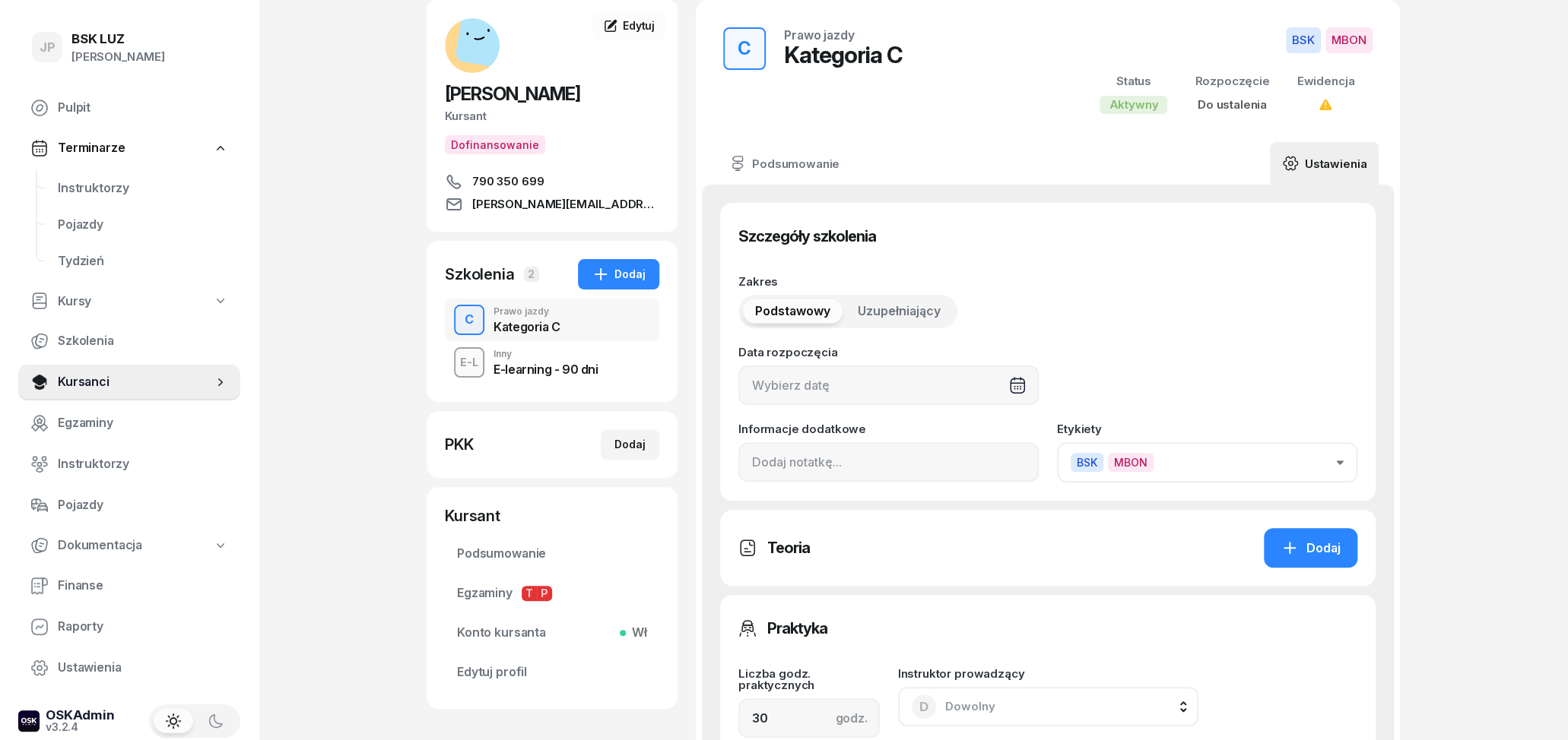
click at [1309, 464] on button "BSK MBON" at bounding box center [1208, 462] width 301 height 41
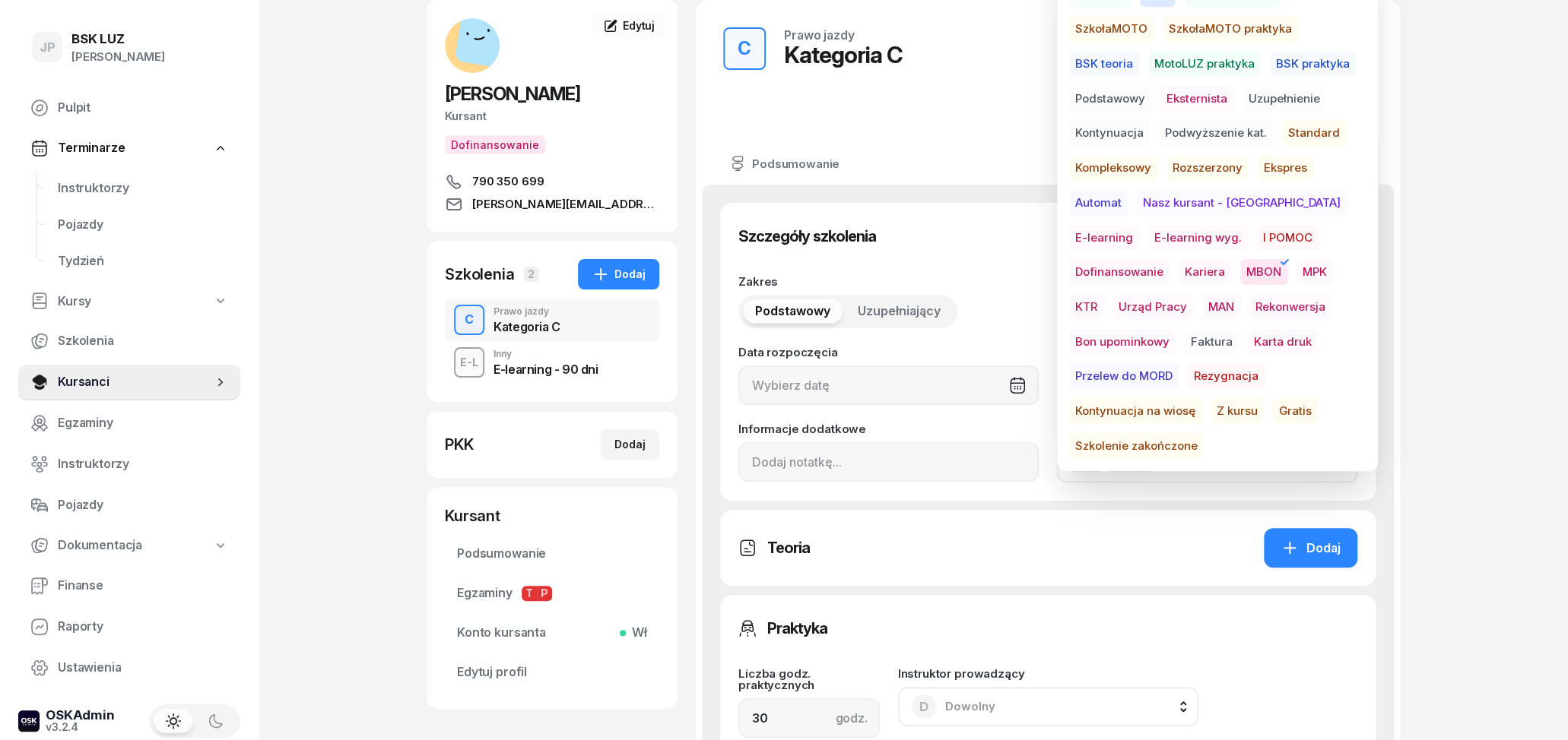
click at [1170, 259] on span "Dofinansowanie" at bounding box center [1120, 272] width 100 height 26
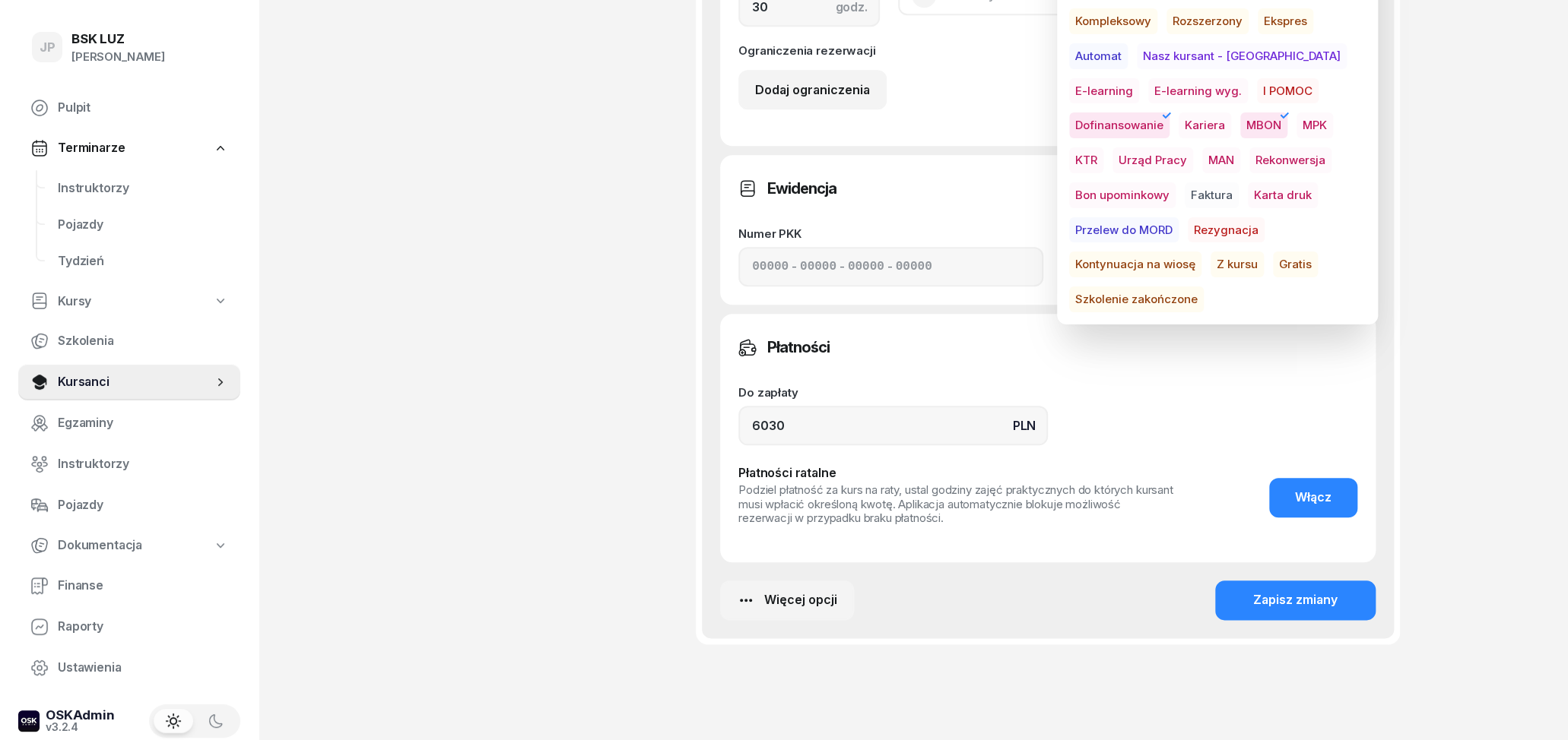
scroll to position [843, 0]
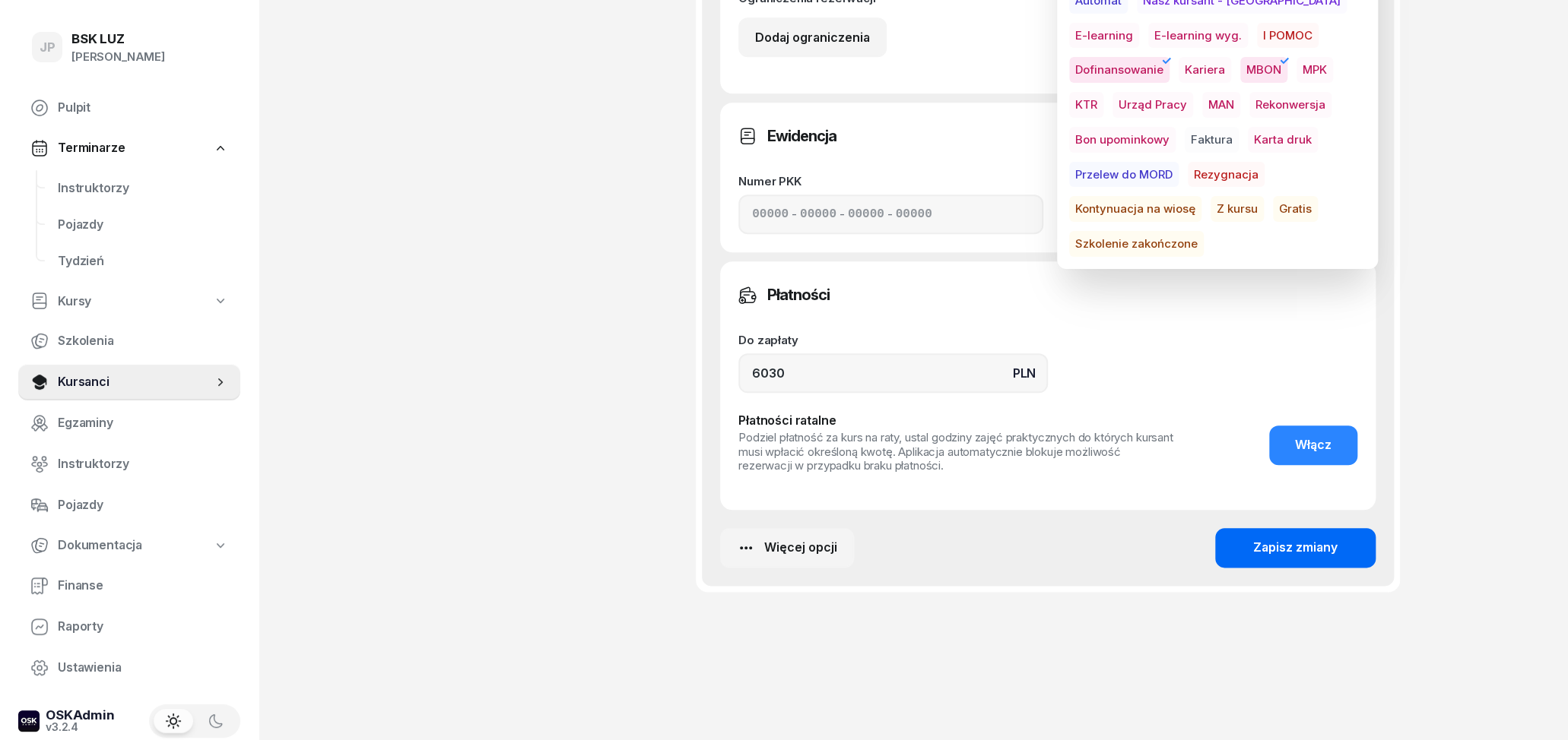
click at [1253, 564] on button "Zapisz zmiany" at bounding box center [1296, 548] width 161 height 40
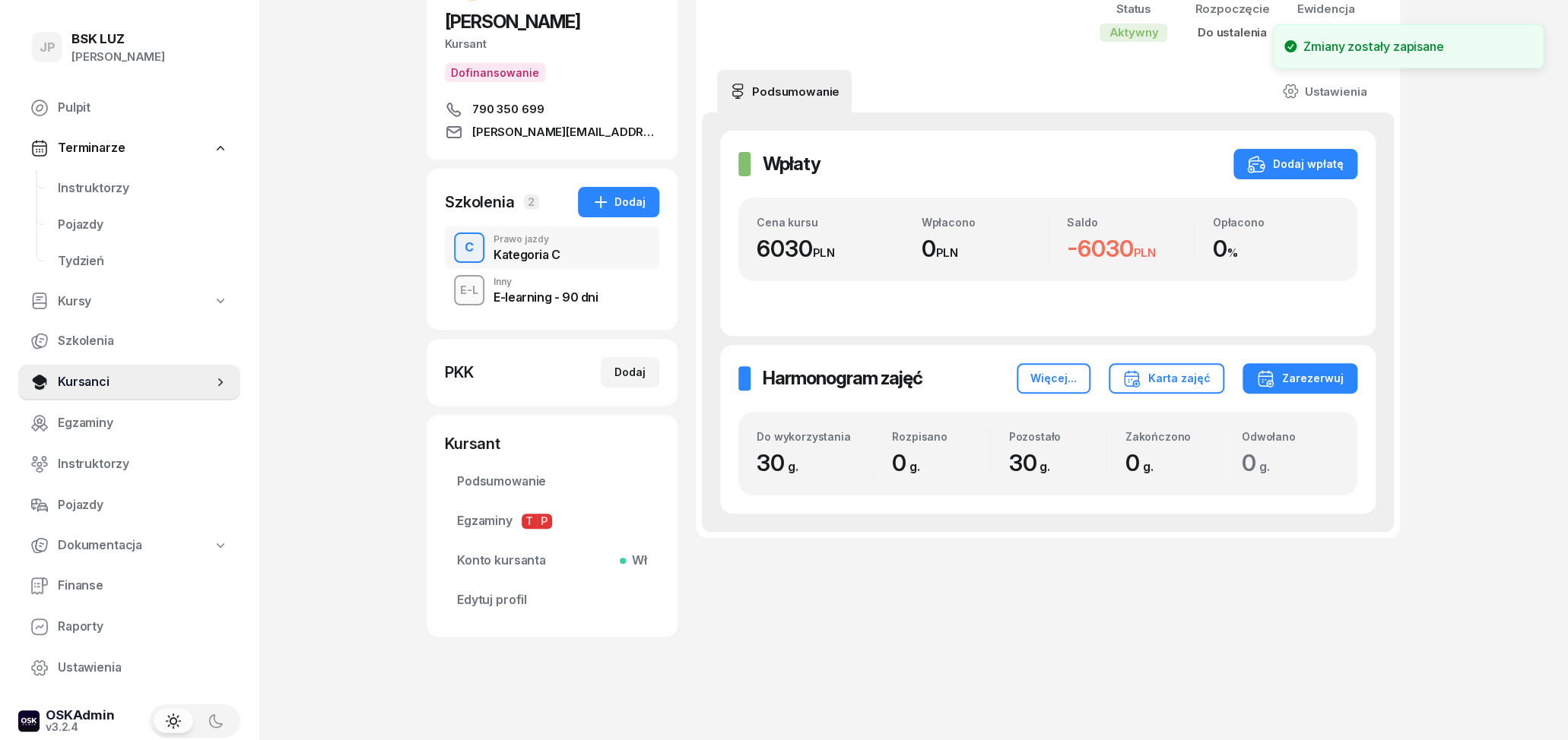
scroll to position [0, 0]
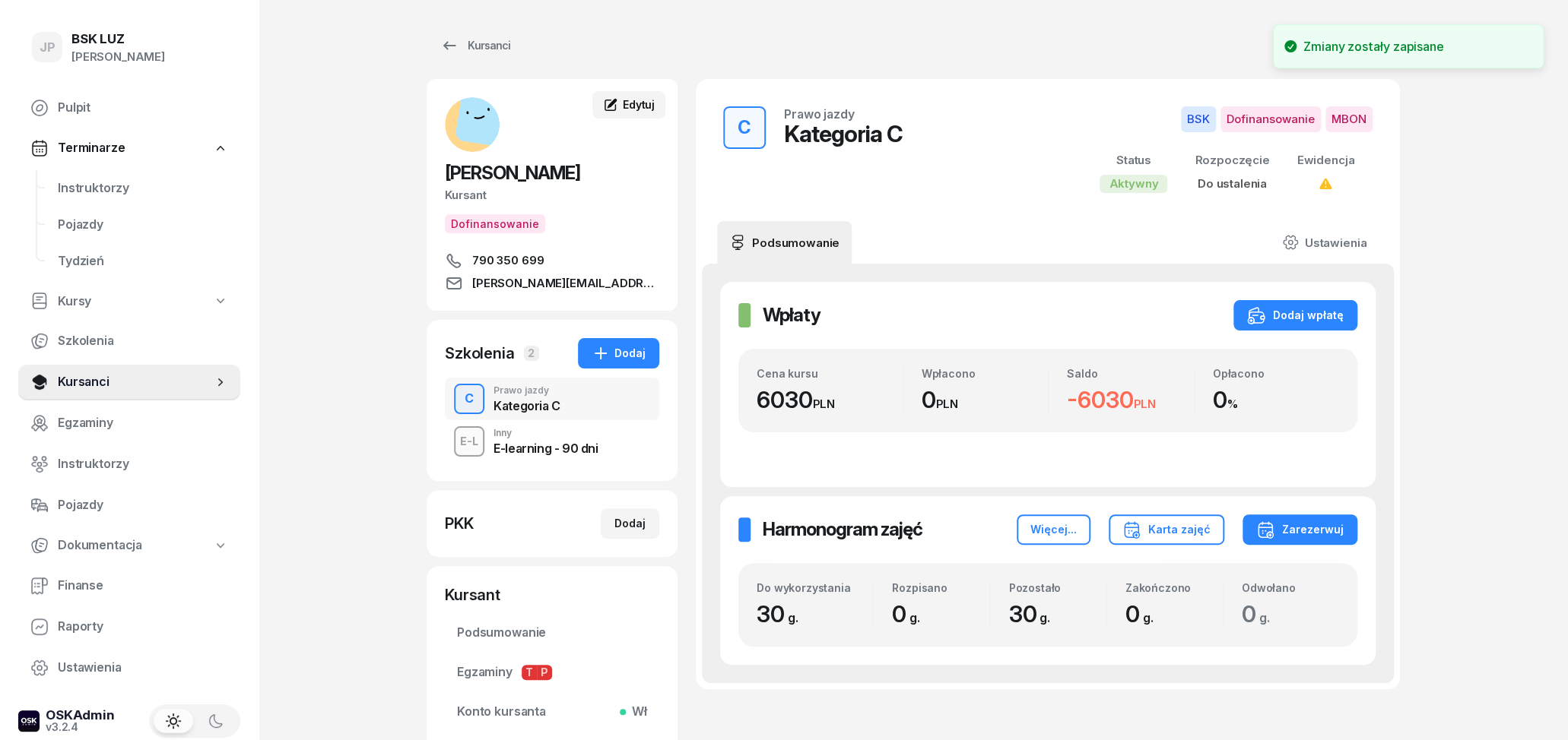
click at [644, 110] on span "Edytuj" at bounding box center [638, 104] width 32 height 13
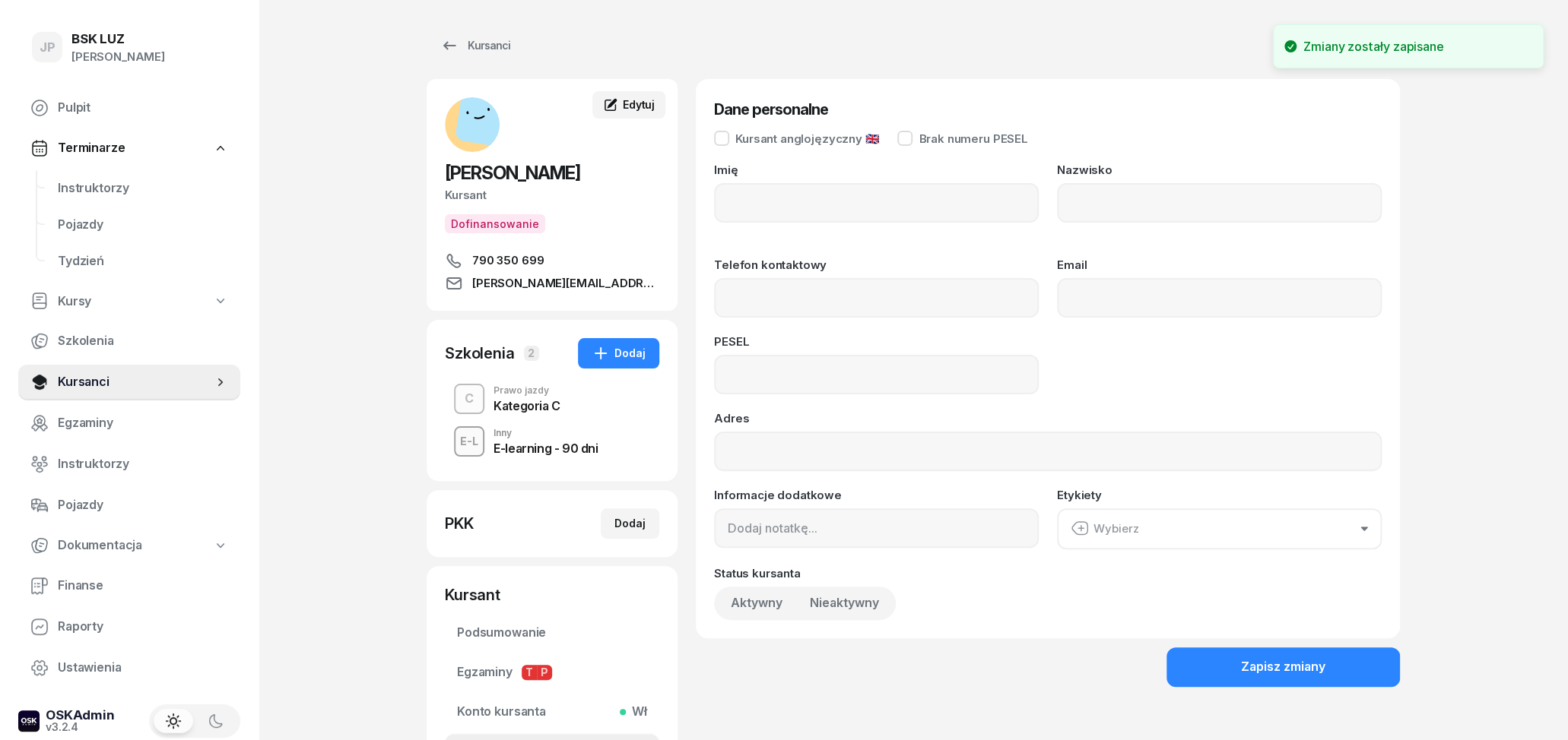
type input "RAFAŁ"
type input "WOŹNIAK"
type input "790350699"
type input "rafal.wozniak93@onet.pl"
type input "93021707535"
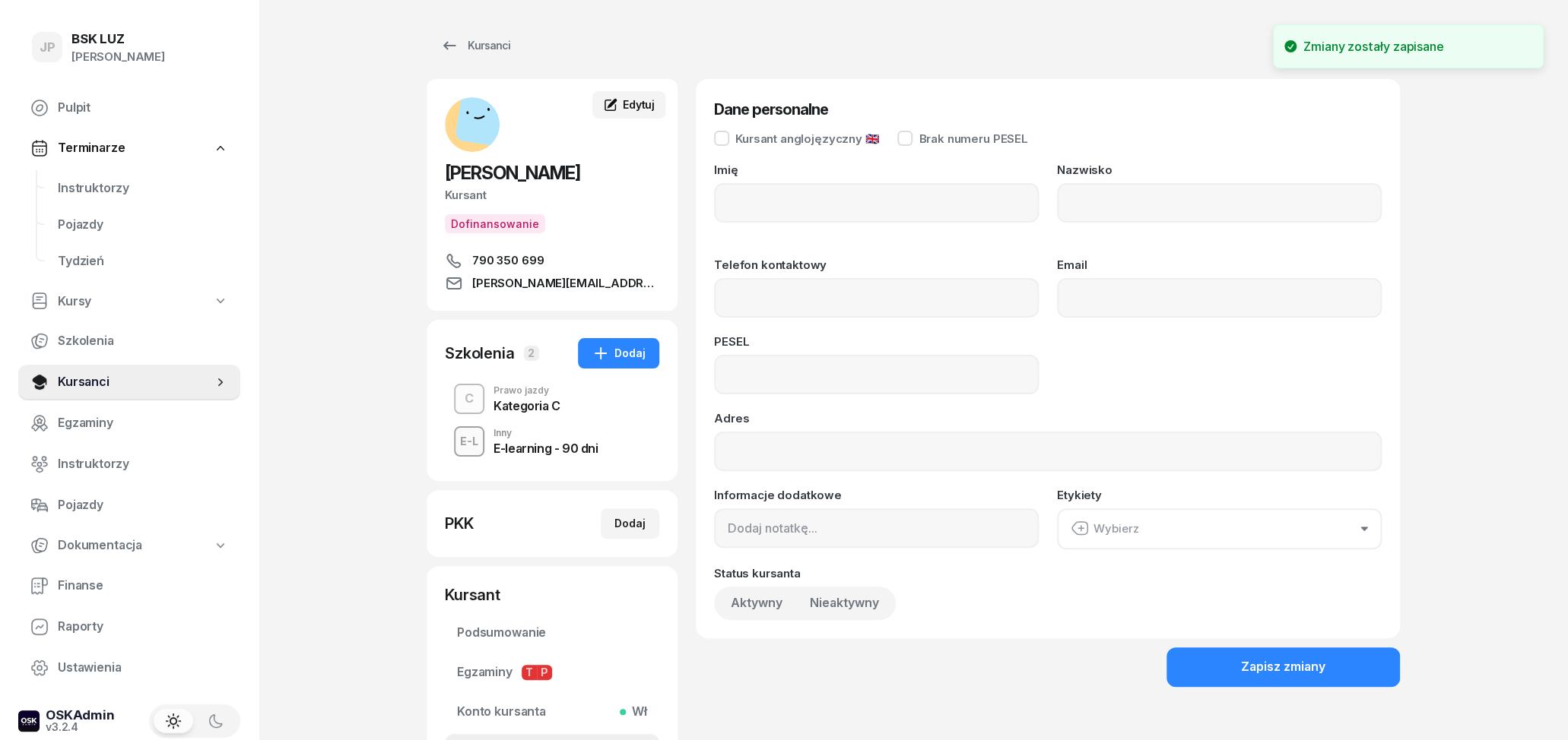
type input "Urocza 6; 32-089 Wielka Wieś"
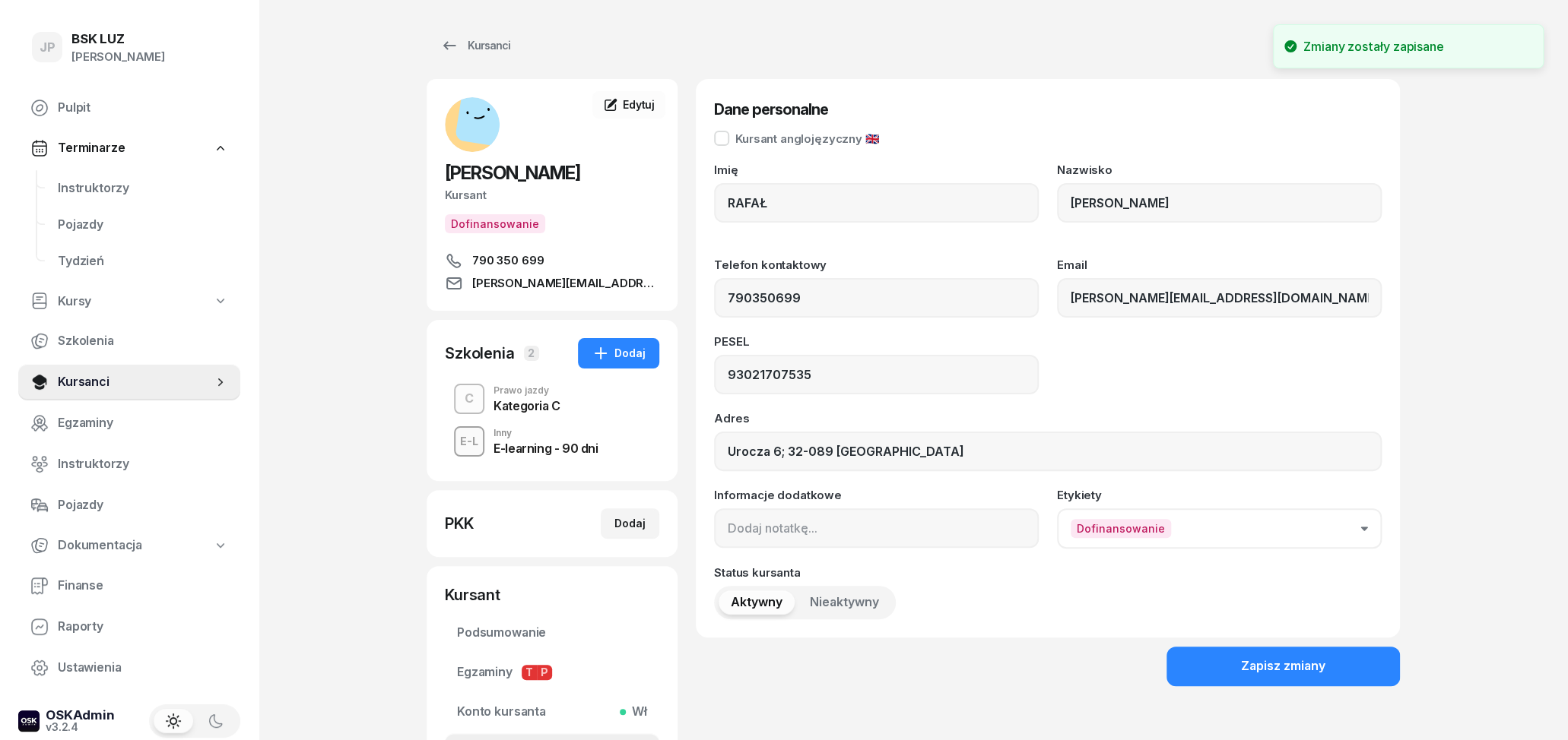
click at [1258, 539] on button "Dofinansowanie" at bounding box center [1220, 528] width 325 height 41
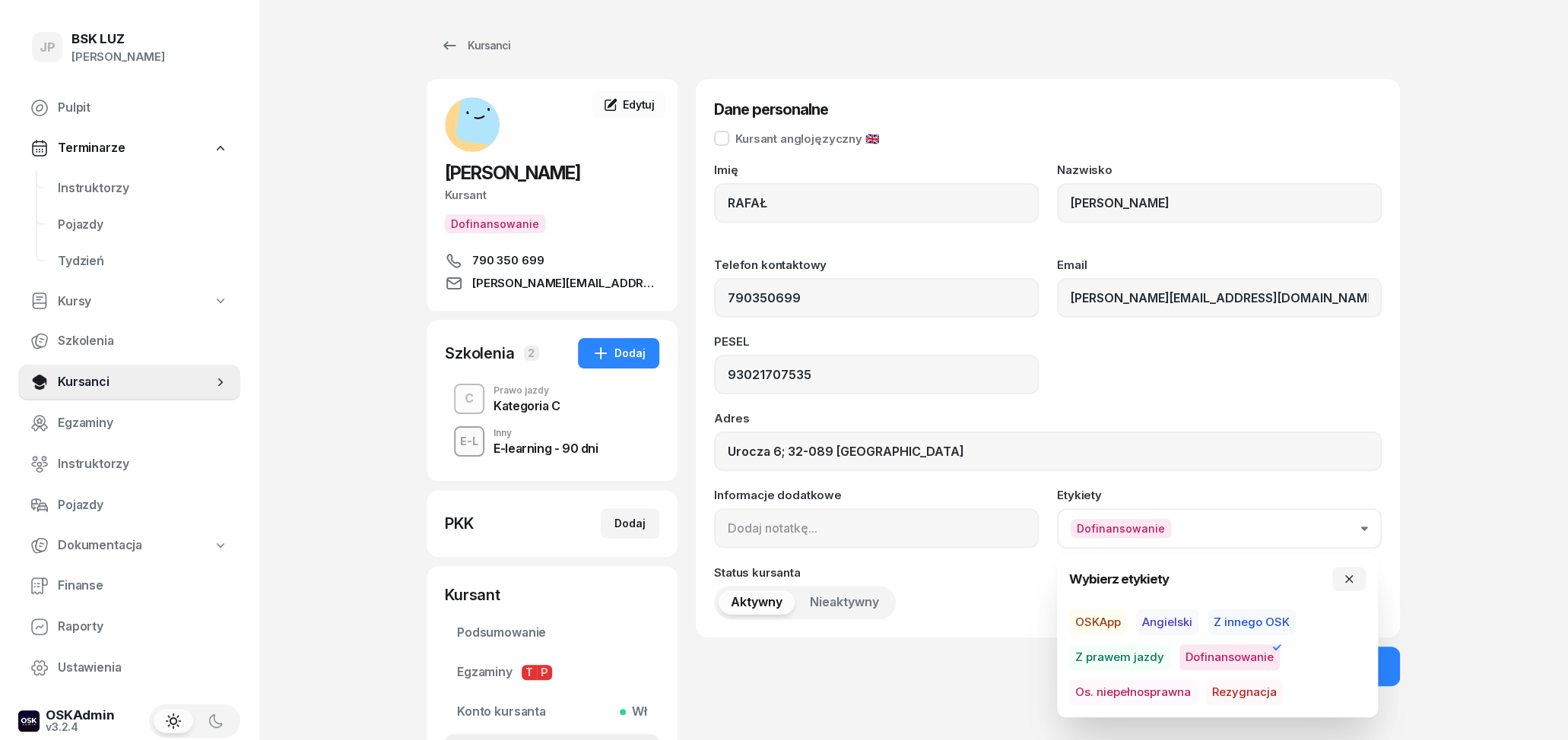
click at [1231, 652] on span "Dofinansowanie" at bounding box center [1229, 658] width 100 height 26
click at [1495, 640] on div "JP BSK LUZ Joanna Piątkiewicz Pulpit Terminarze Instruktorzy Pojazdy Tydzień Ku…" at bounding box center [784, 446] width 1568 height 892
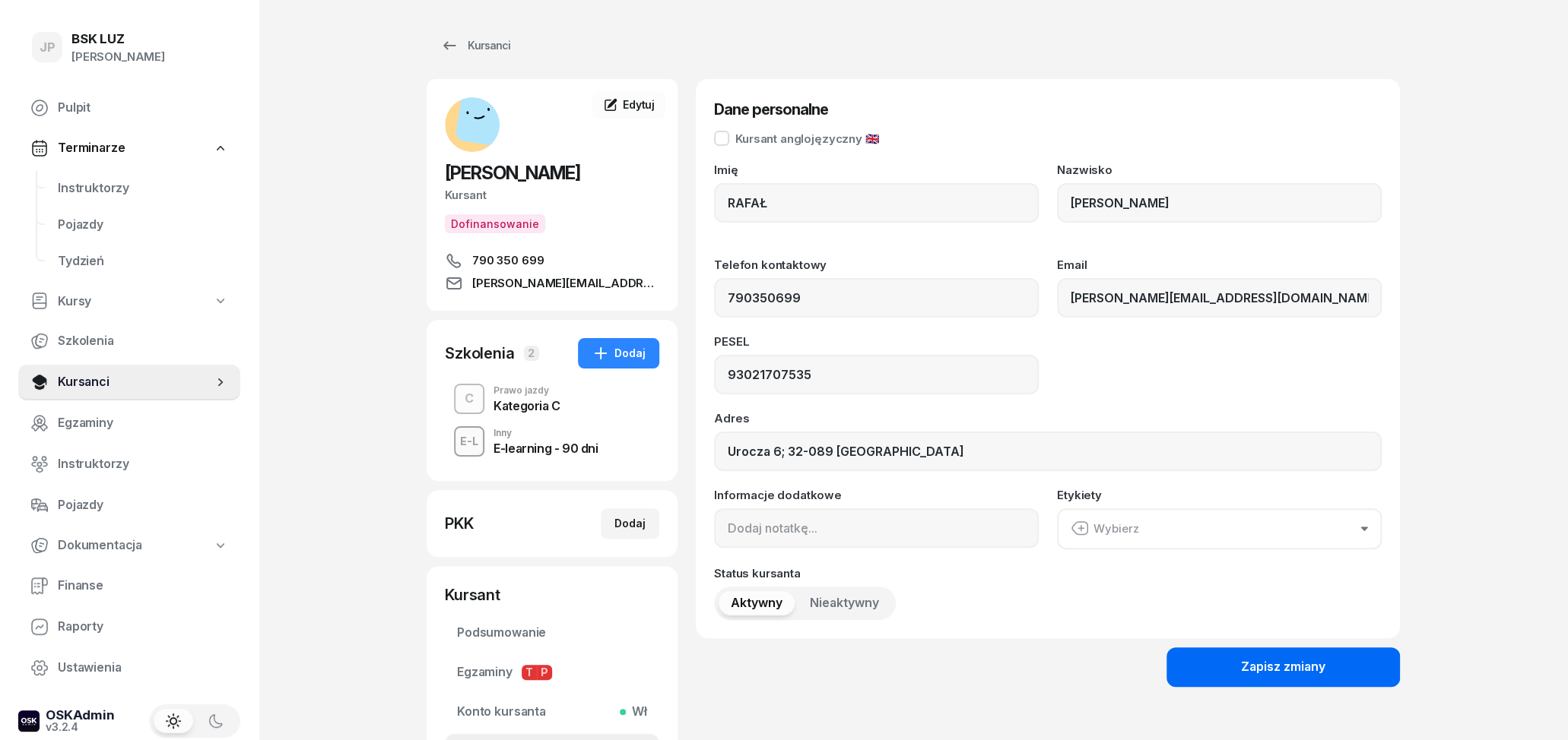
click at [1343, 670] on button "Zapisz zmiany" at bounding box center [1283, 667] width 233 height 40
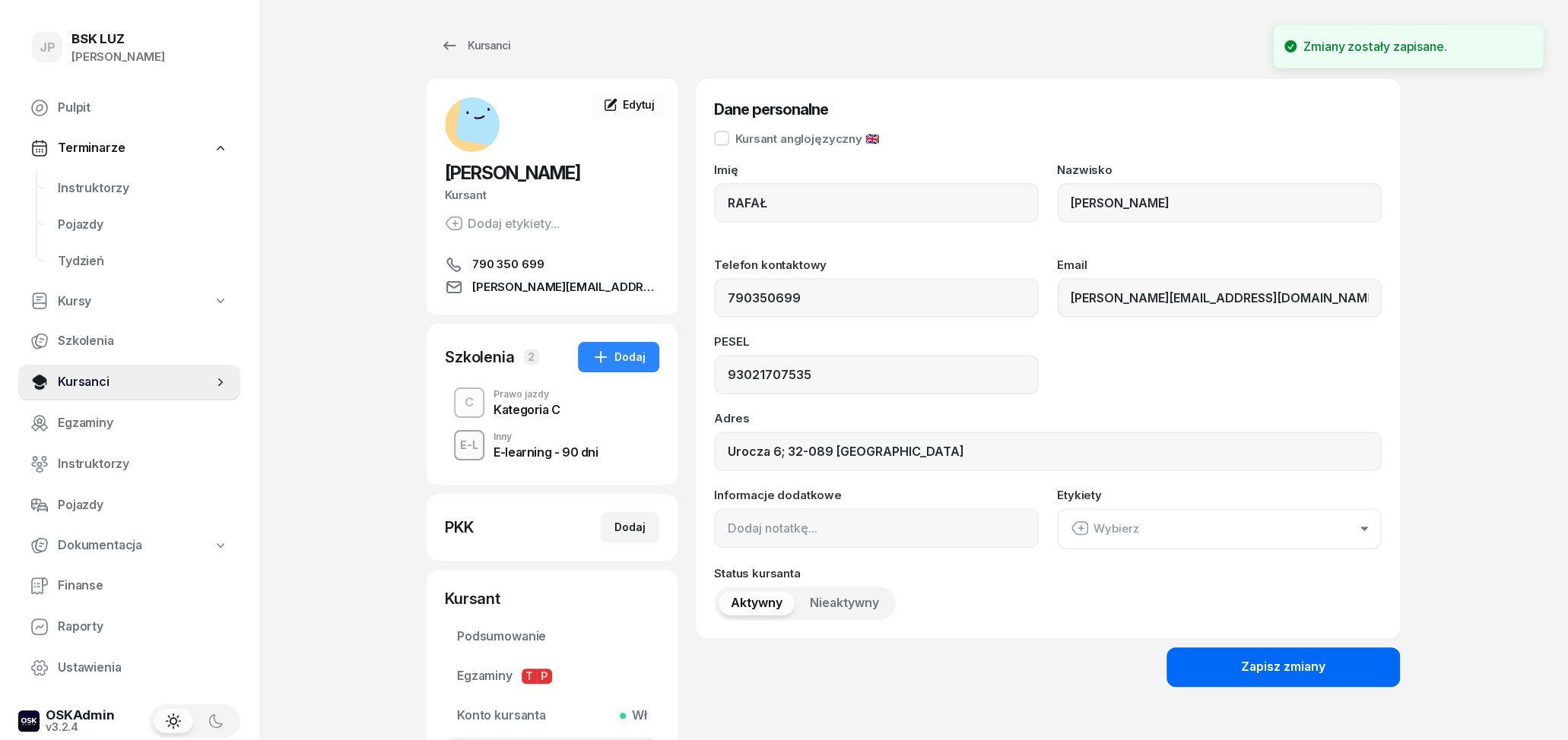
click at [1317, 664] on div "Zapisz zmiany" at bounding box center [1284, 667] width 85 height 20
click at [444, 45] on icon at bounding box center [449, 46] width 13 height 9
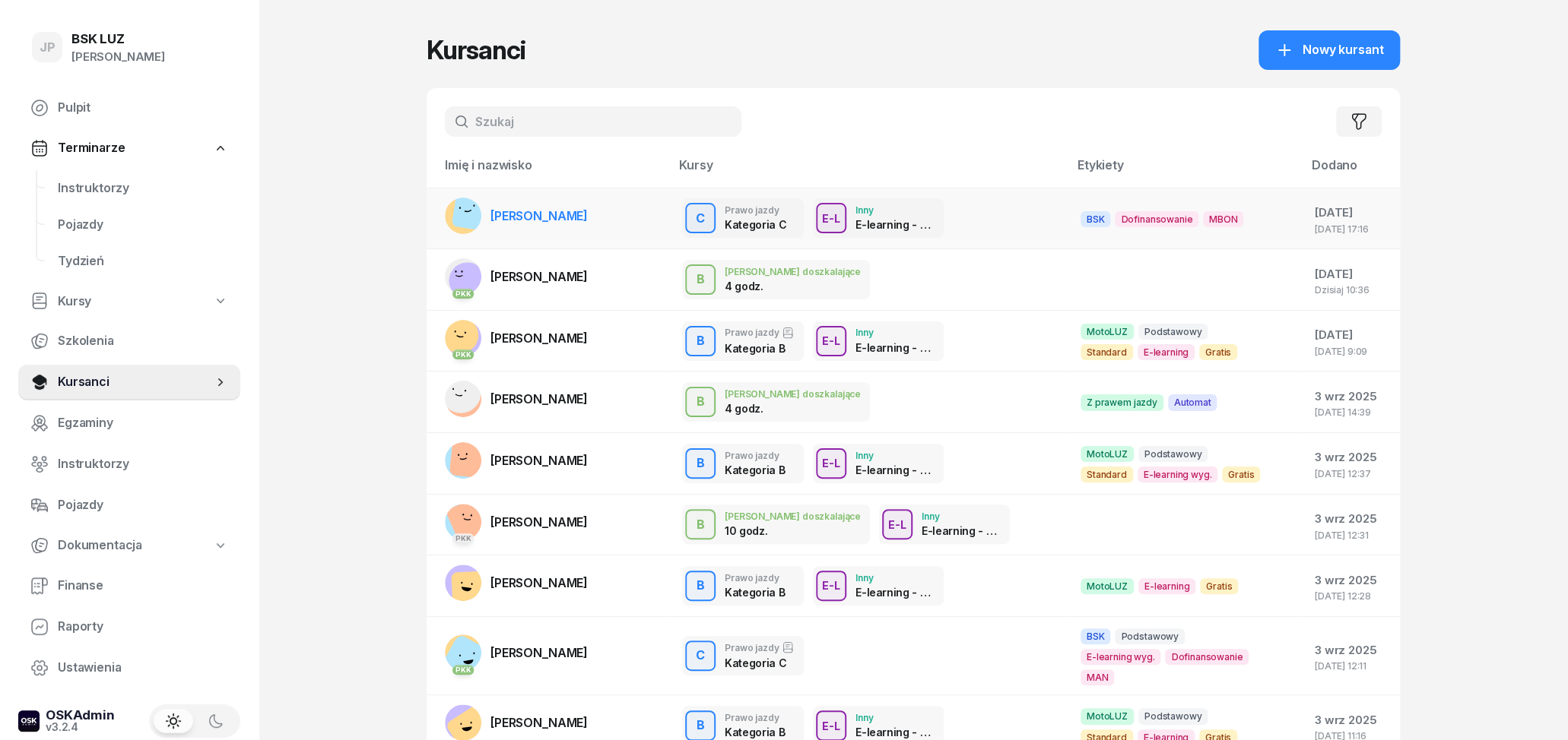
click at [601, 218] on td "RAFAŁ WOŹNIAK" at bounding box center [549, 218] width 244 height 61
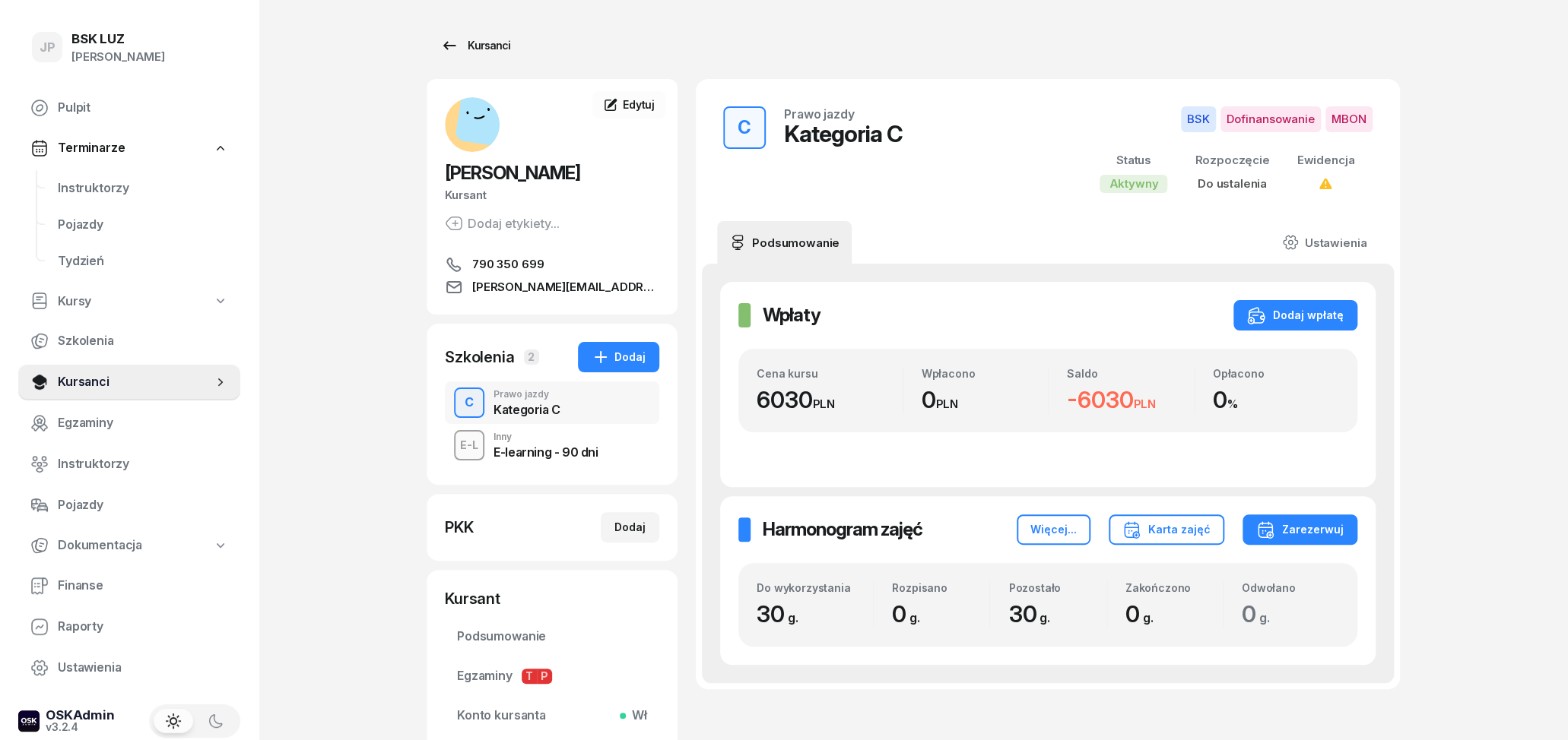
click at [445, 42] on icon at bounding box center [449, 46] width 13 height 9
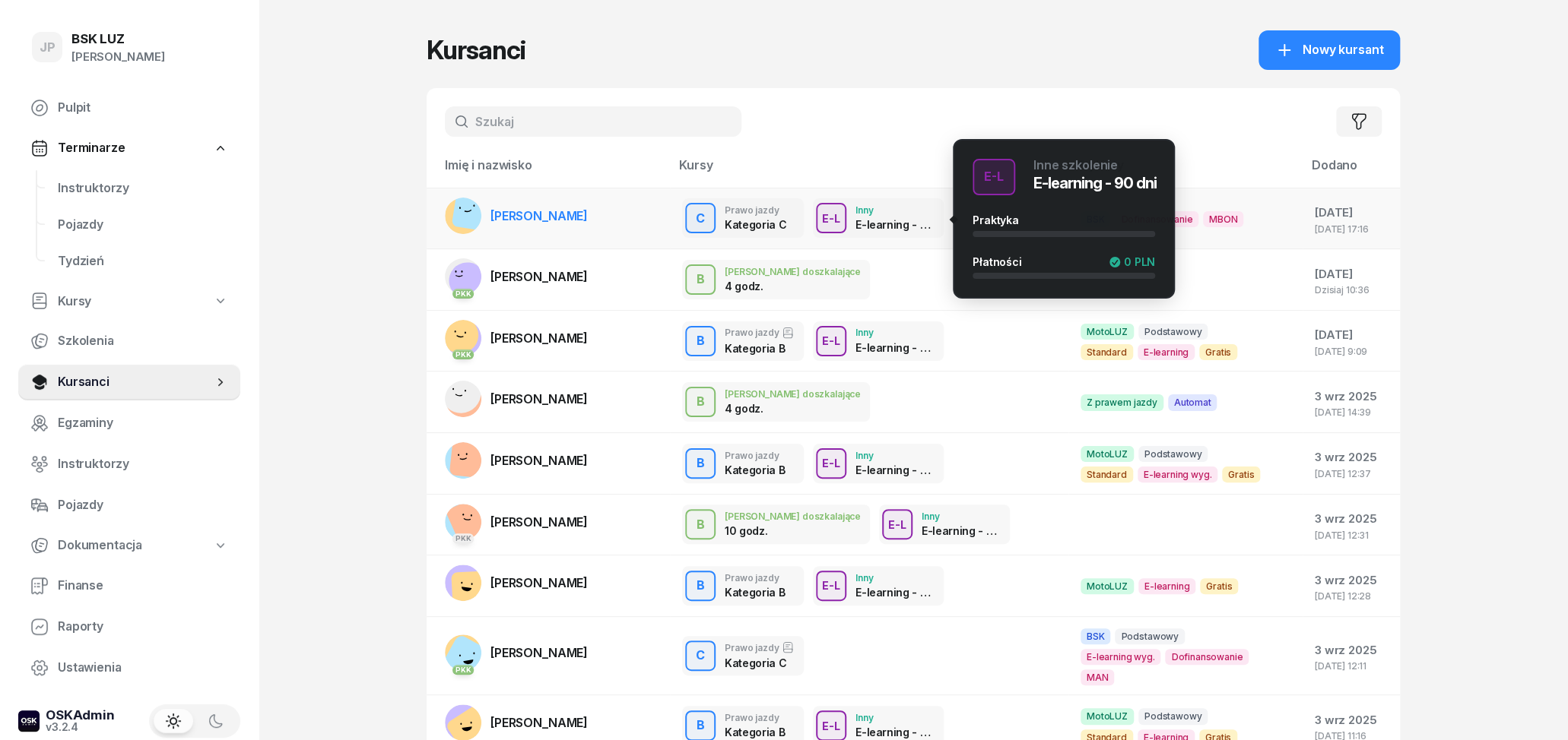
click at [899, 231] on div "E-learning - 90 dni" at bounding box center [895, 225] width 79 height 13
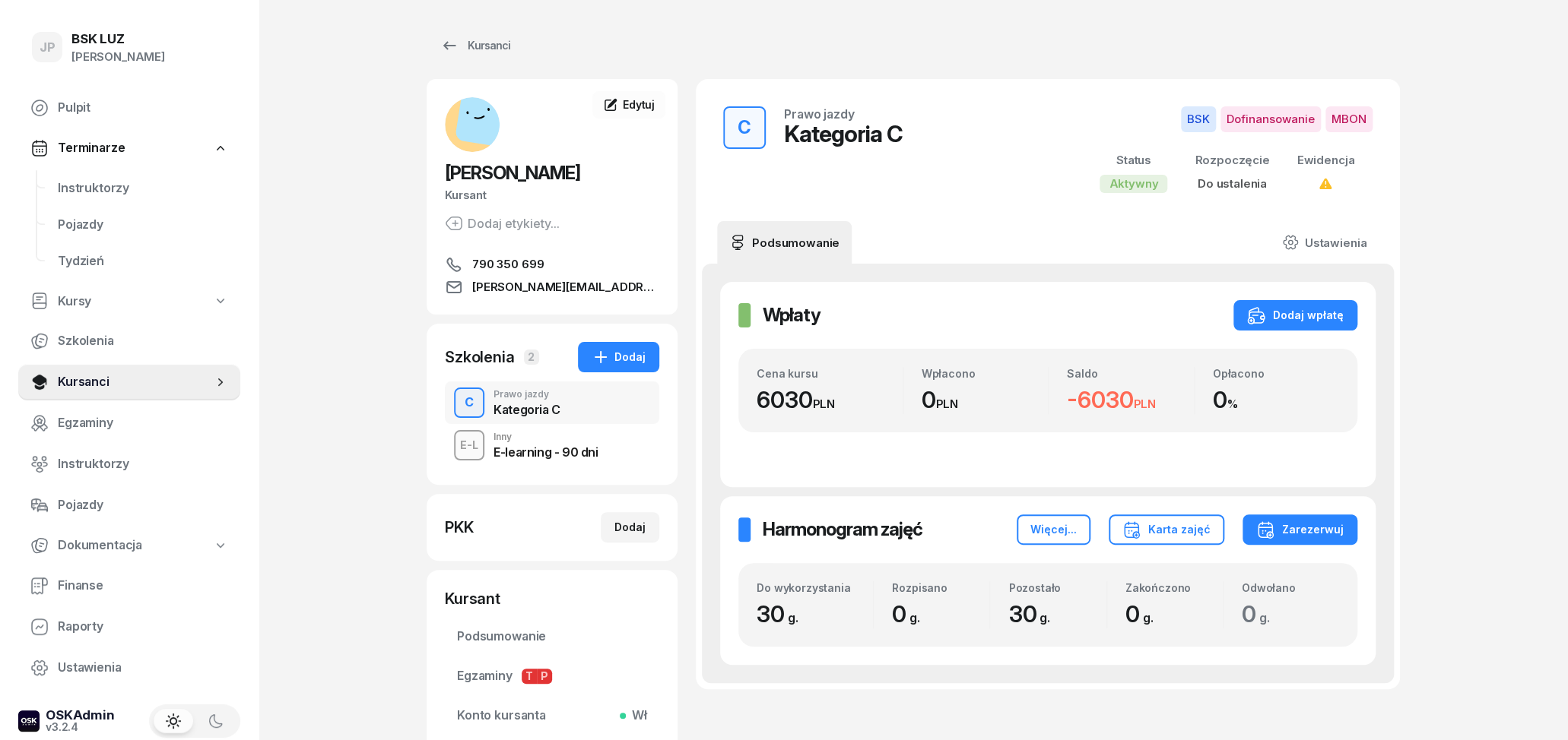
click at [537, 441] on div "Inny" at bounding box center [545, 437] width 105 height 9
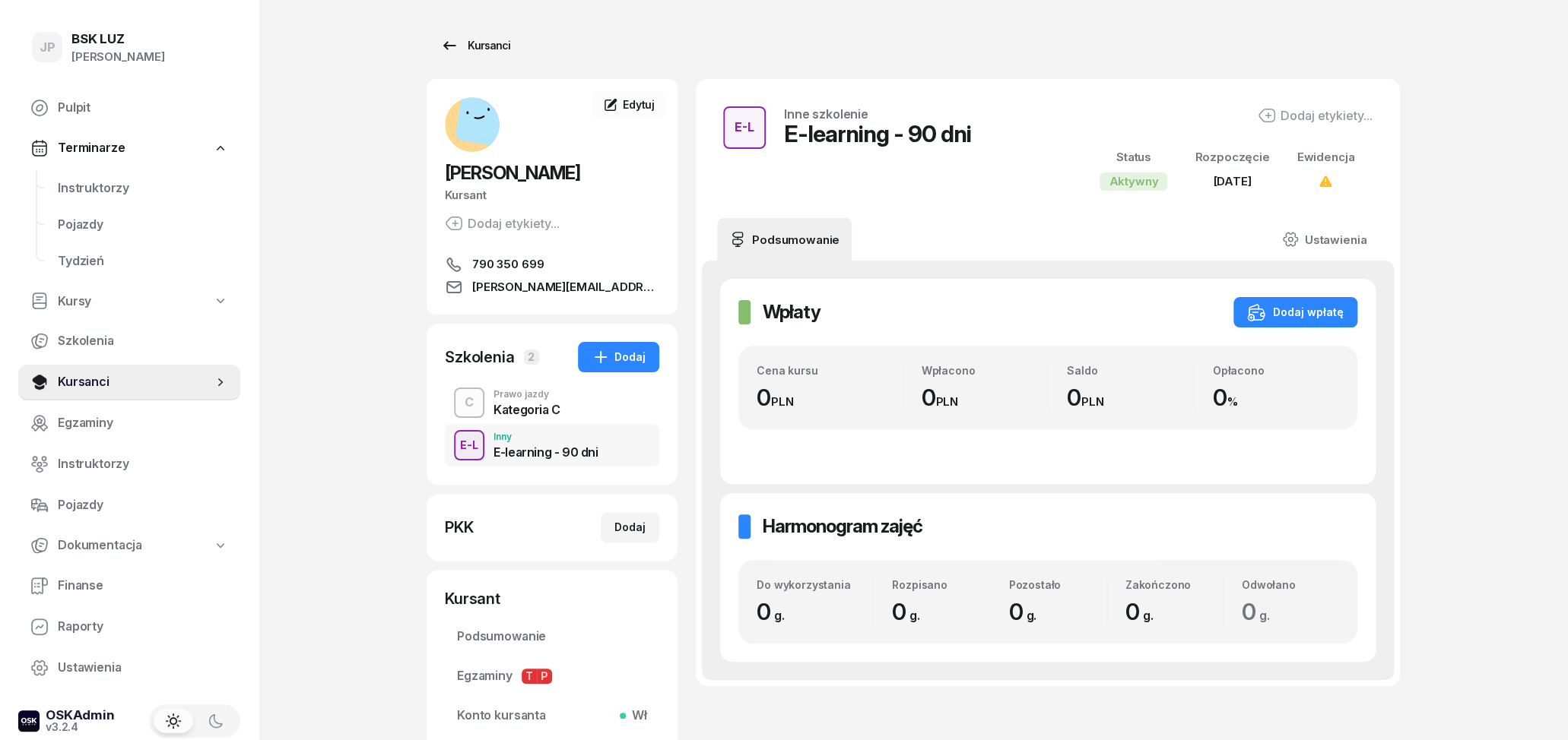
click at [467, 41] on div "Kursanci" at bounding box center [475, 45] width 70 height 18
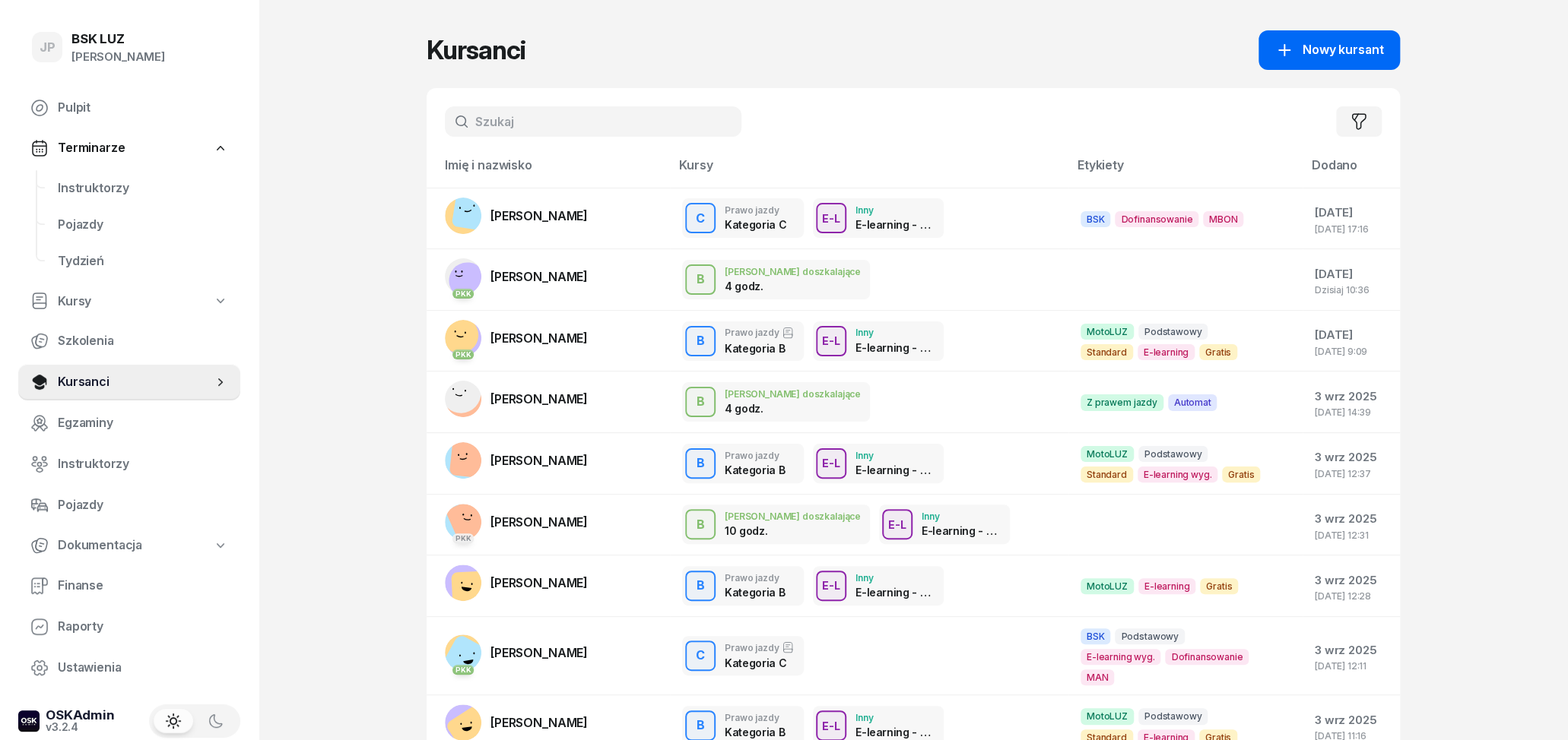
click at [1344, 57] on span "Nowy kursant" at bounding box center [1343, 50] width 80 height 20
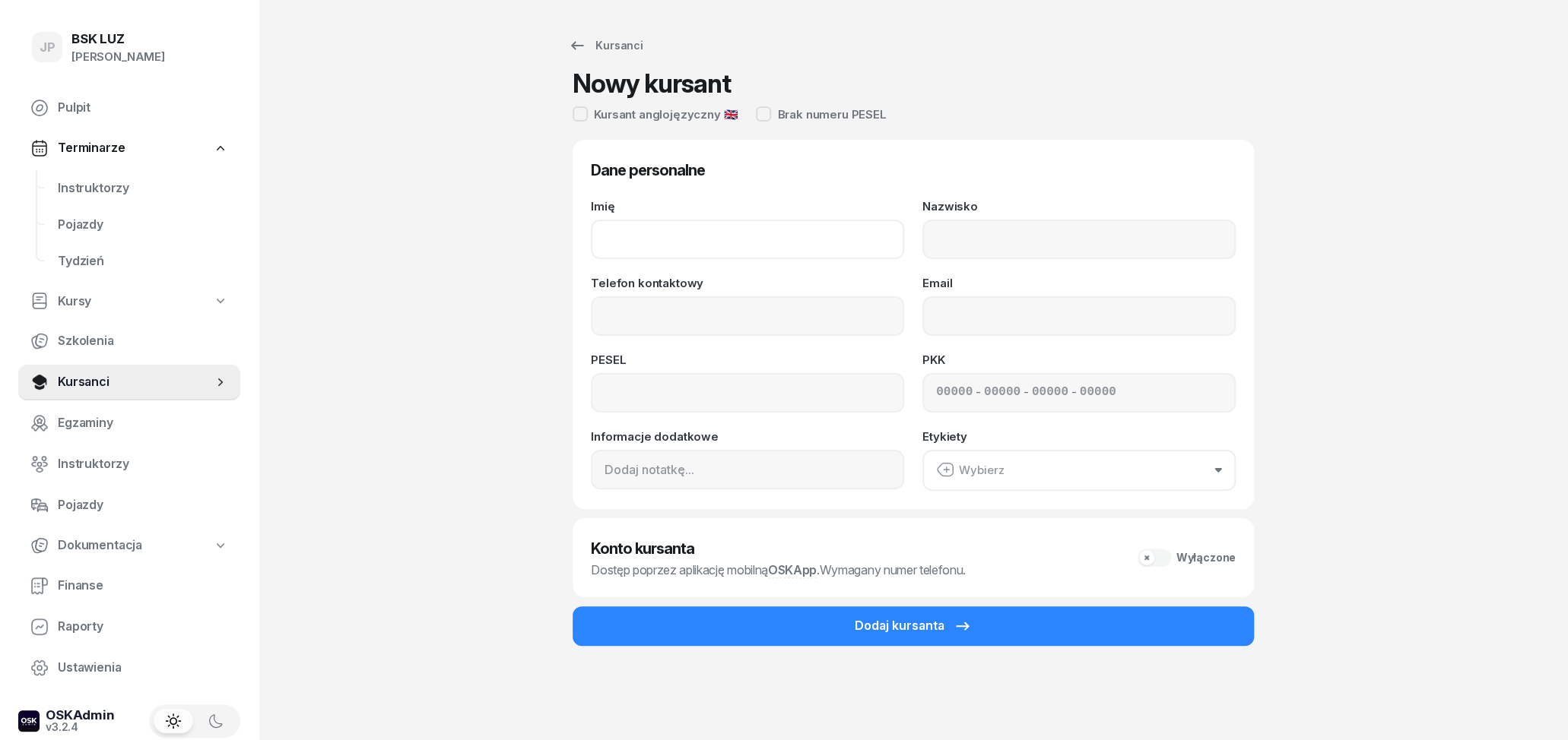
click at [691, 238] on input "Imię" at bounding box center [747, 239] width 314 height 40
type input "KRZYSZTOF"
click at [1025, 250] on input "Nazwisko" at bounding box center [1079, 239] width 314 height 40
type input "KUBICKI"
click at [671, 315] on input "Telefon kontaktowy" at bounding box center [747, 316] width 314 height 40
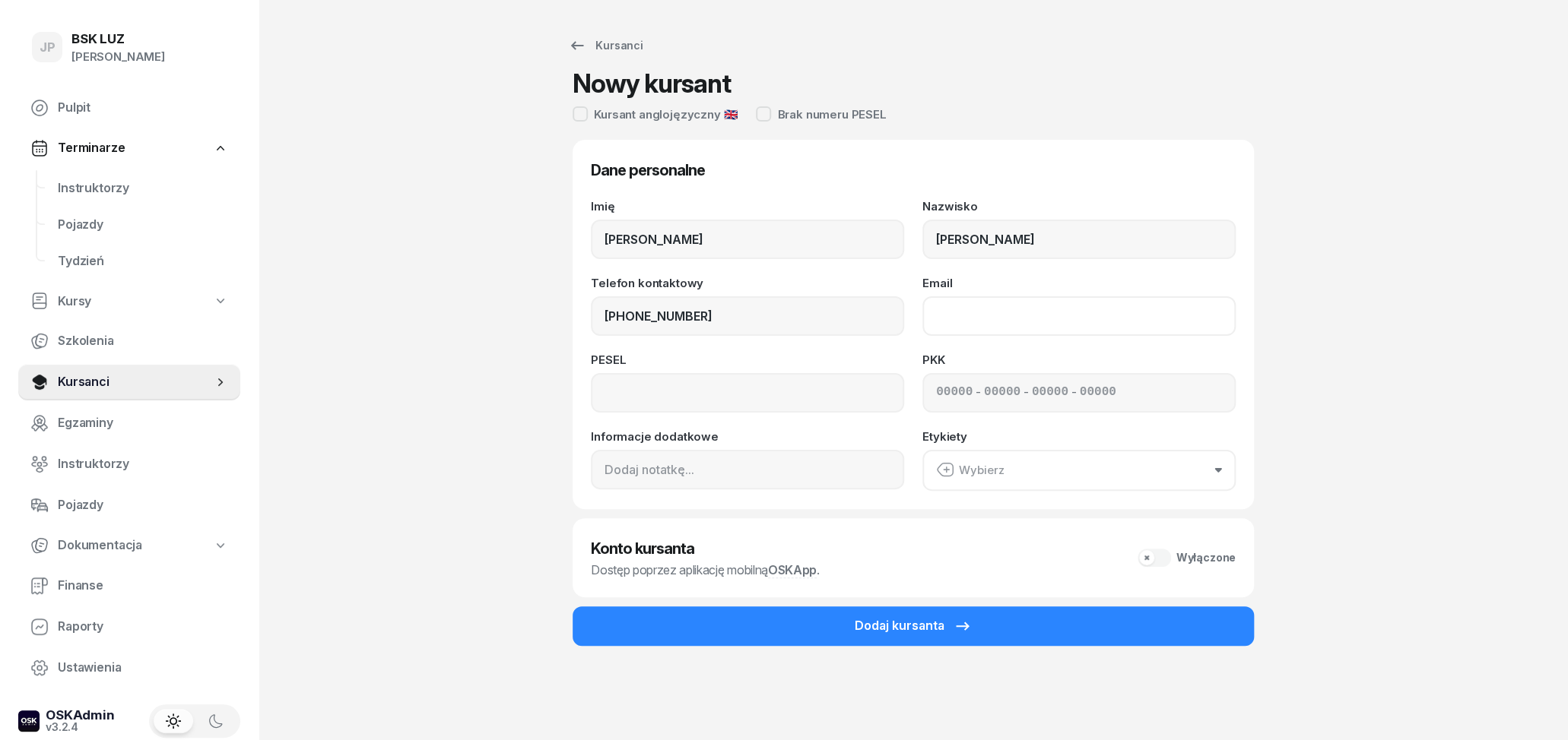
type input "603 961 519"
click at [956, 312] on input "Email" at bounding box center [1079, 316] width 314 height 40
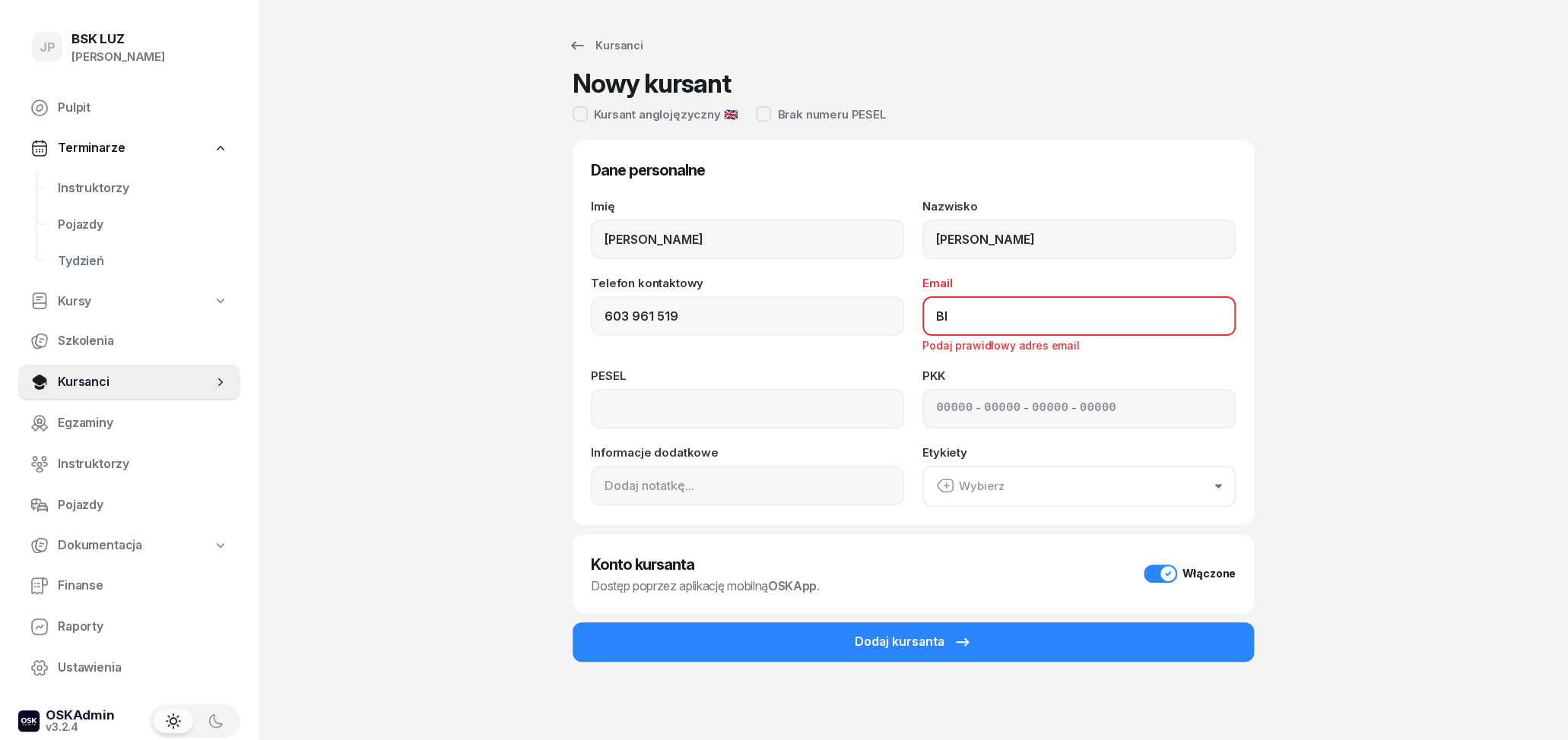
type input "B"
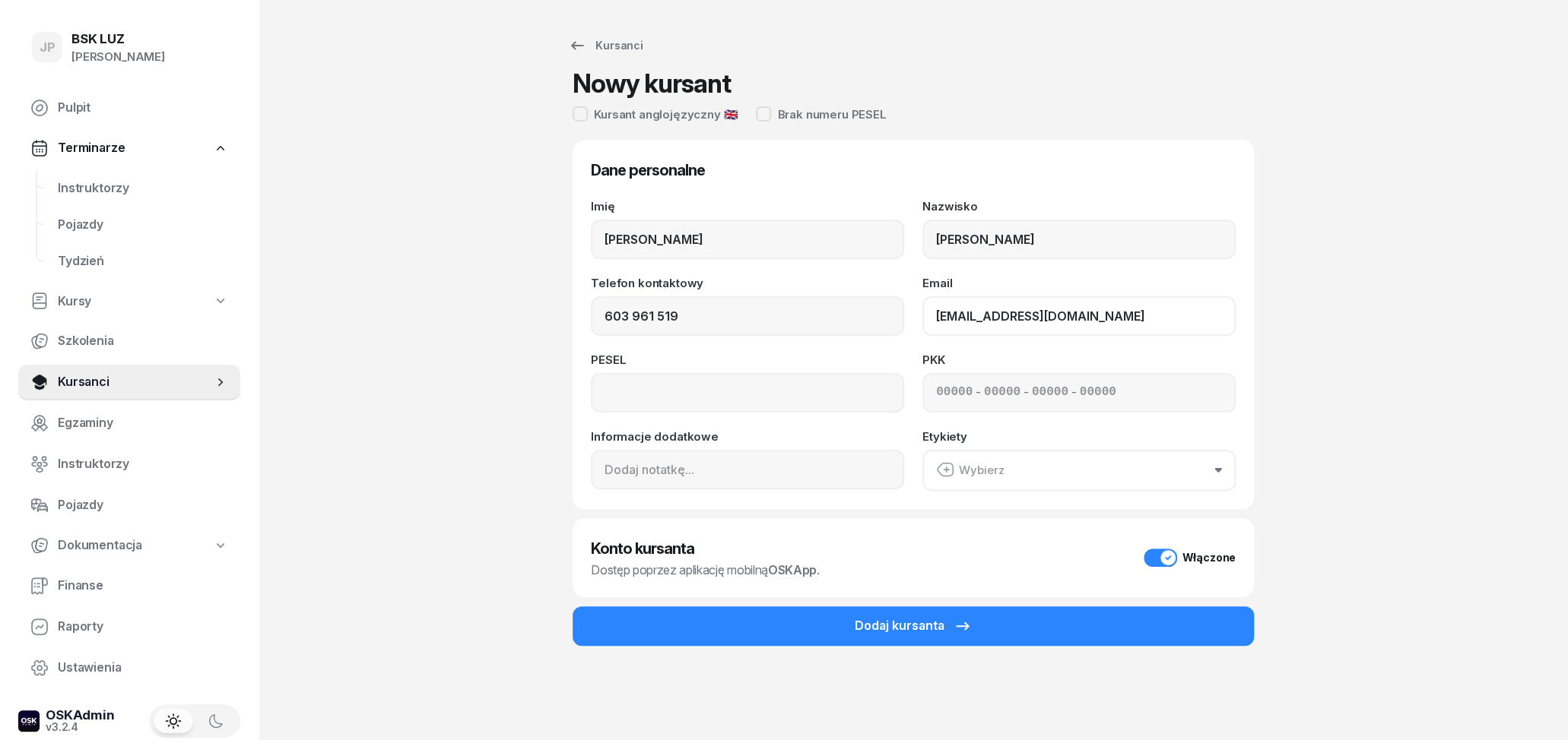
type input "biuro@ipsum-technics.com"
click at [713, 395] on input at bounding box center [747, 393] width 314 height 40
type input "79040361354"
click at [1000, 465] on div "Wybierz" at bounding box center [970, 470] width 68 height 20
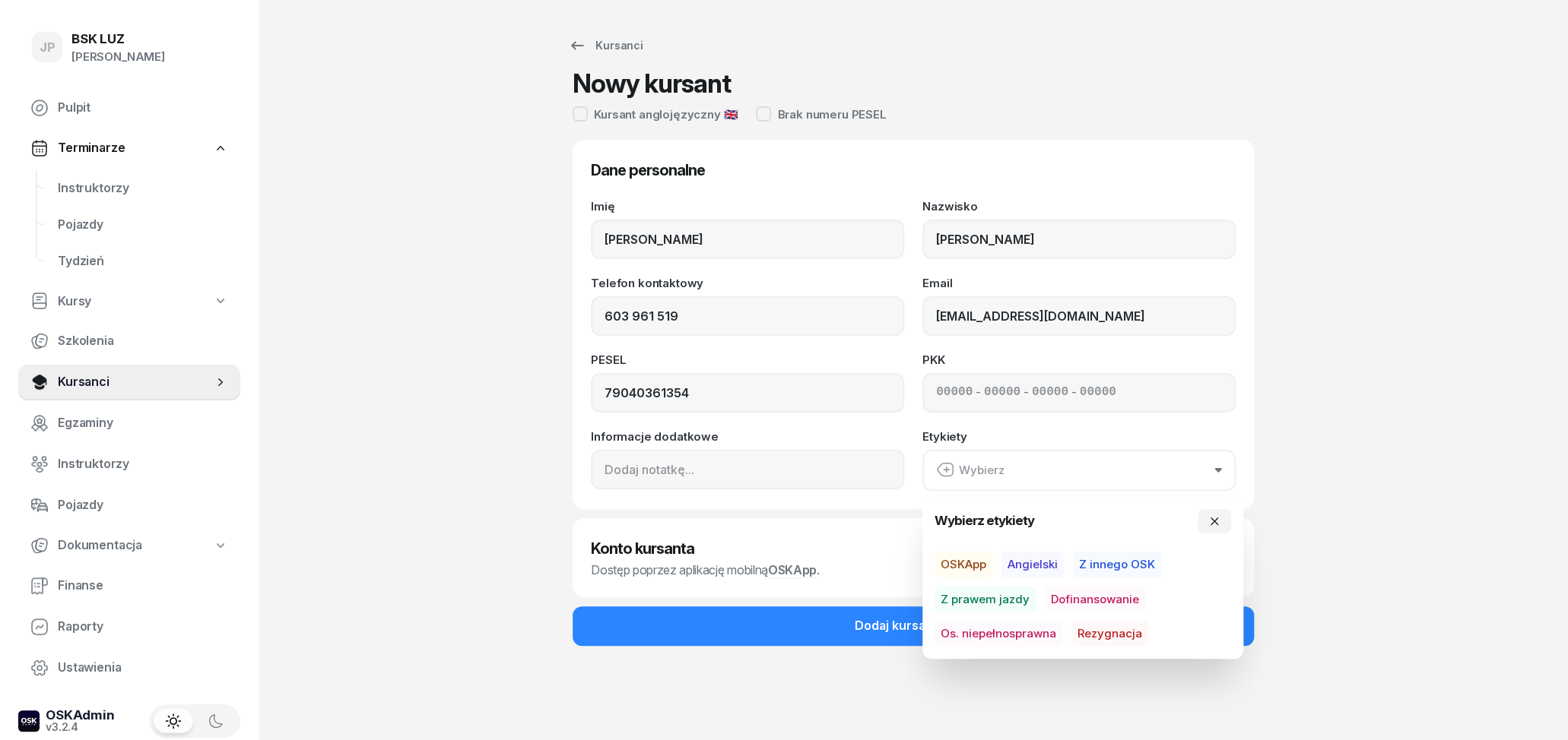
drag, startPoint x: 1385, startPoint y: 463, endPoint x: 1293, endPoint y: 432, distance: 97.1
click at [1386, 462] on div "Kursanci Nowy kursant Kursant anglojęzyczny 🇬🇧 Brak numeru PESEL Dane personaln…" at bounding box center [913, 370] width 974 height 740
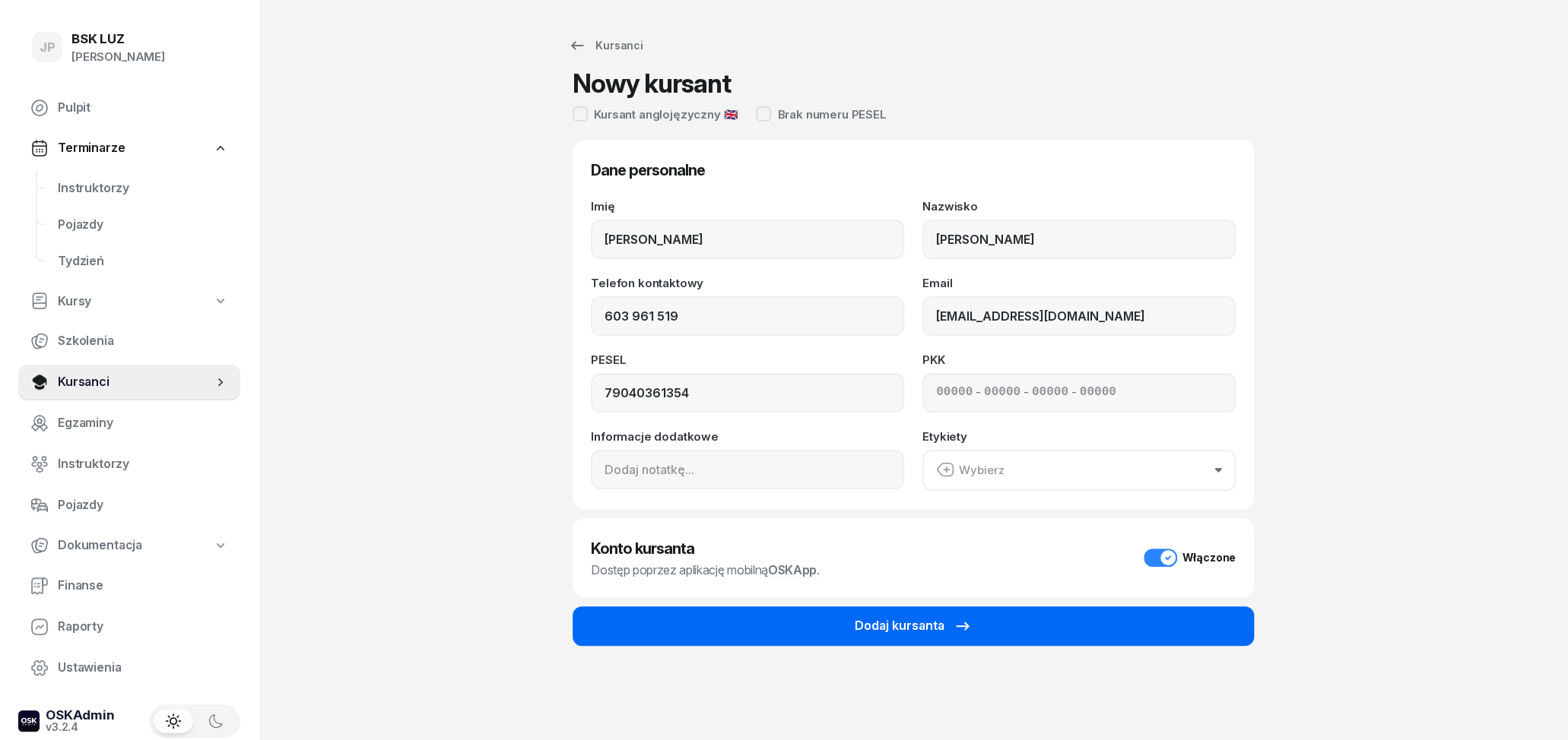
click at [915, 631] on div "Dodaj kursanta" at bounding box center [914, 626] width 117 height 20
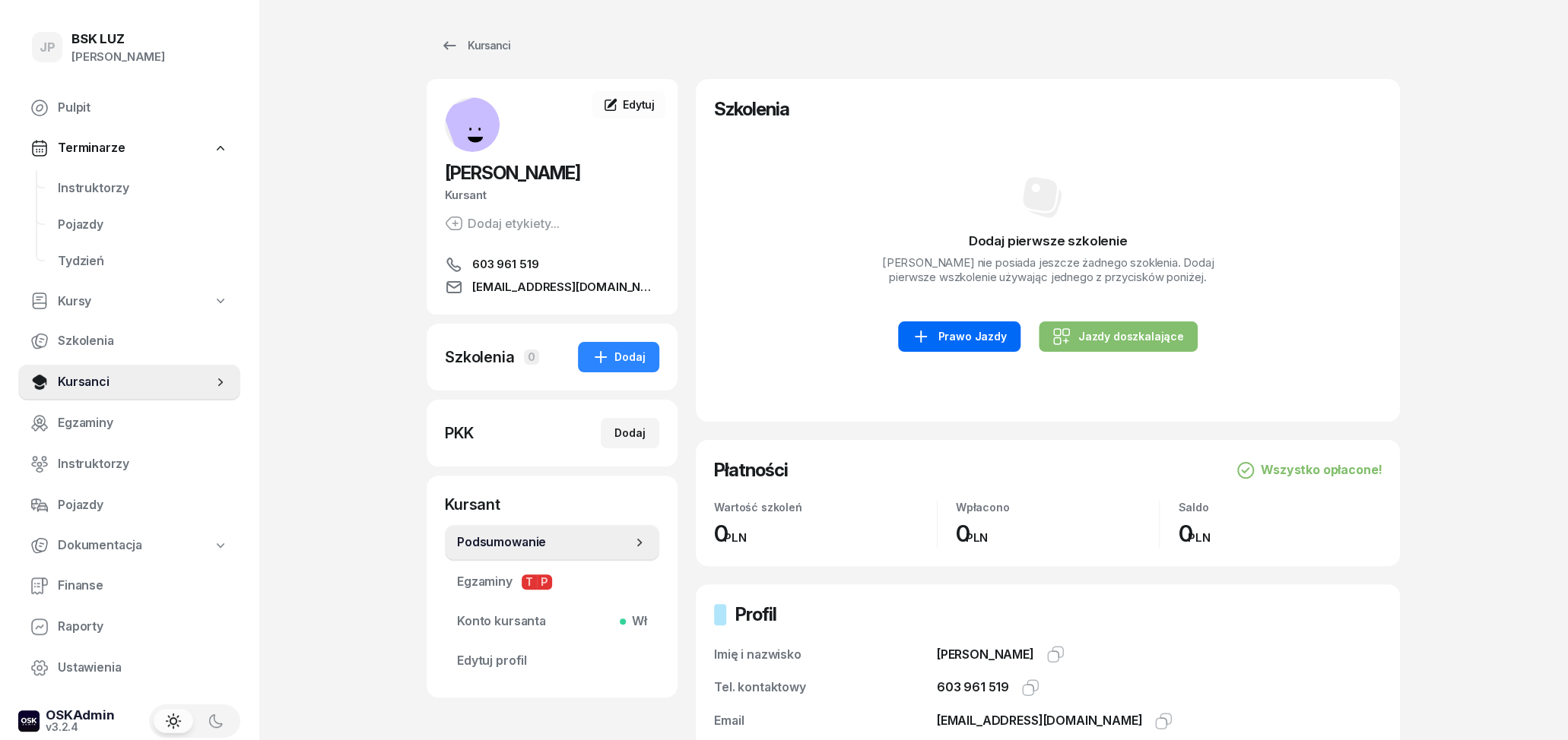
click at [985, 346] on div "Prawo Jazdy" at bounding box center [959, 336] width 94 height 18
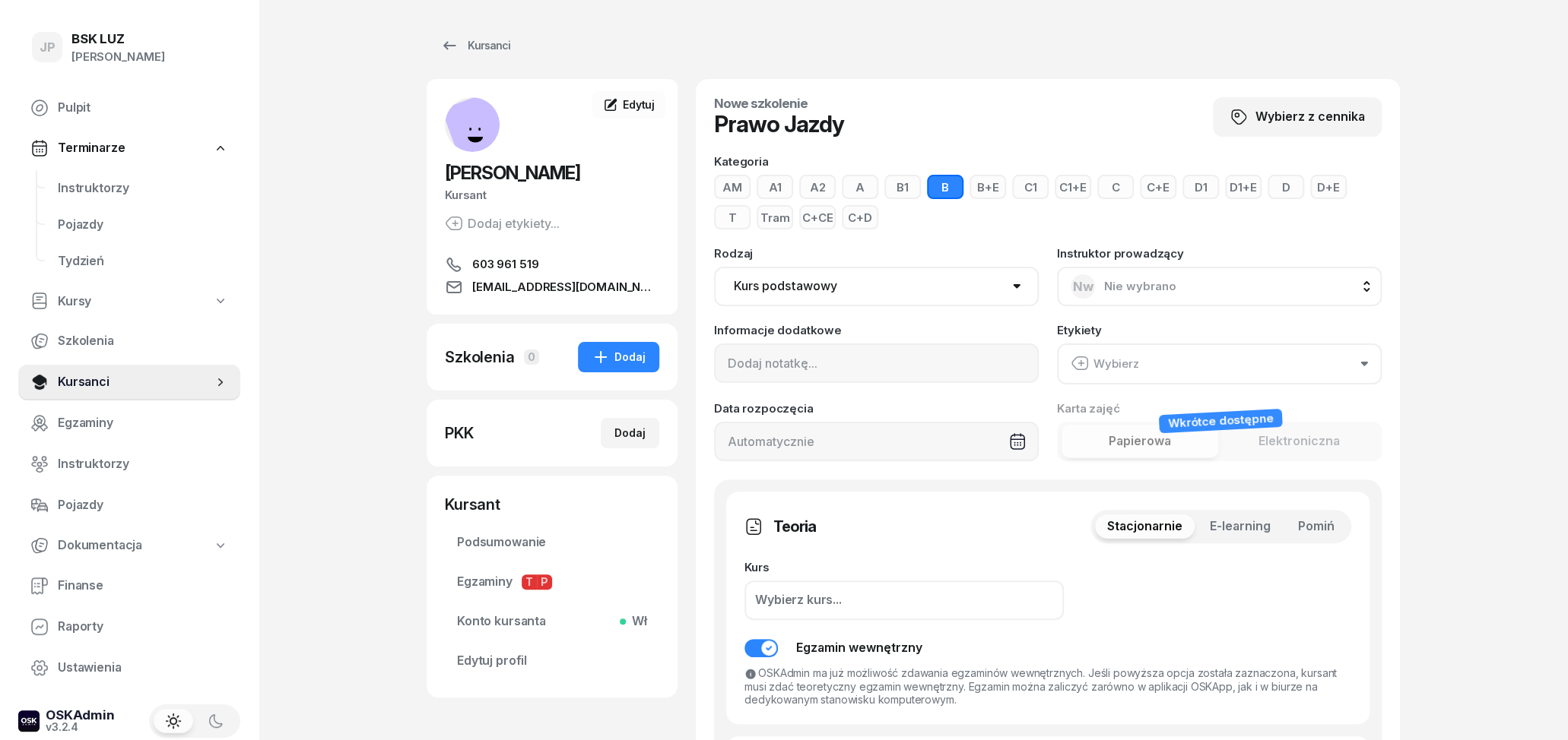
click at [1154, 184] on button "C+E" at bounding box center [1159, 187] width 36 height 24
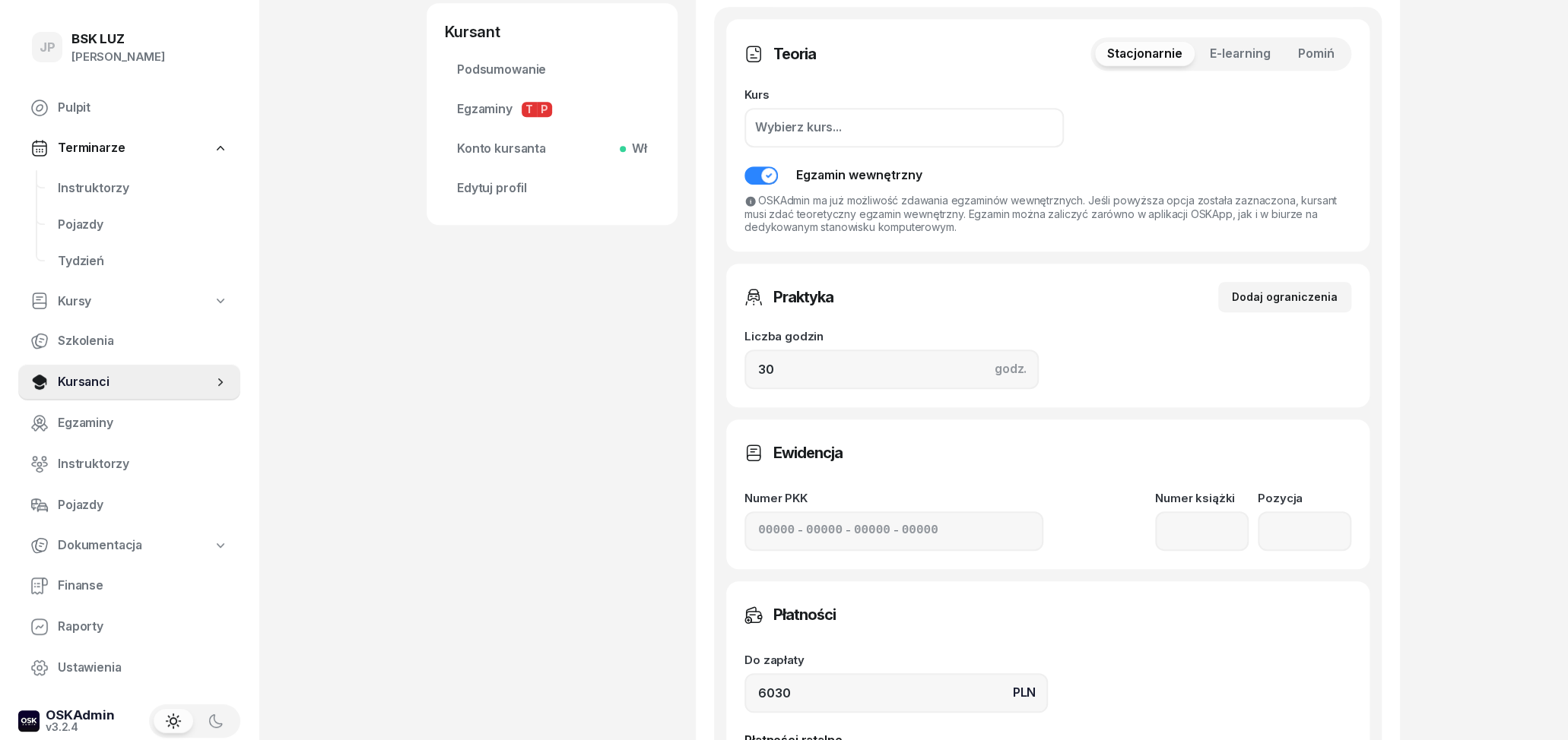
scroll to position [474, 0]
drag, startPoint x: 870, startPoint y: 381, endPoint x: 740, endPoint y: 378, distance: 130.0
click at [745, 378] on input "30" at bounding box center [892, 368] width 295 height 40
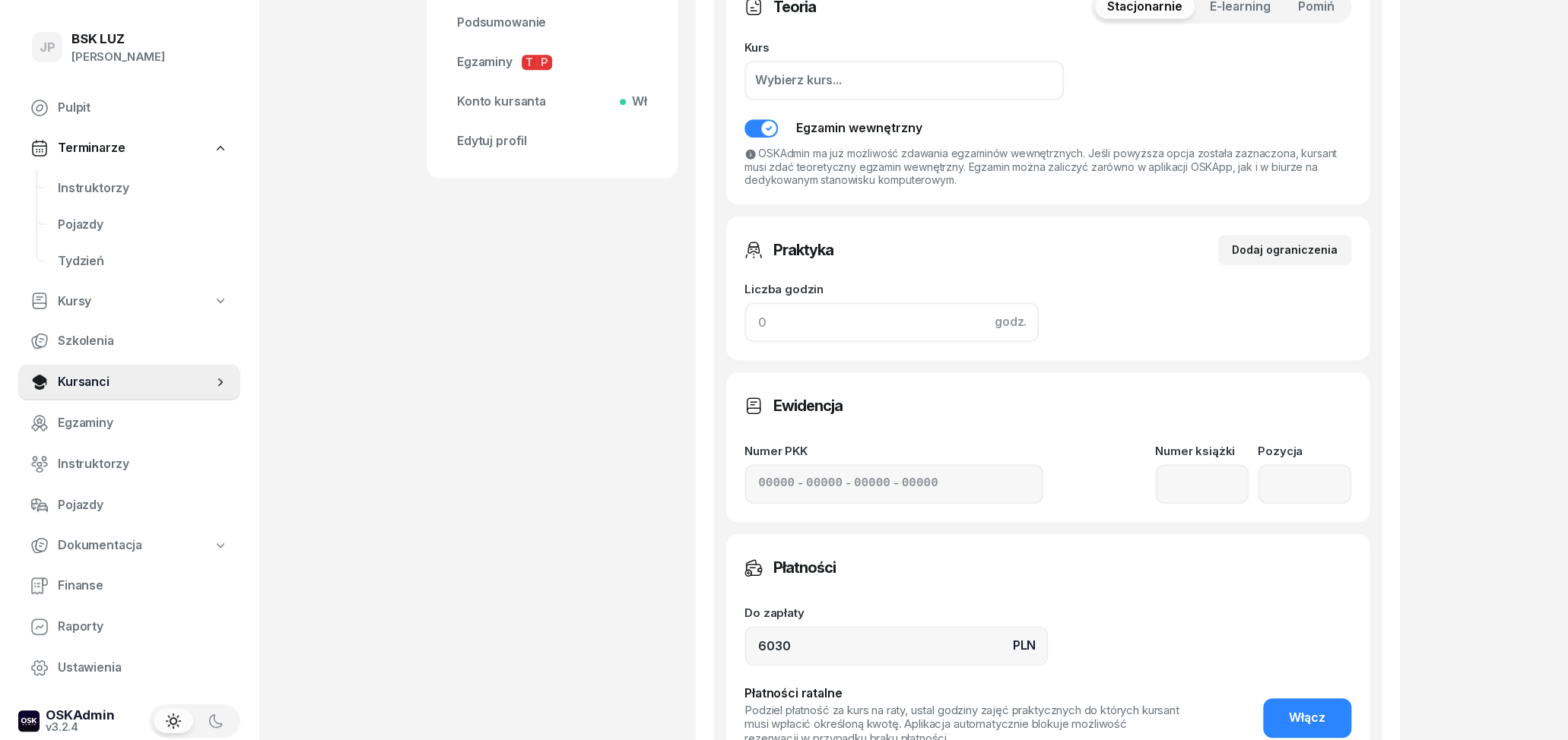
scroll to position [553, 0]
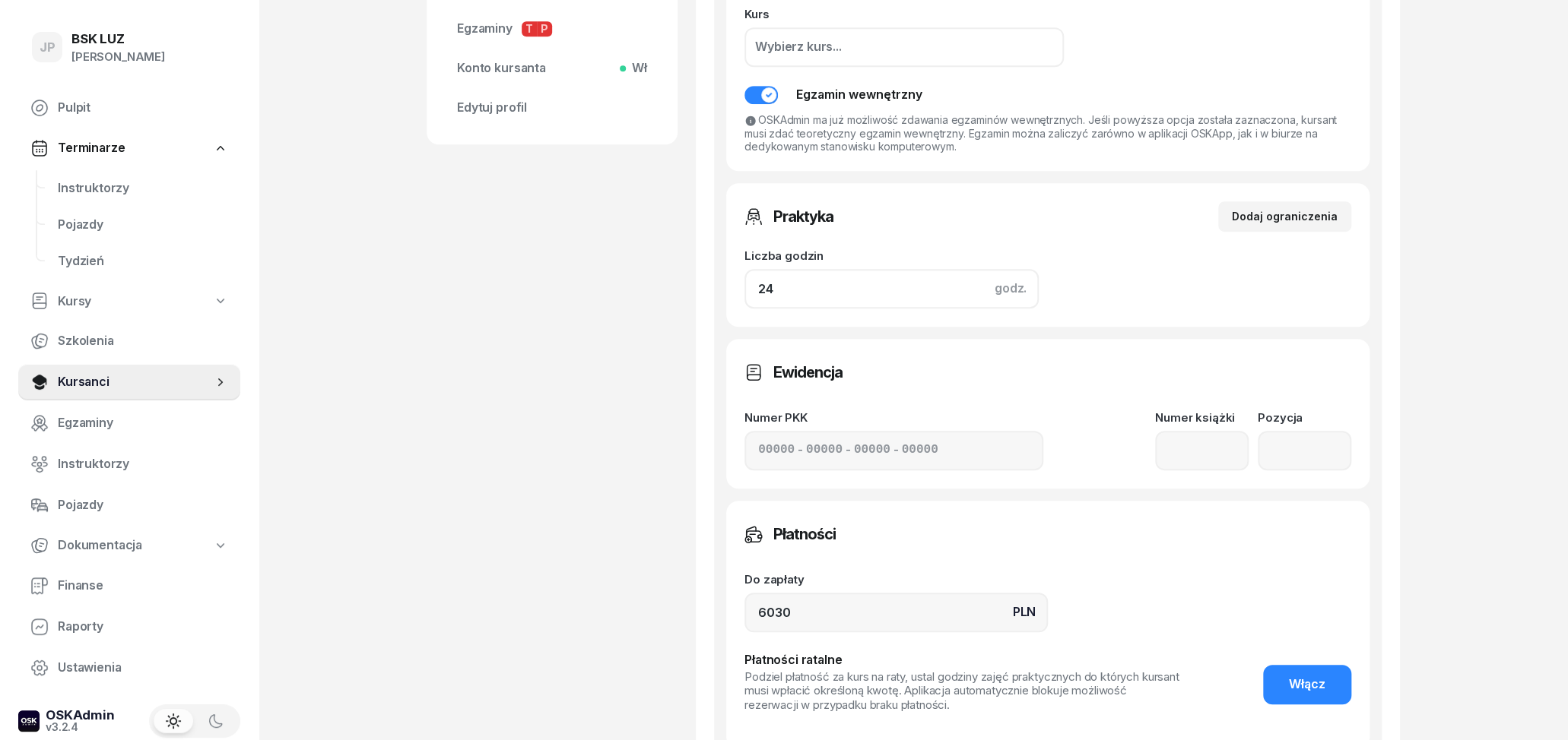
type input "24"
click at [1141, 296] on div "Liczba godzin godz. 24" at bounding box center [1048, 270] width 607 height 77
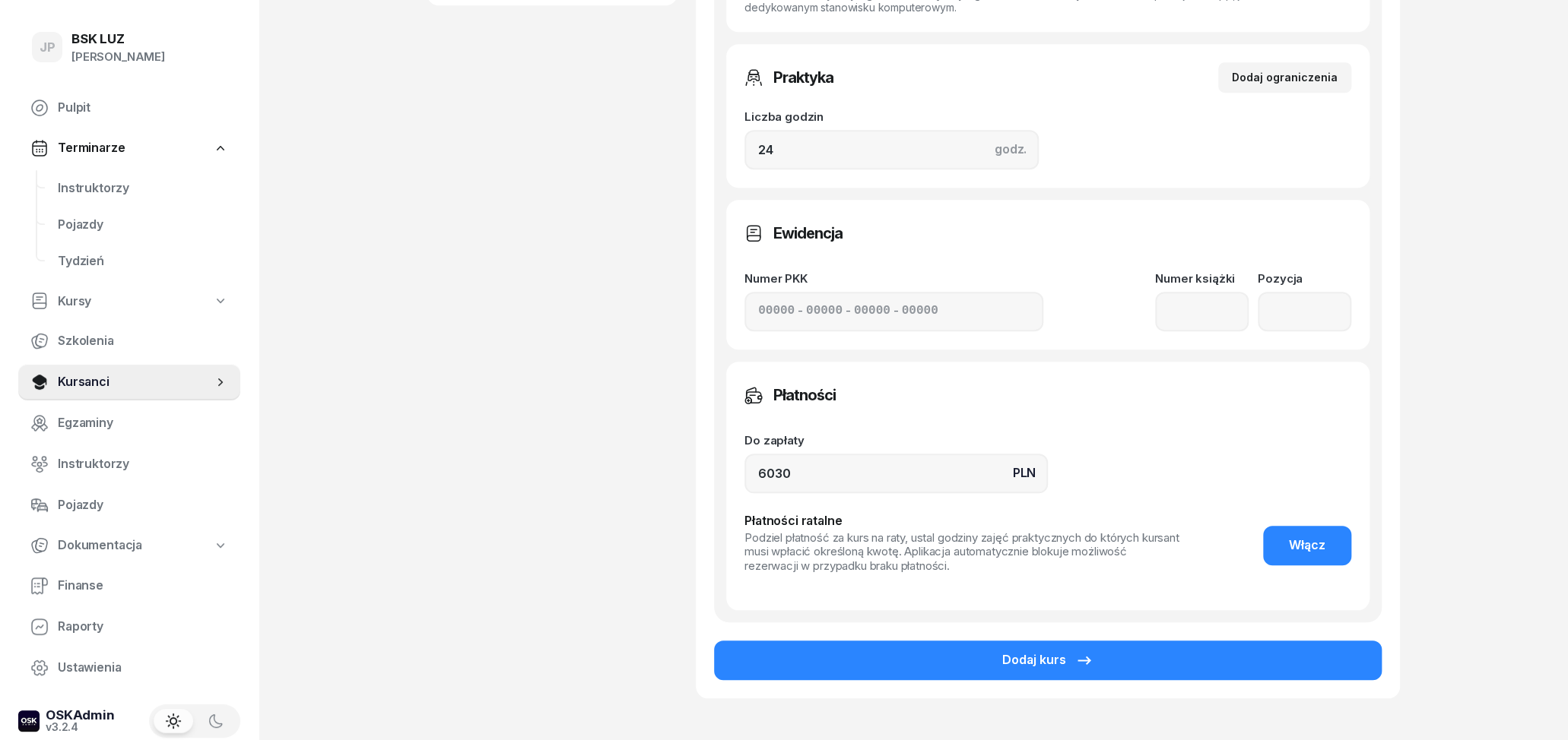
scroll to position [712, 0]
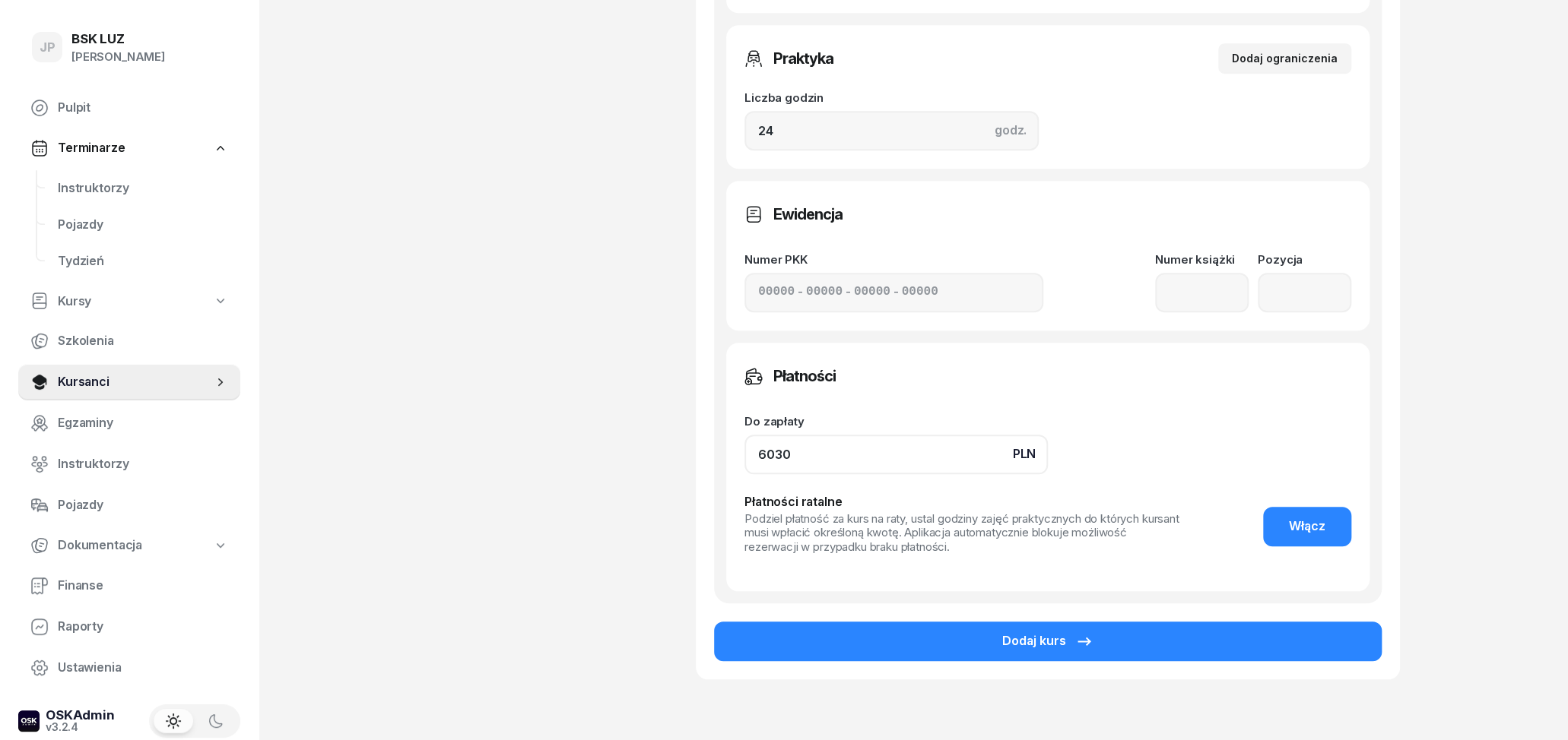
drag, startPoint x: 819, startPoint y: 445, endPoint x: 664, endPoint y: 459, distance: 155.6
click at [745, 459] on input "6030" at bounding box center [896, 455] width 303 height 40
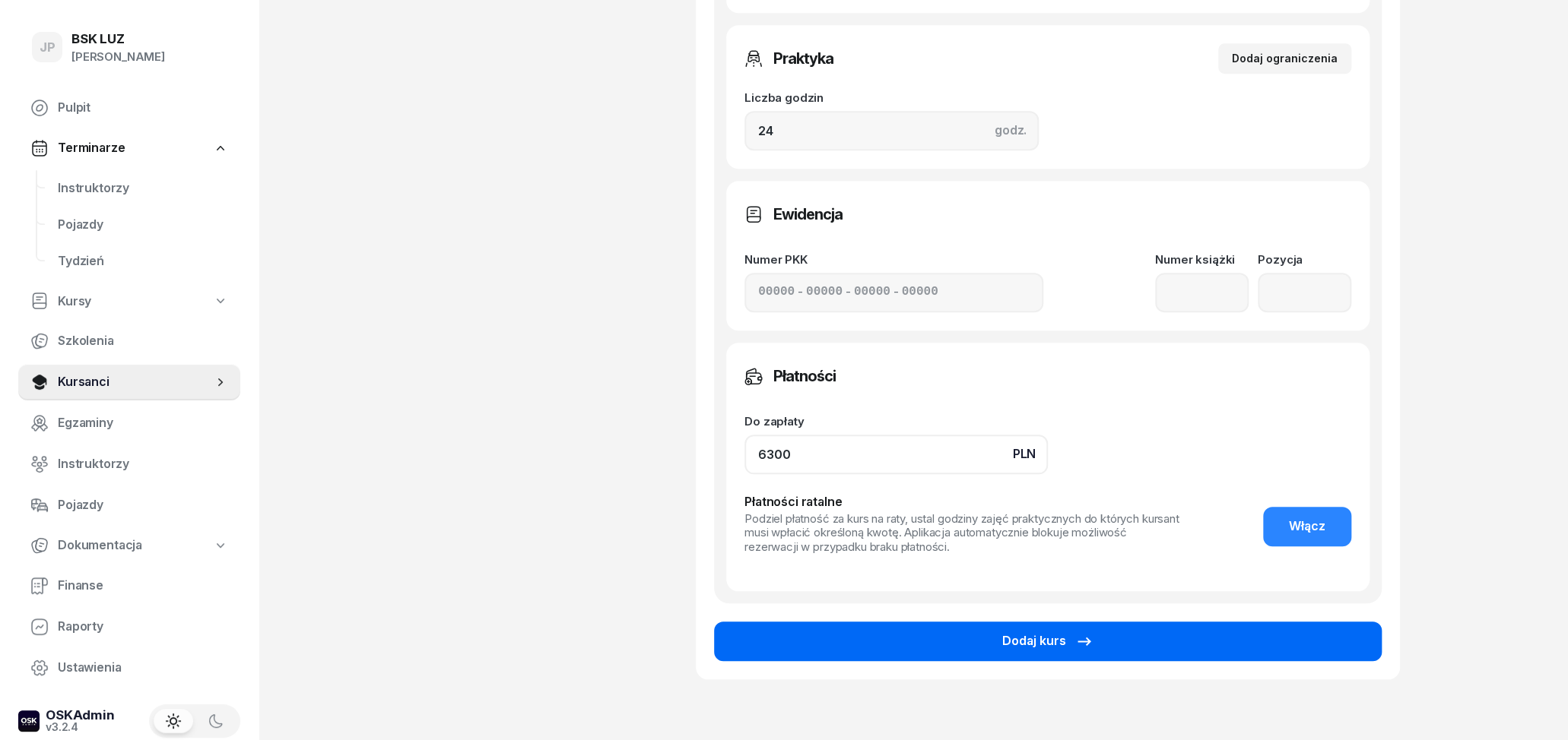
type input "6300"
click at [1001, 639] on button "Dodaj kurs" at bounding box center [1048, 642] width 668 height 40
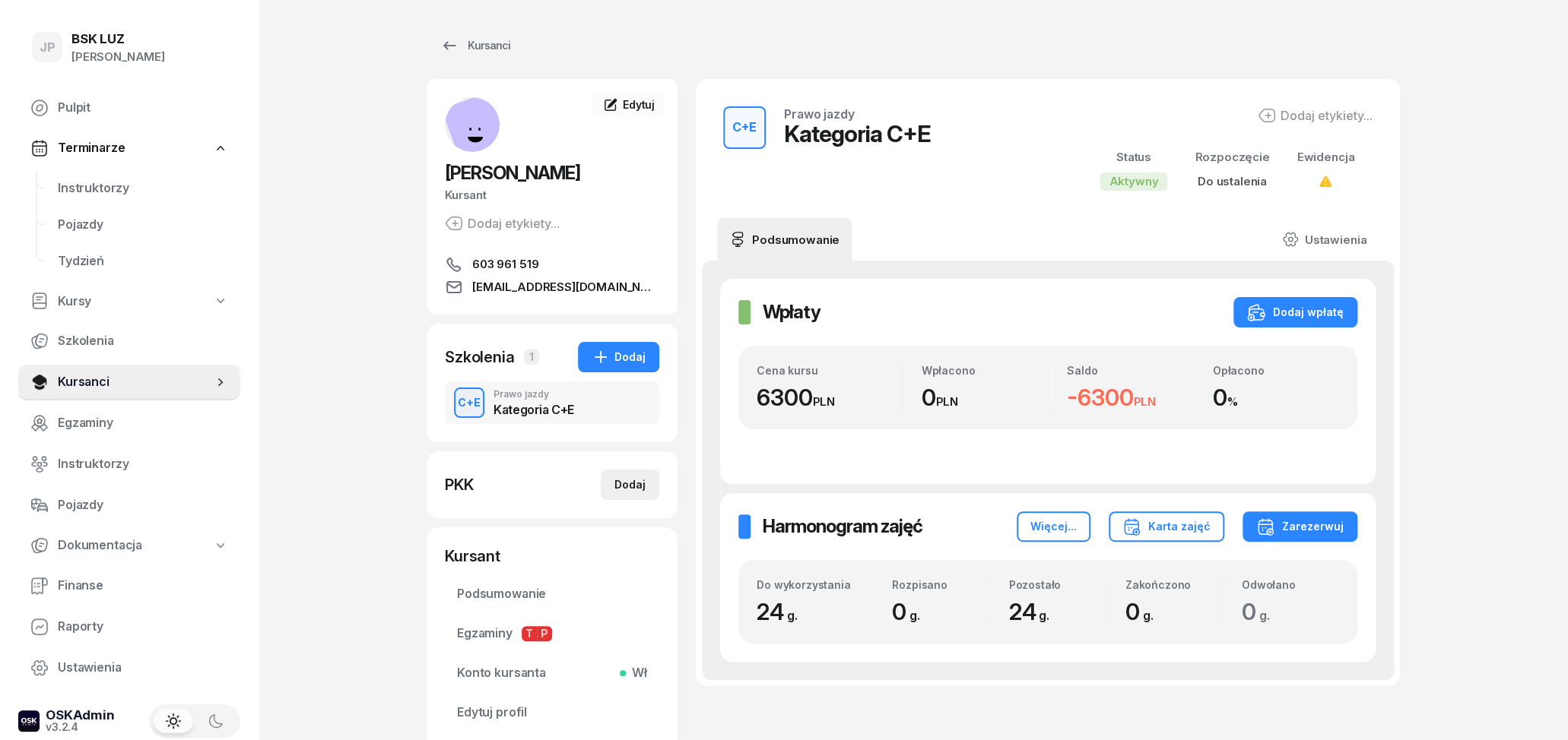
click at [636, 487] on div "Dodaj" at bounding box center [630, 484] width 31 height 18
select select
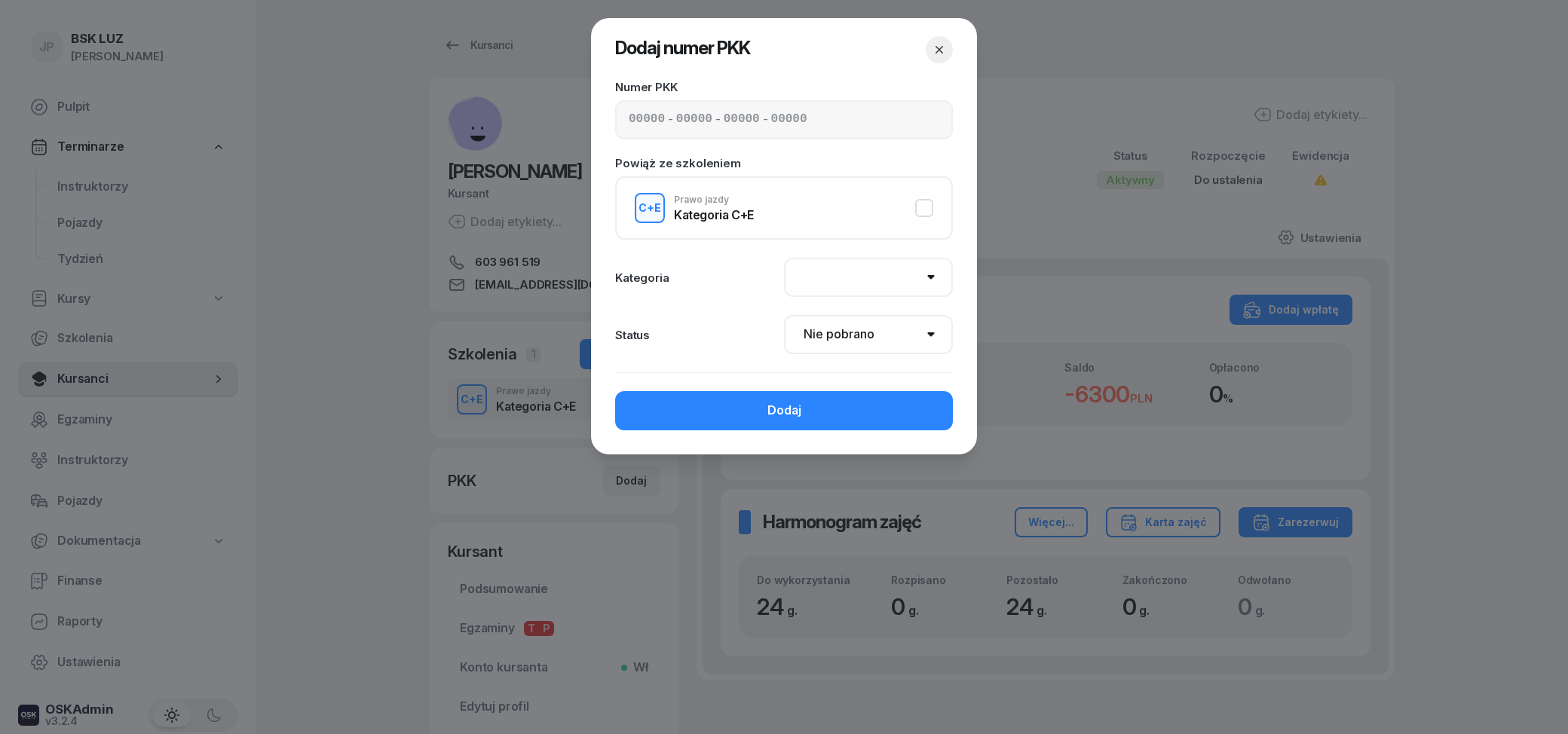
click at [937, 39] on button "button" at bounding box center [939, 50] width 27 height 27
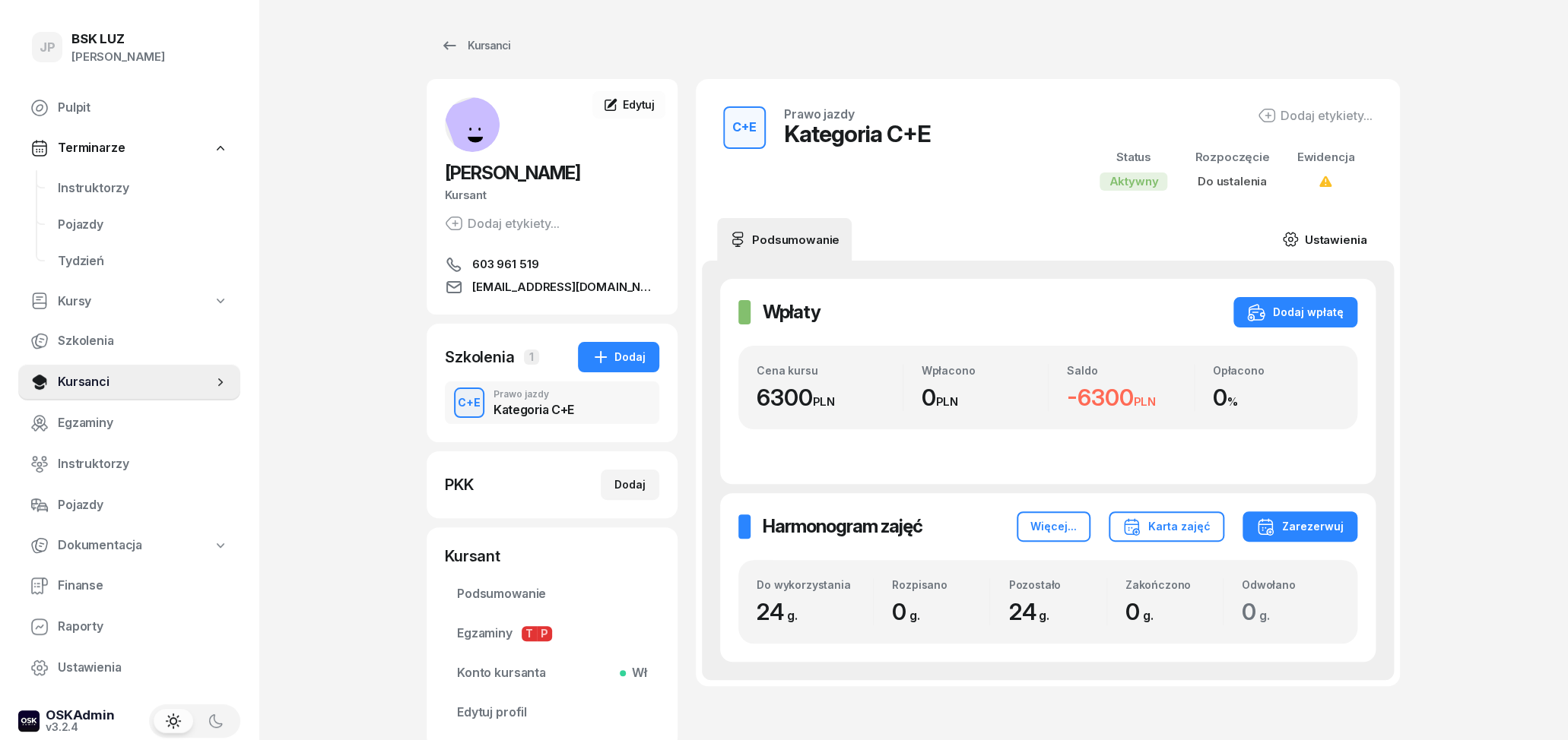
click at [1344, 240] on link "Ustawienia" at bounding box center [1324, 239] width 109 height 42
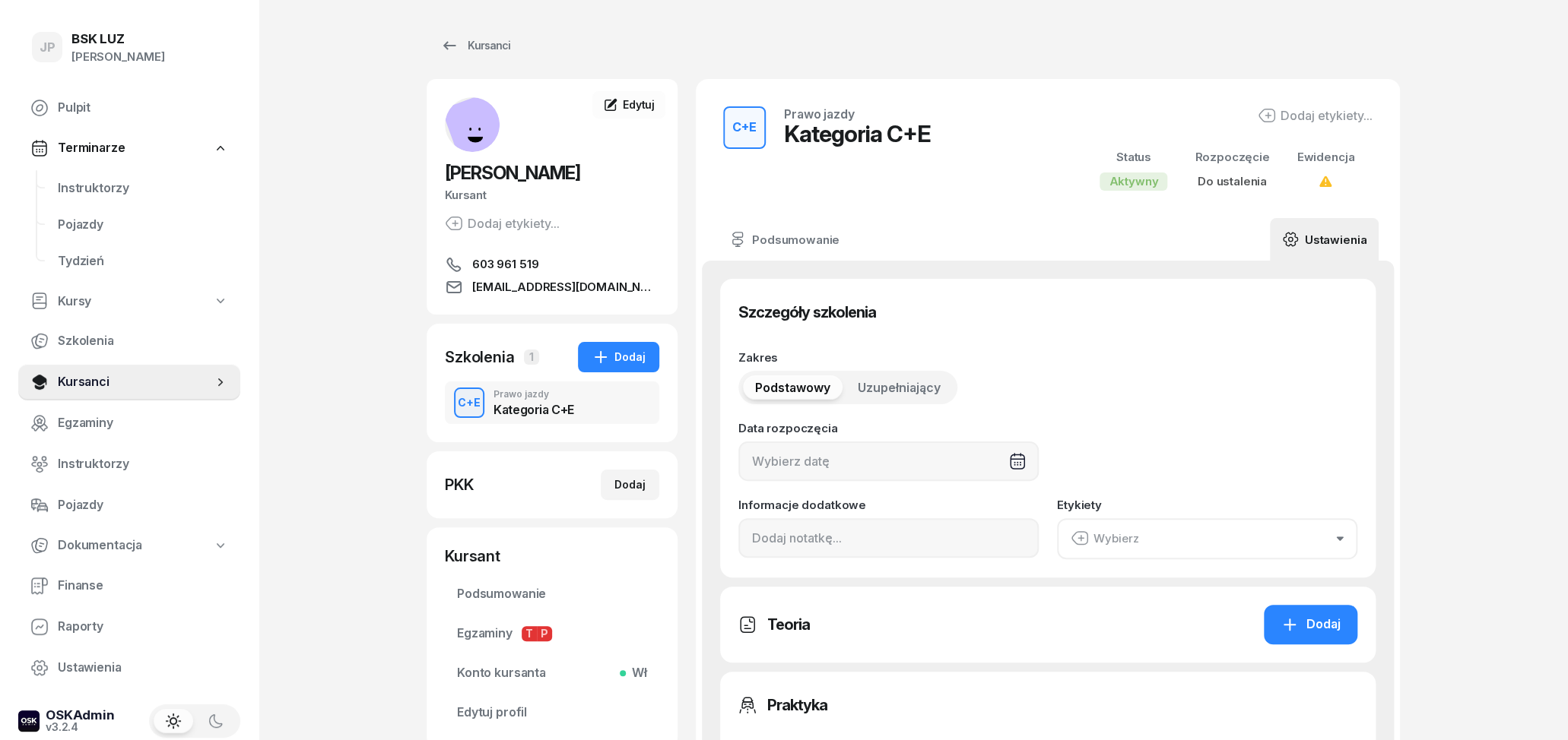
type input "24"
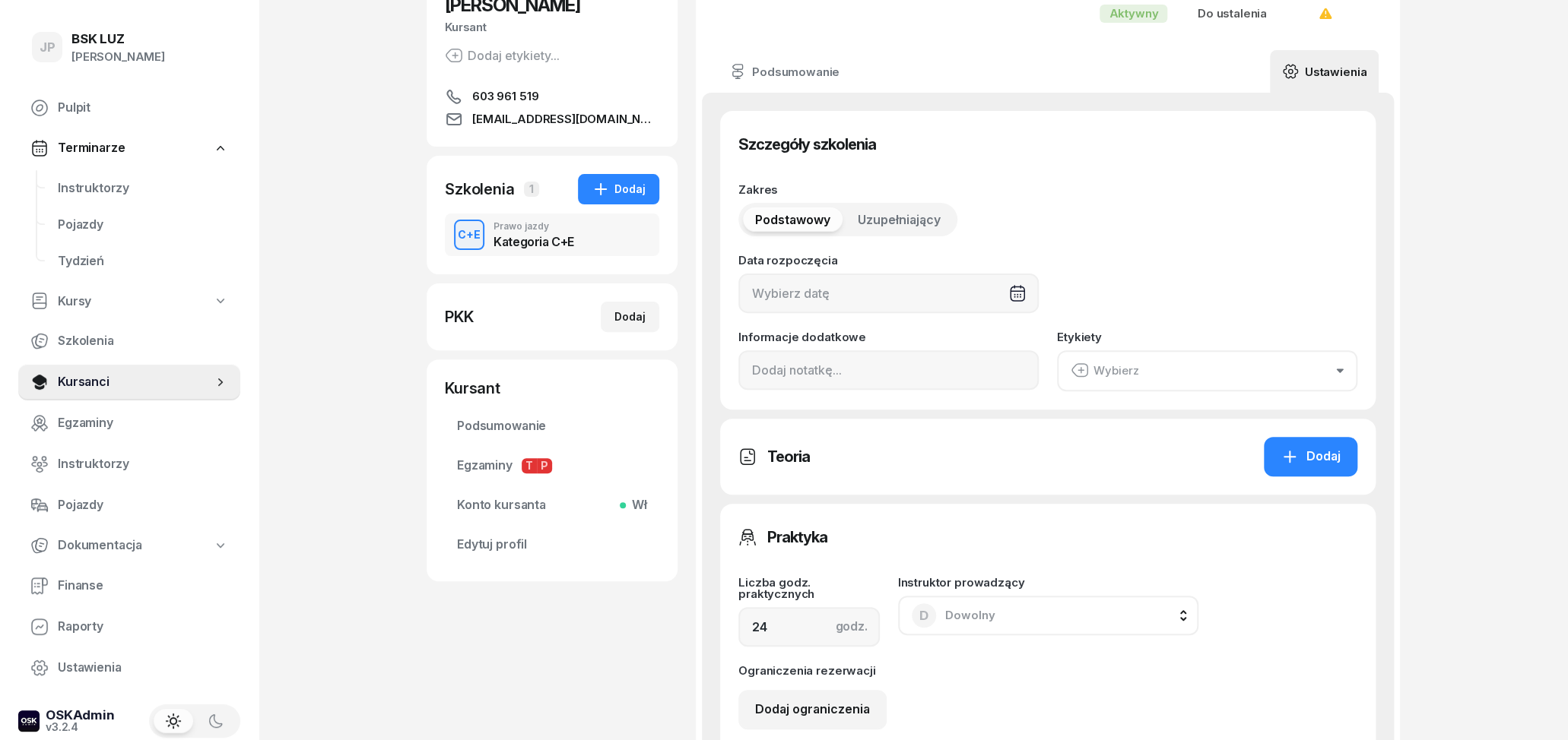
scroll to position [158, 0]
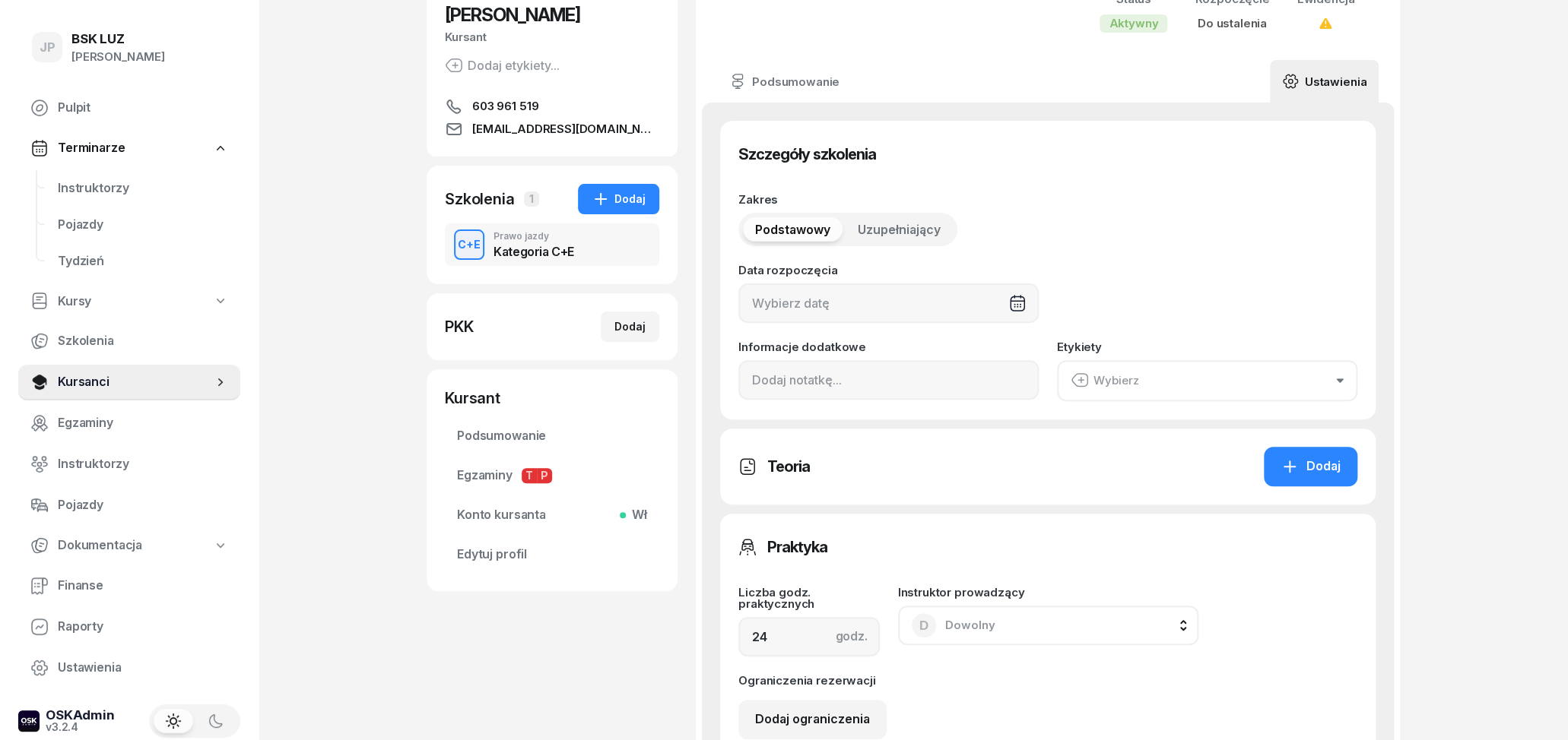
click at [1145, 370] on button "Wybierz" at bounding box center [1208, 381] width 301 height 41
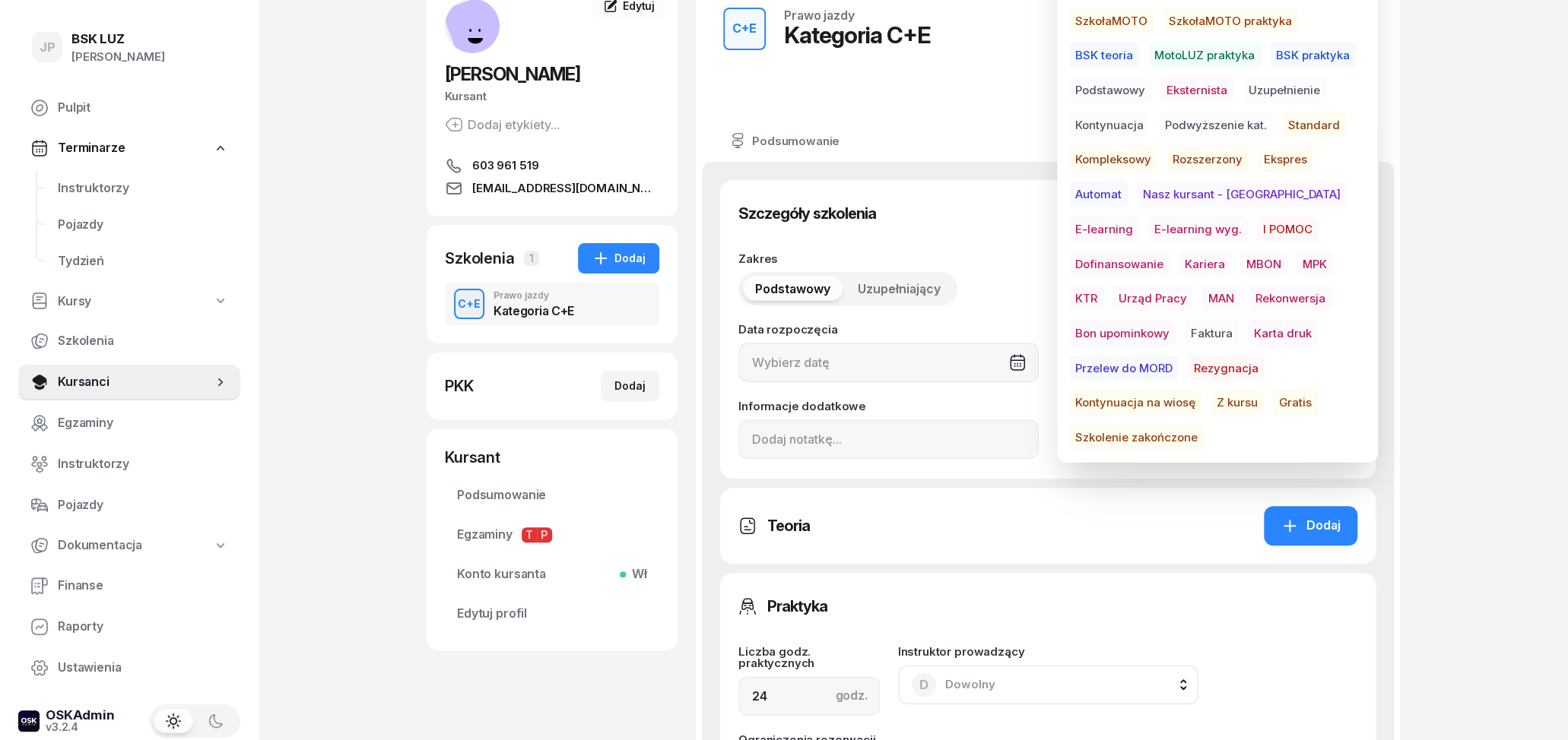
scroll to position [79, 0]
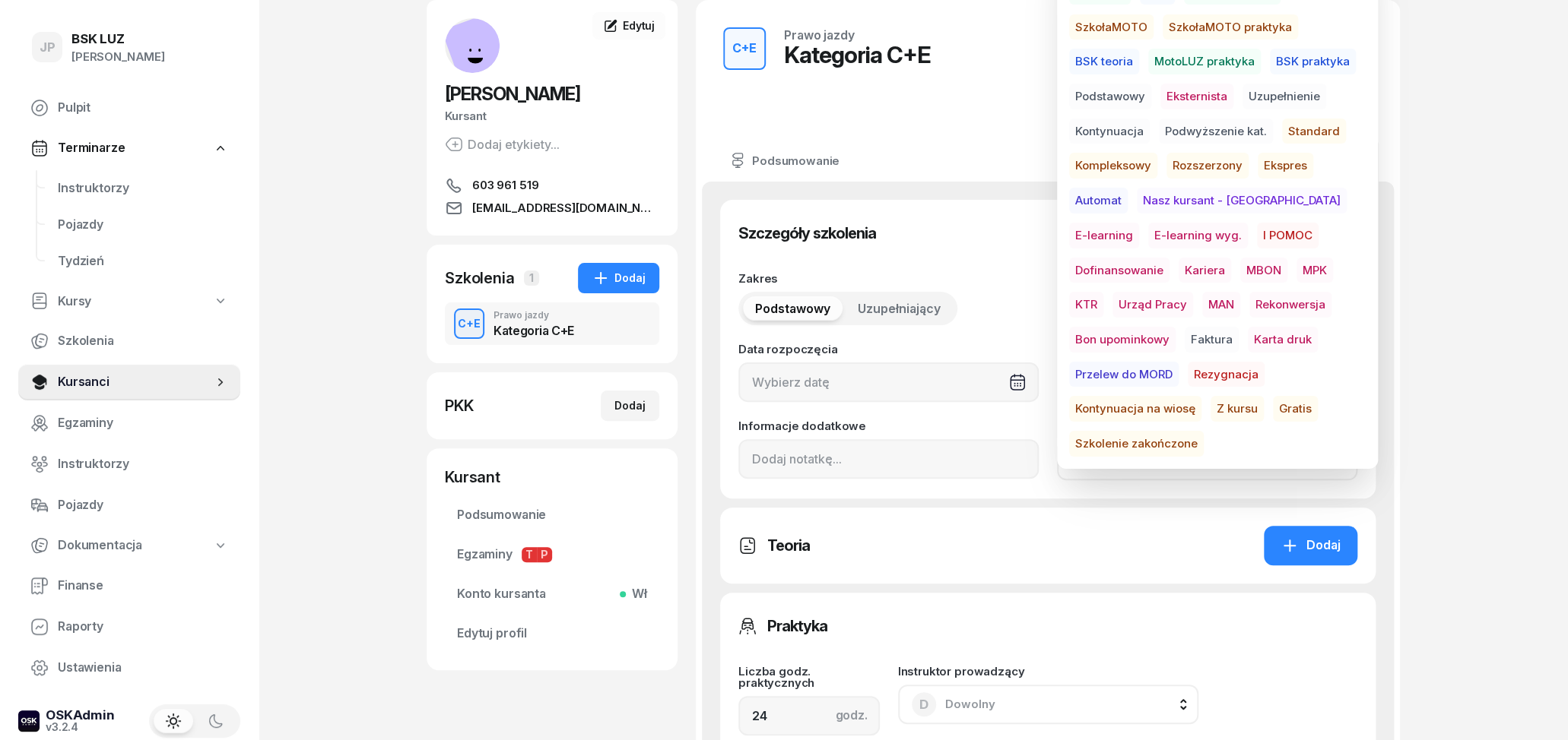
click at [1241, 270] on span "MBON" at bounding box center [1264, 270] width 48 height 26
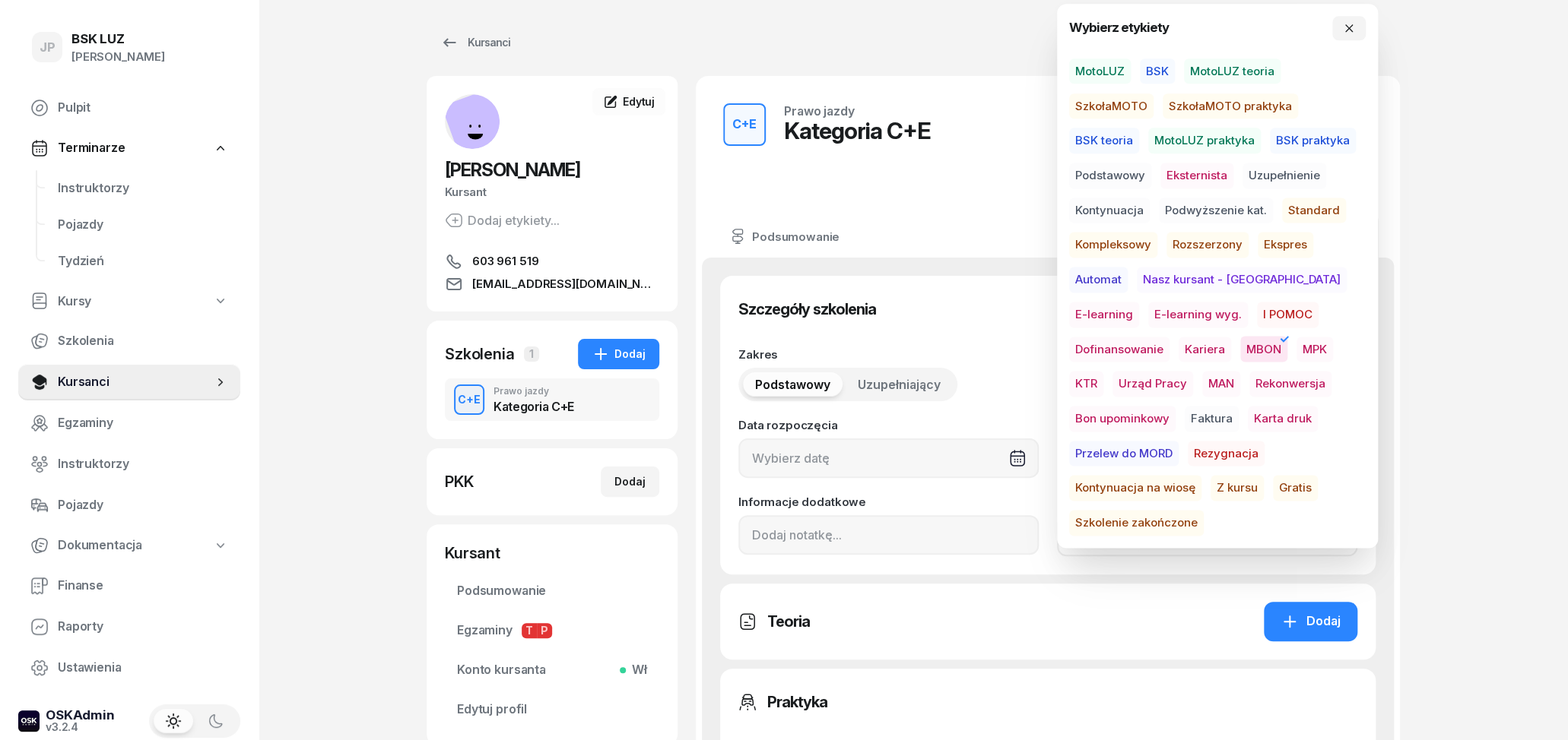
scroll to position [0, 0]
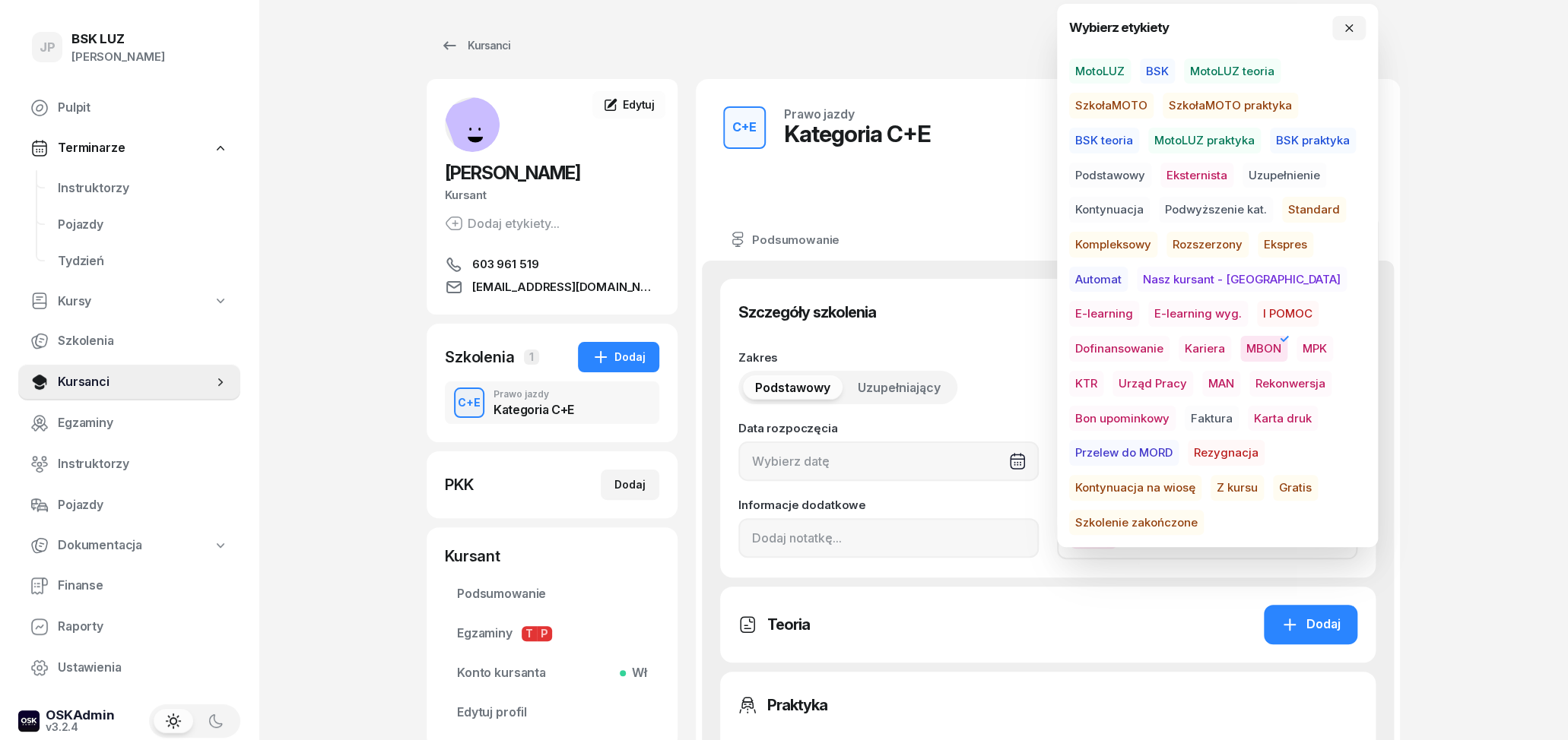
click at [1170, 336] on span "Dofinansowanie" at bounding box center [1120, 349] width 100 height 26
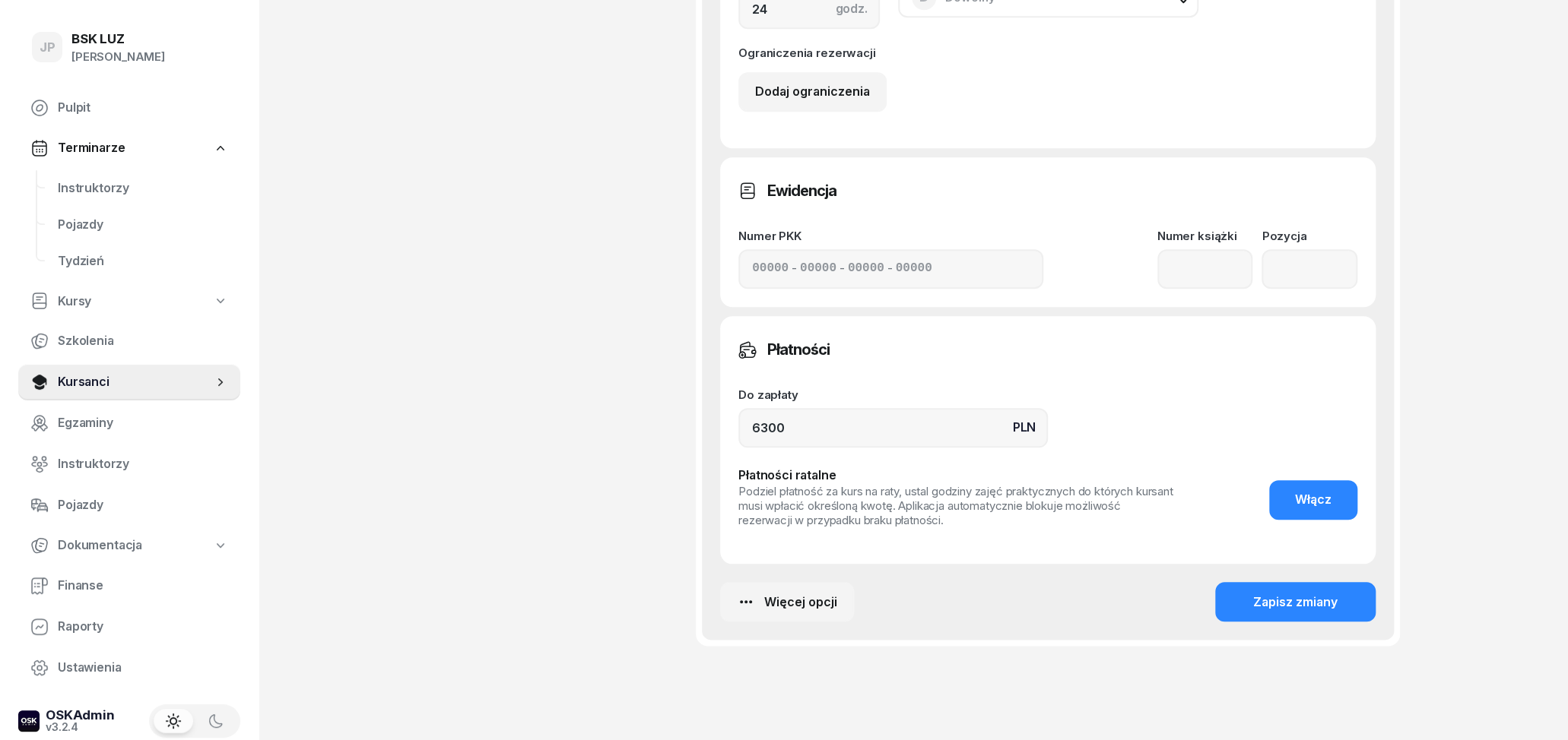
scroll to position [791, 0]
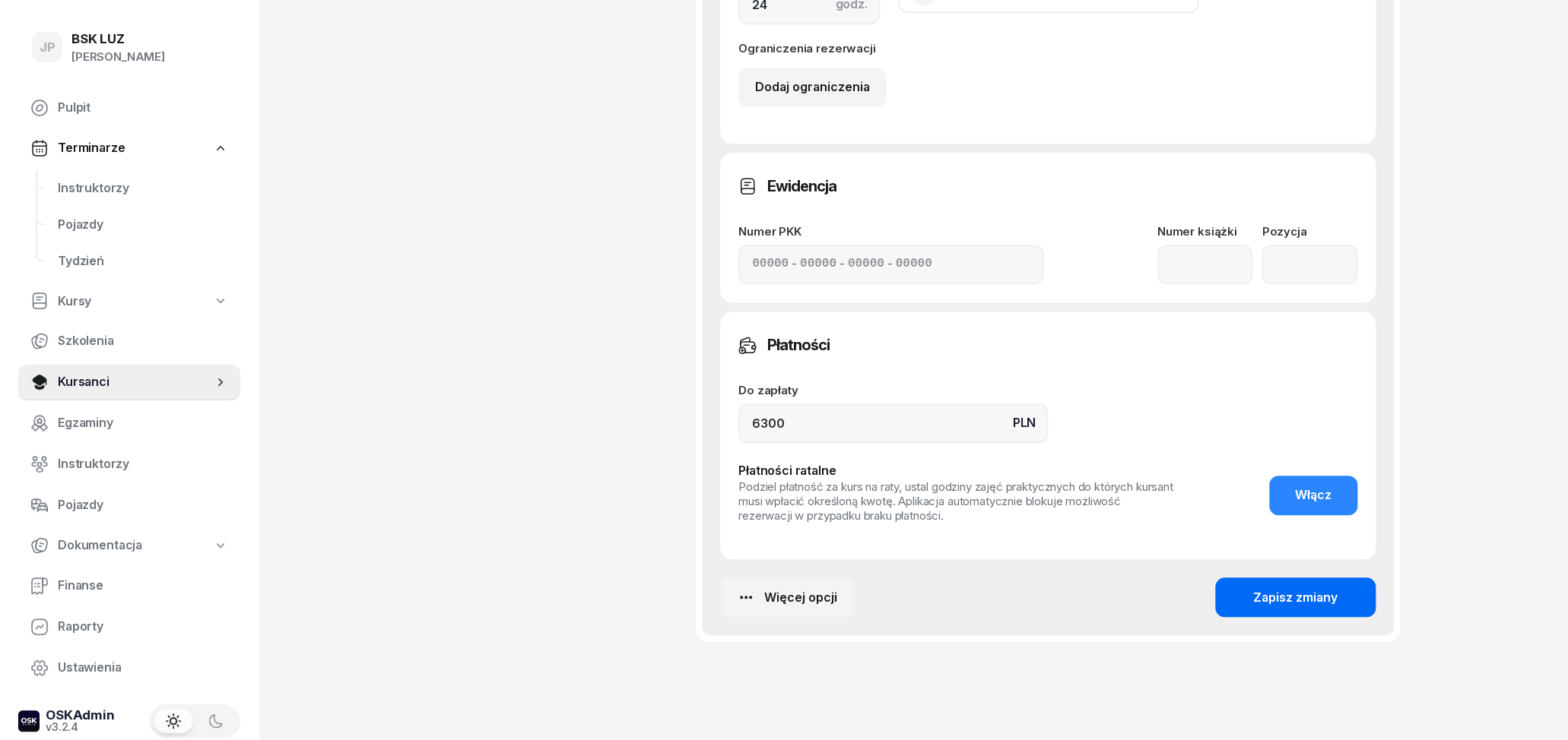
click at [1315, 602] on div "Zapisz zmiany" at bounding box center [1296, 598] width 85 height 20
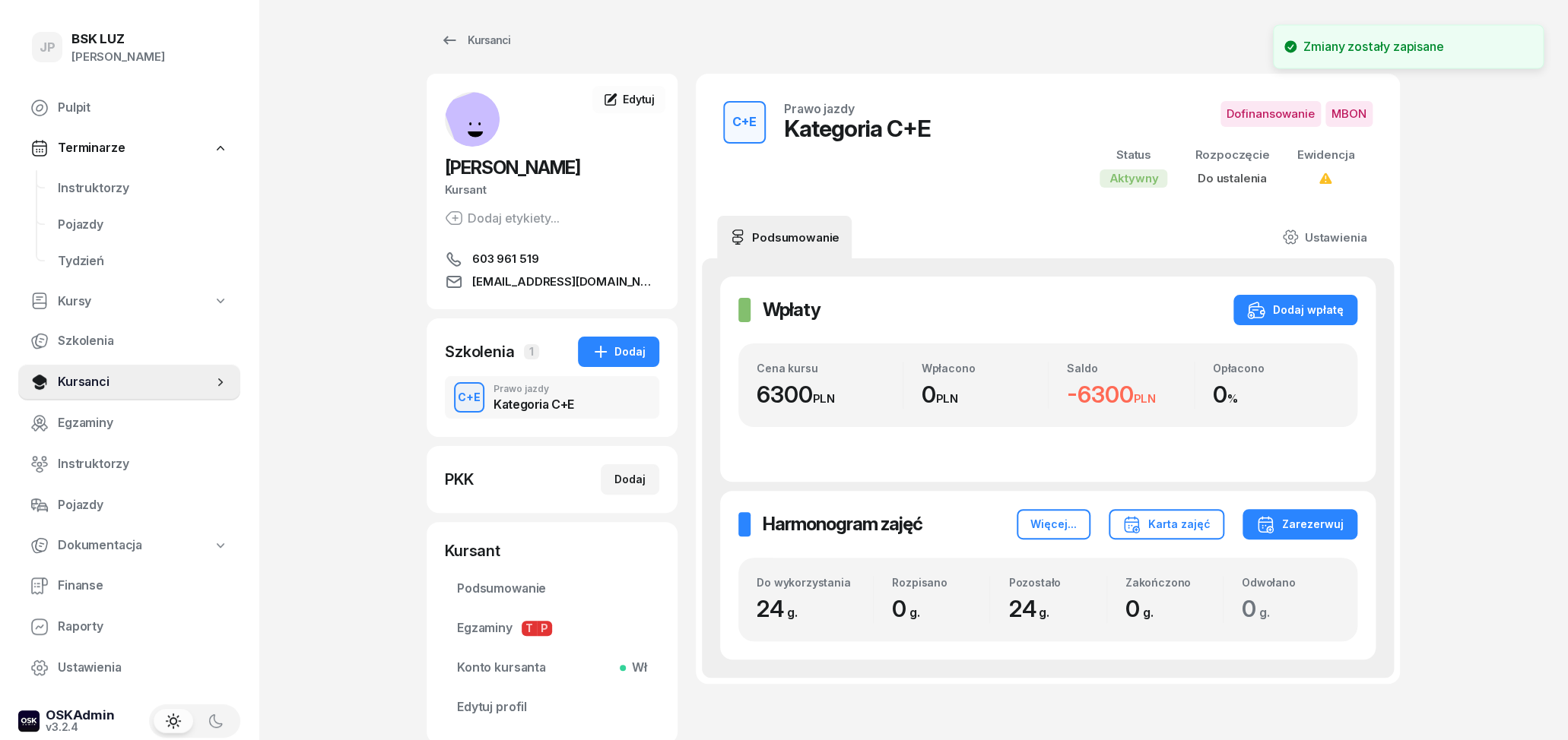
scroll to position [0, 0]
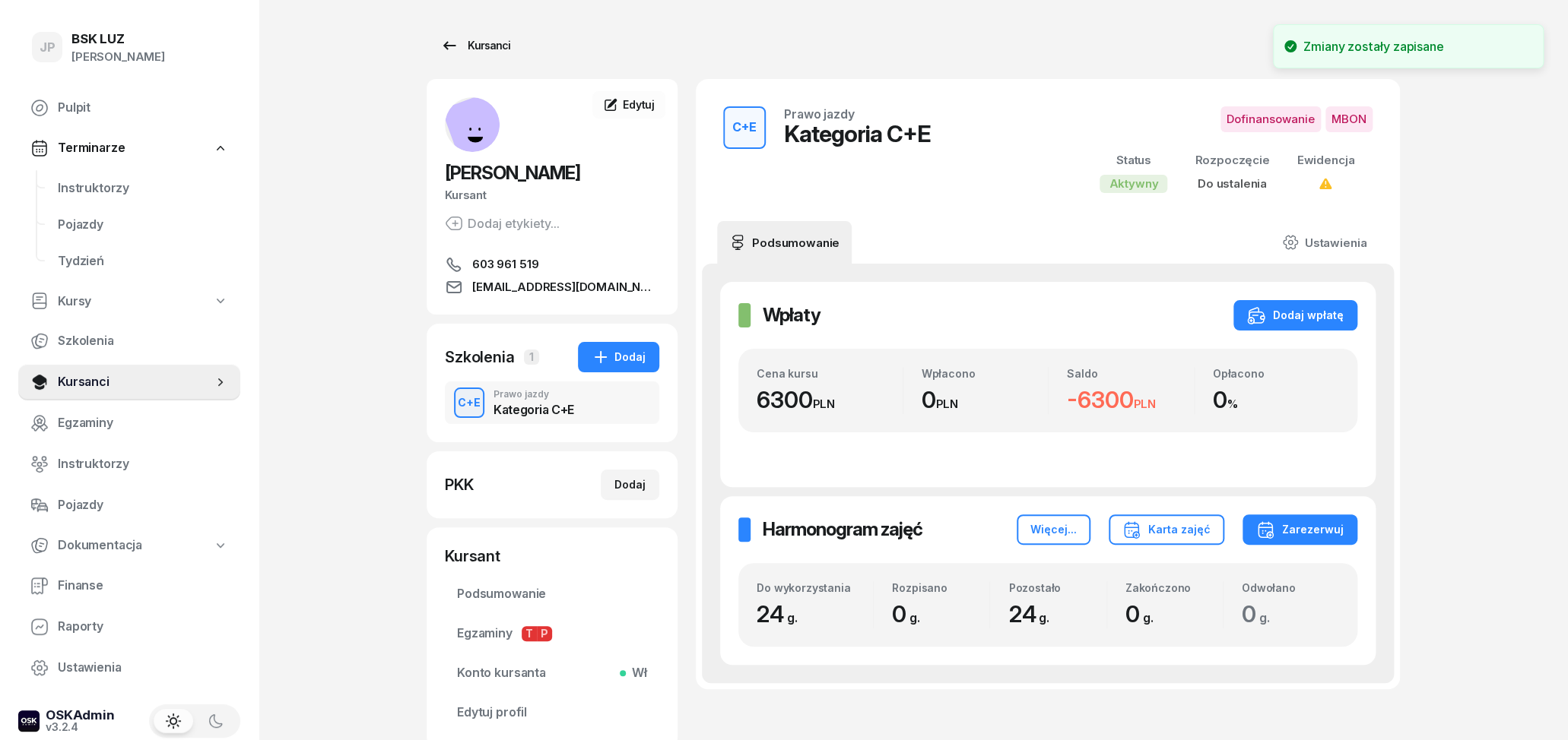
click at [456, 45] on icon at bounding box center [449, 45] width 18 height 18
